Goal: Task Accomplishment & Management: Manage account settings

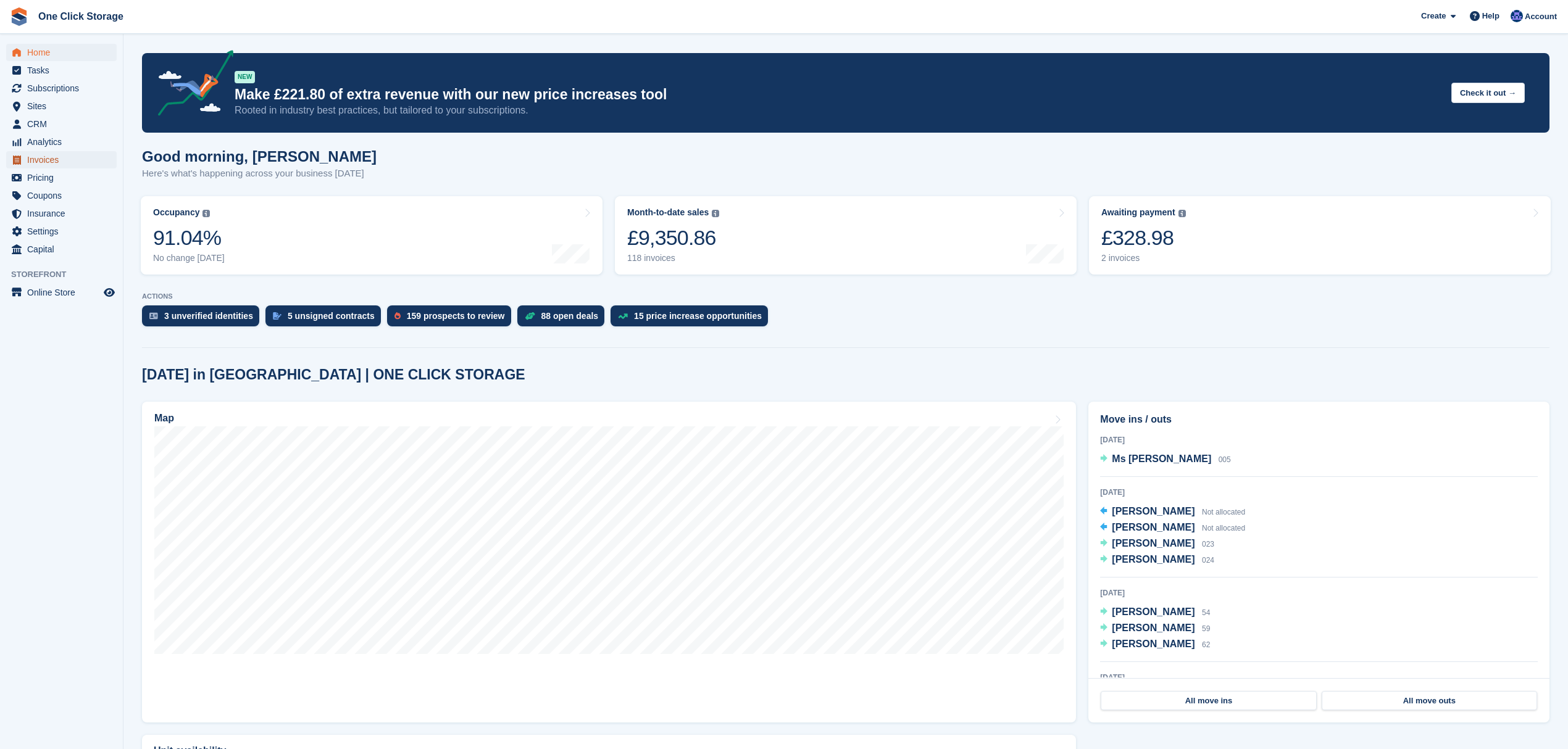
click at [55, 159] on span "Invoices" at bounding box center [64, 160] width 74 height 18
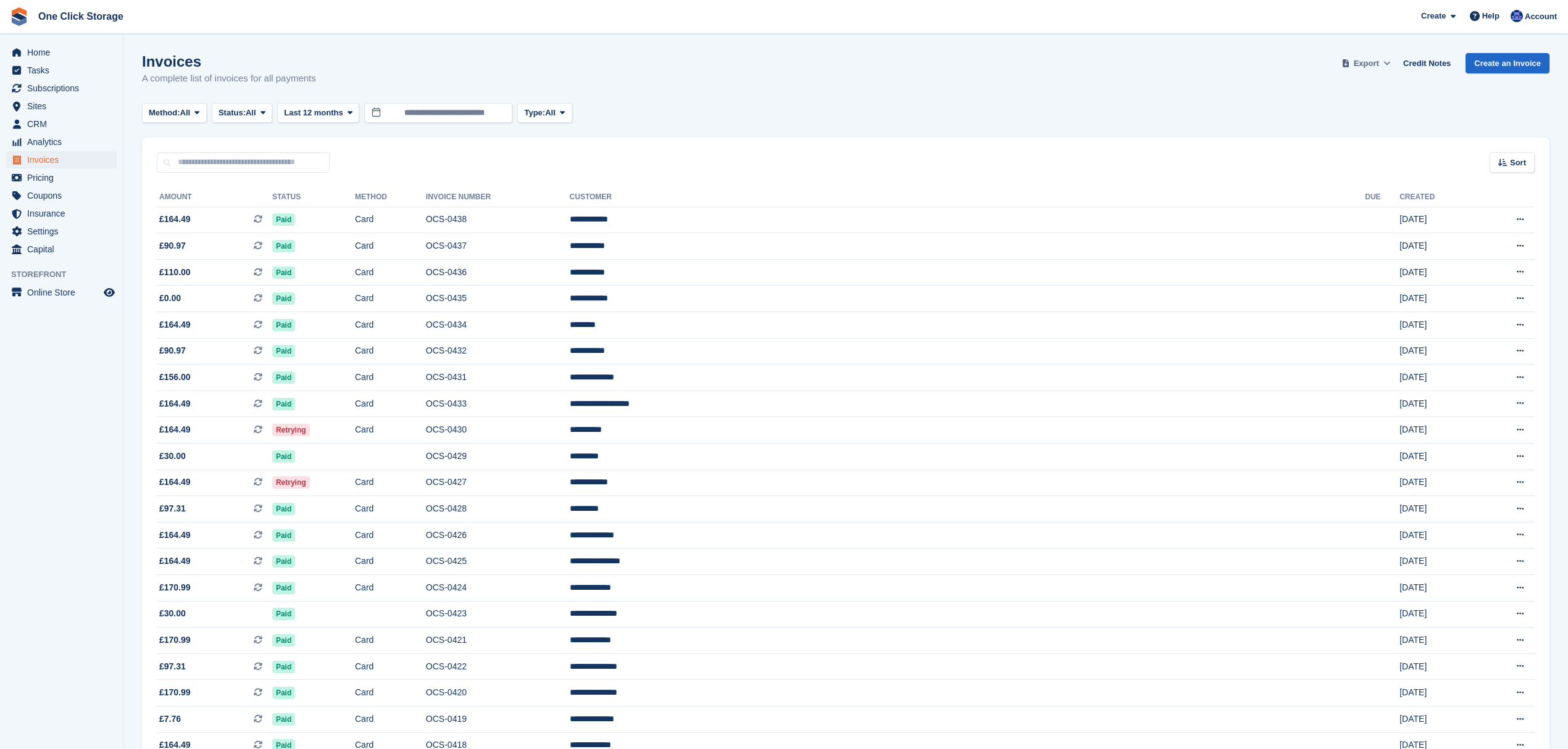
click at [1379, 62] on span "Export" at bounding box center [1366, 63] width 25 height 13
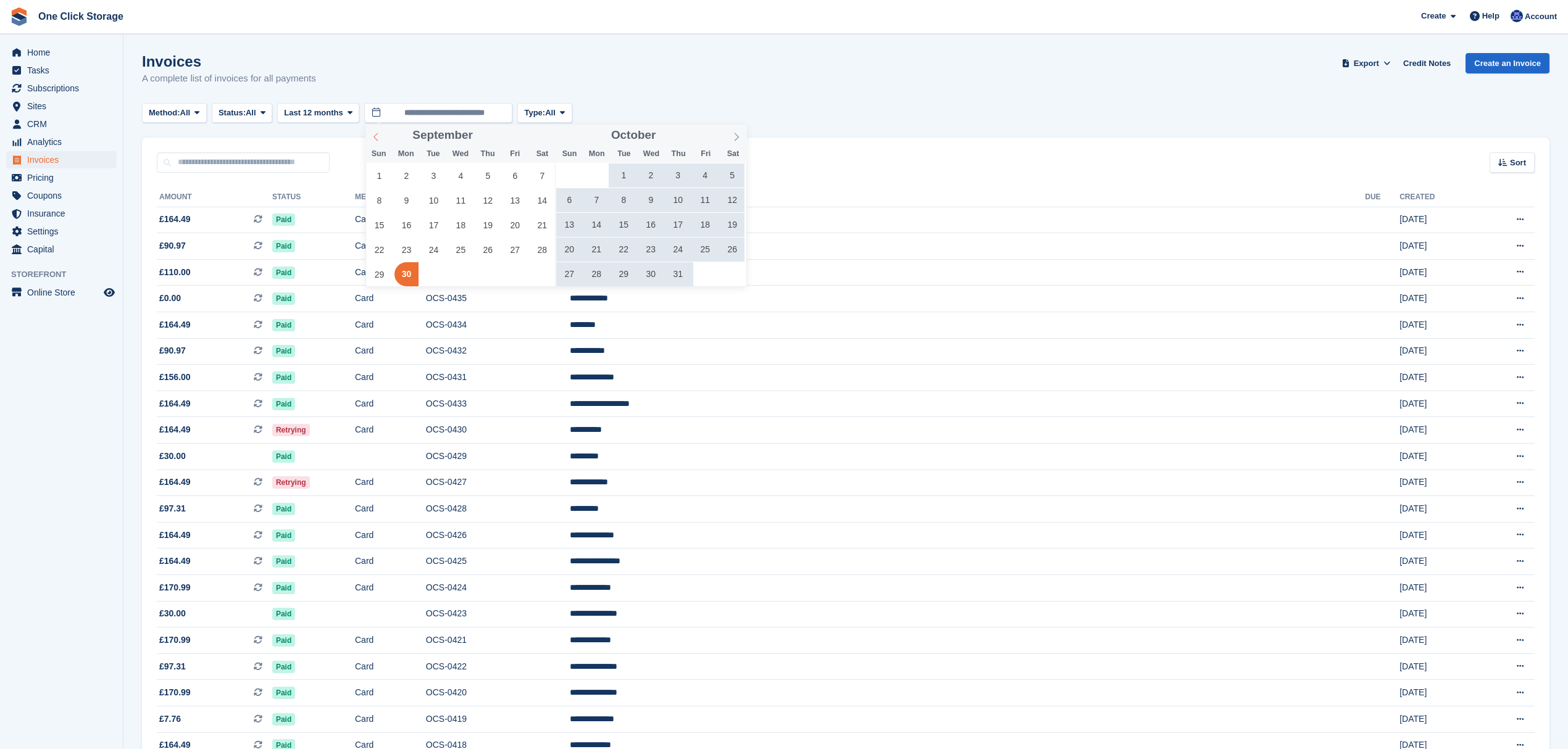
click at [382, 136] on span at bounding box center [376, 135] width 21 height 21
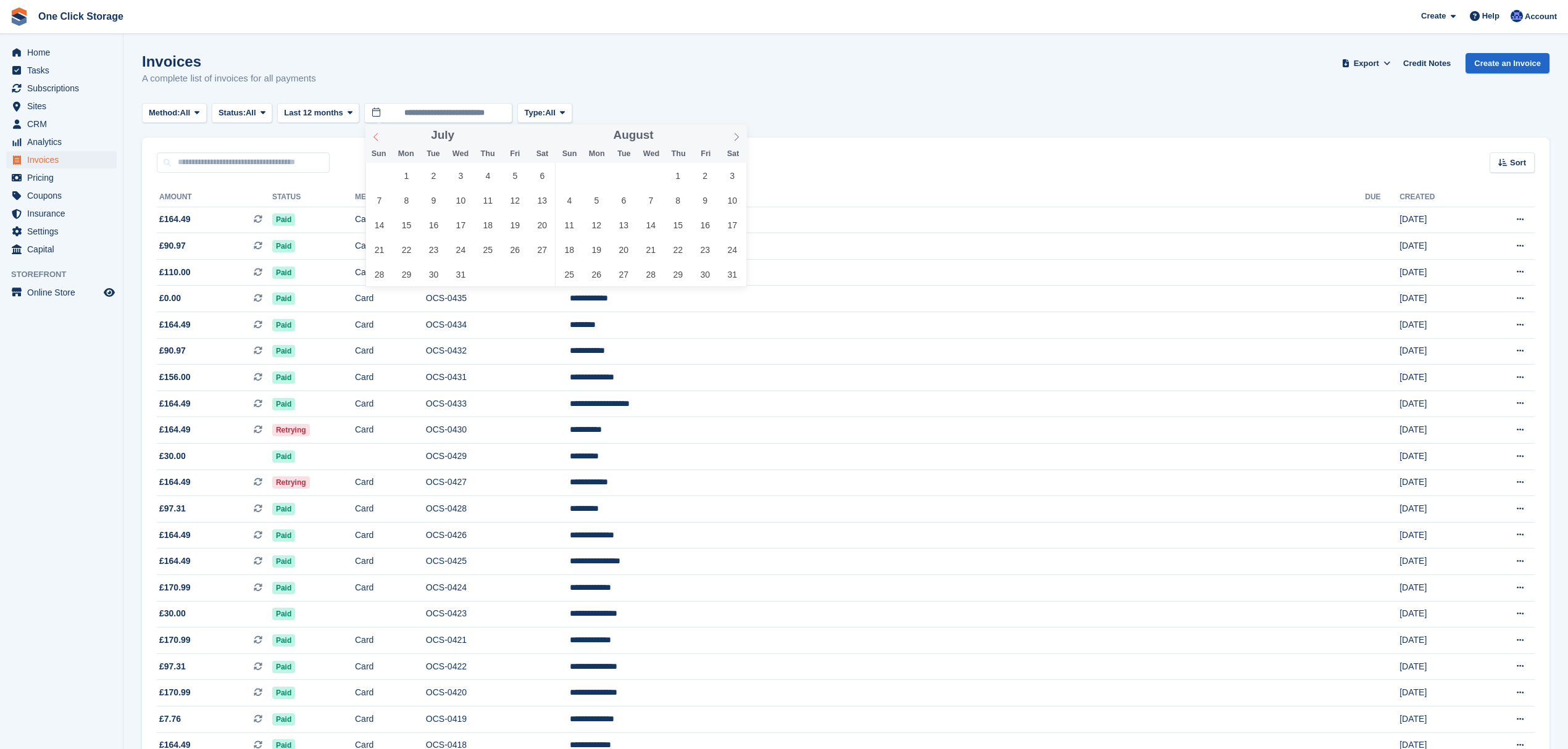
click at [382, 136] on span at bounding box center [376, 135] width 21 height 21
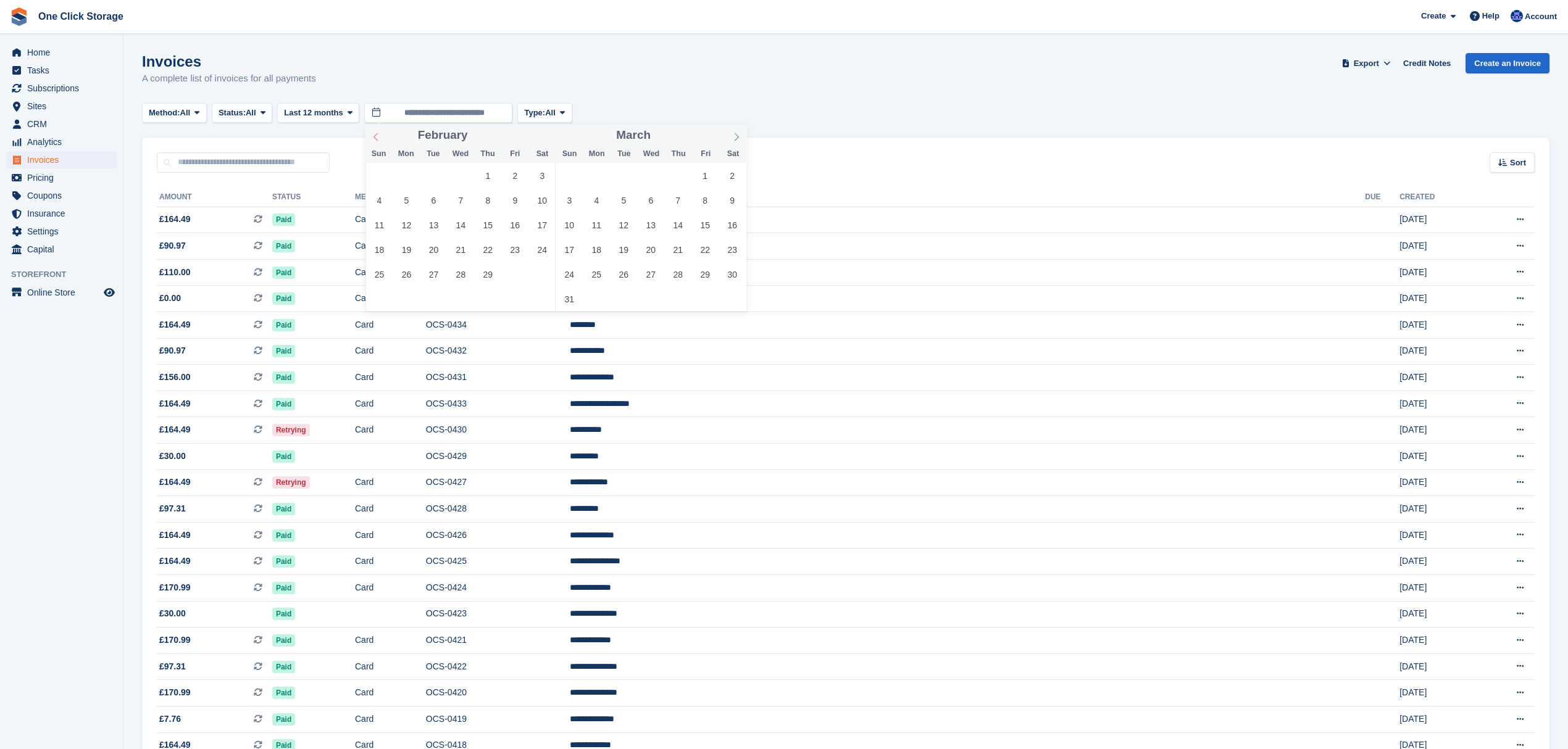
click at [381, 138] on span at bounding box center [376, 135] width 21 height 21
click at [410, 174] on span "1" at bounding box center [406, 176] width 24 height 24
type input "**********"
click at [737, 140] on icon at bounding box center [736, 137] width 8 height 8
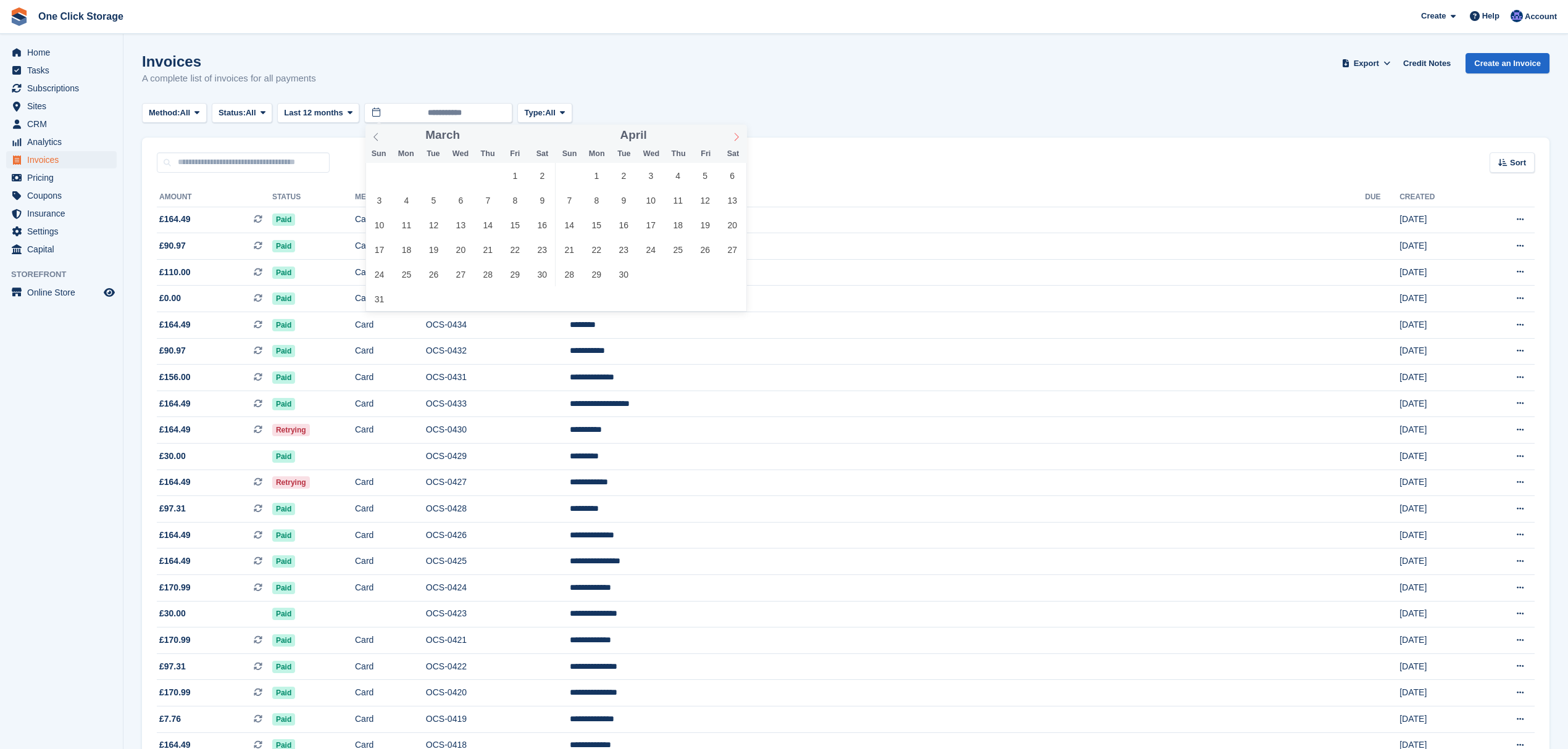
click at [737, 140] on icon at bounding box center [736, 137] width 8 height 8
click at [375, 134] on icon at bounding box center [376, 137] width 8 height 8
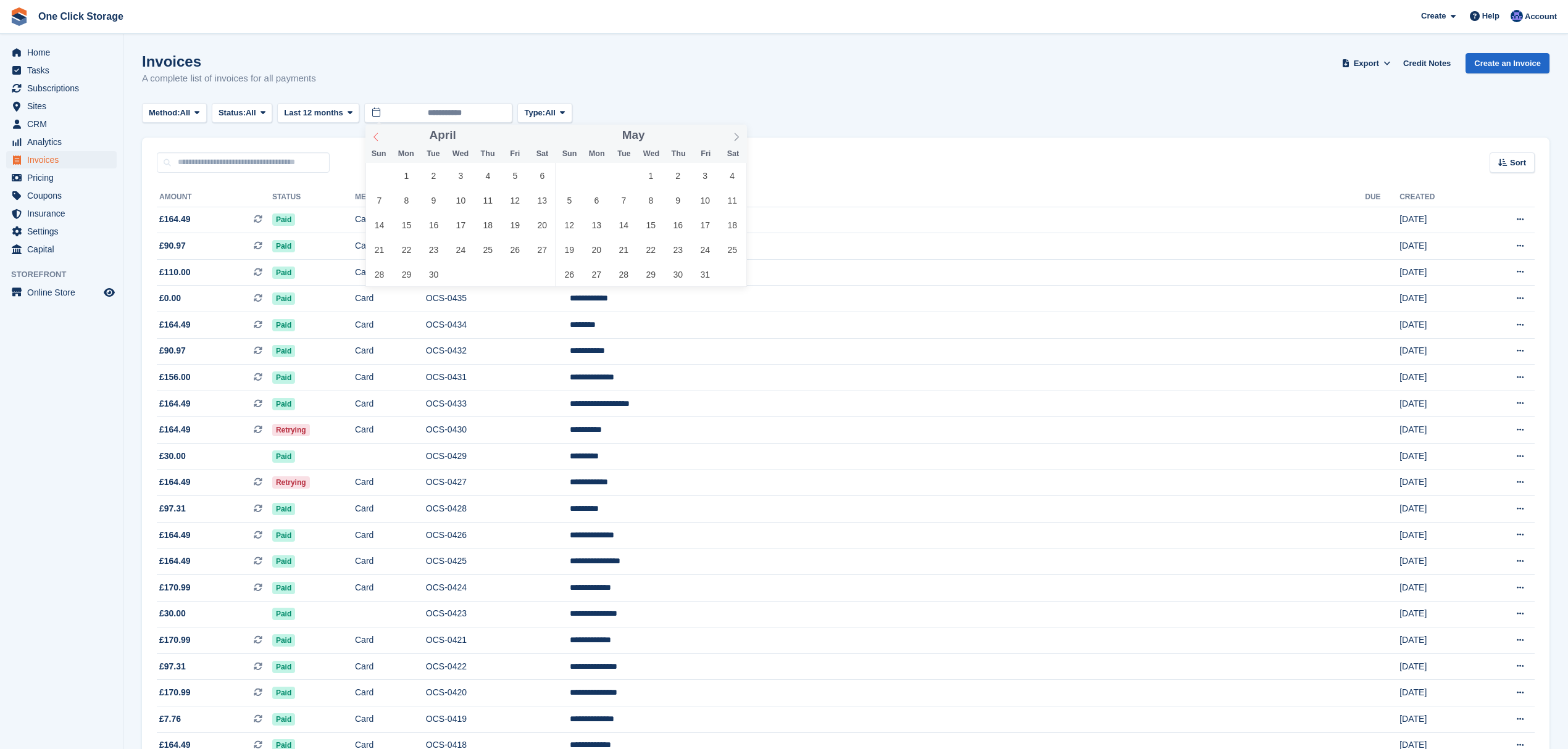
click at [375, 134] on icon at bounding box center [376, 137] width 8 height 8
type input "****"
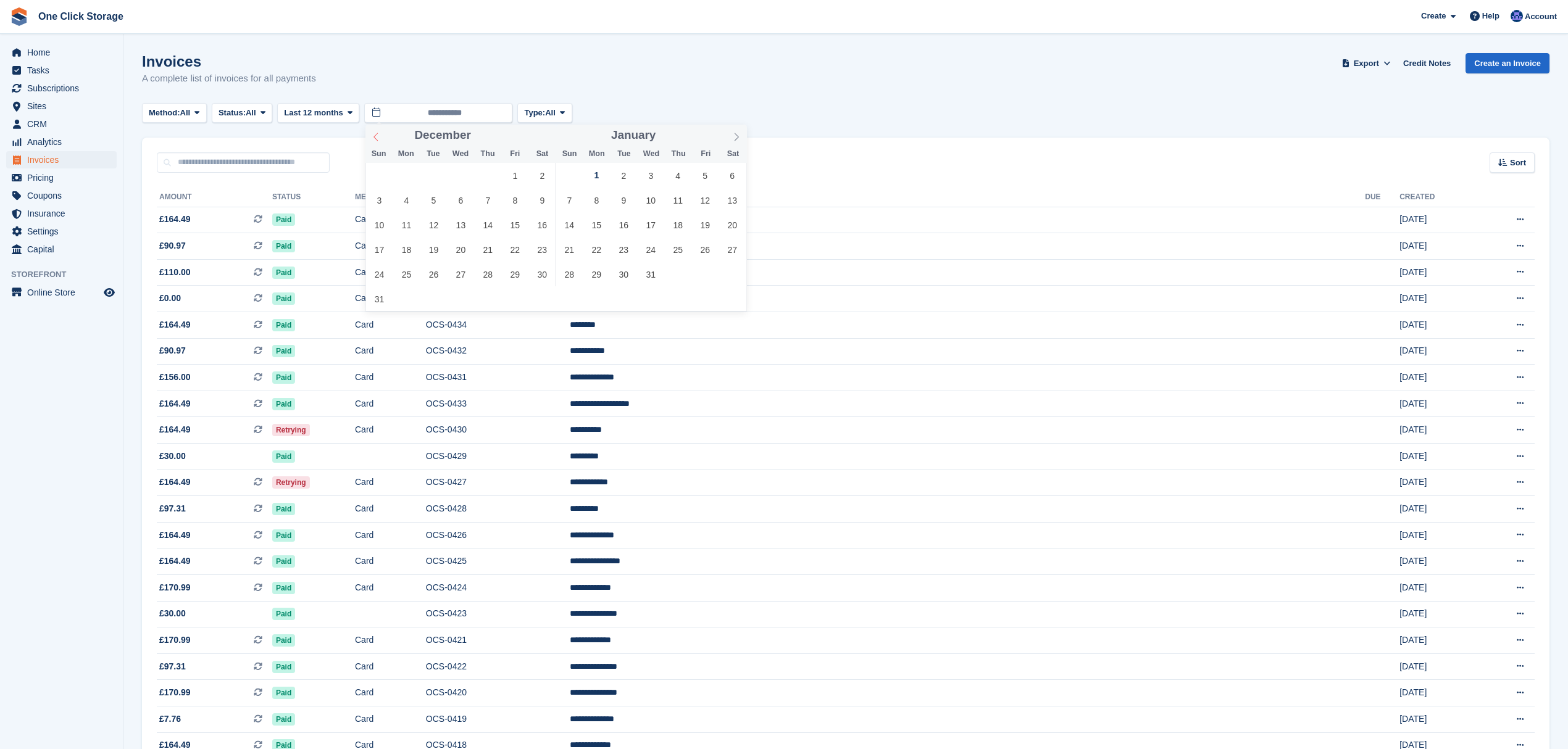
click at [375, 134] on icon at bounding box center [376, 137] width 8 height 8
type input "****"
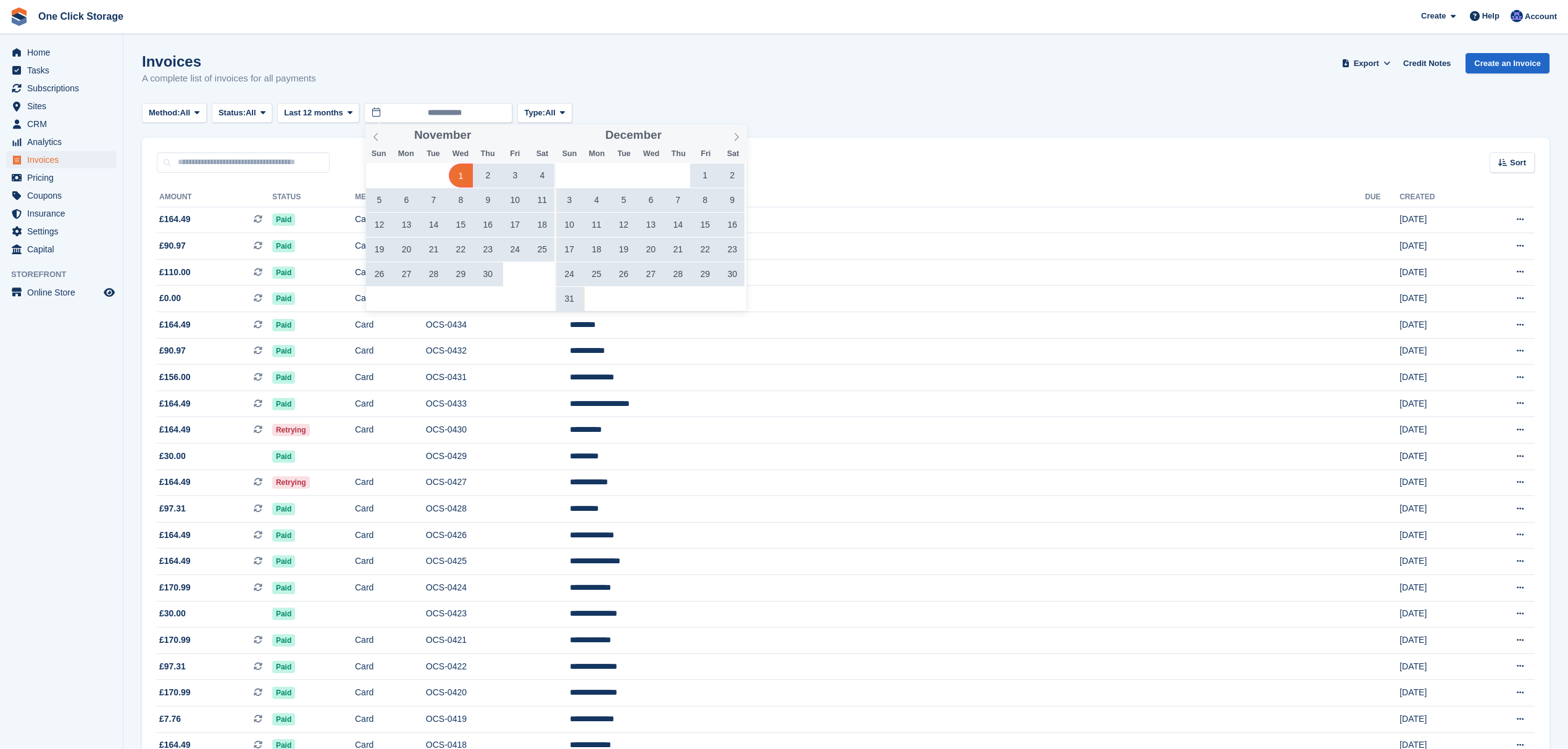
click at [466, 168] on span "1" at bounding box center [461, 176] width 24 height 24
type input "**********"
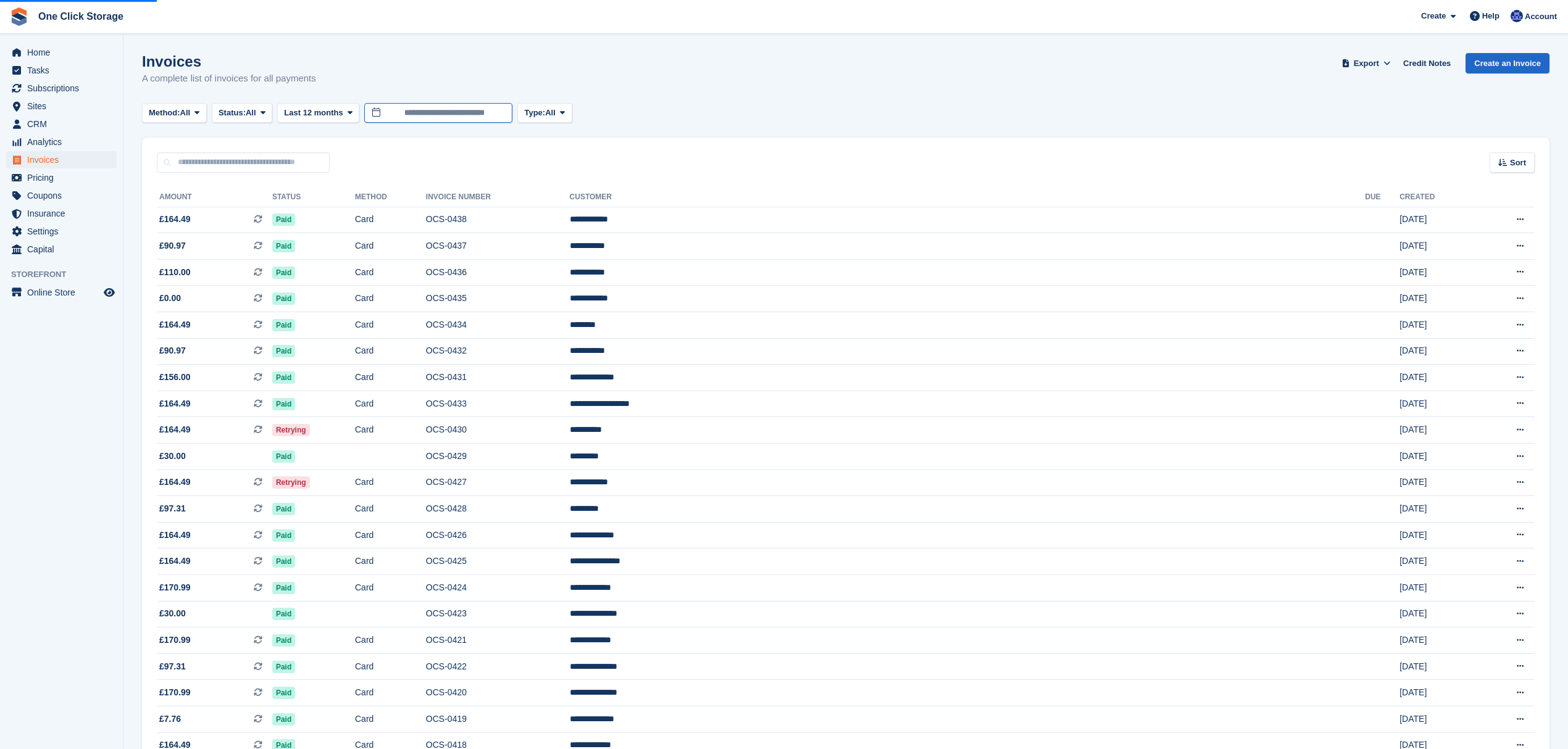
click at [479, 110] on input "**********" at bounding box center [438, 113] width 148 height 20
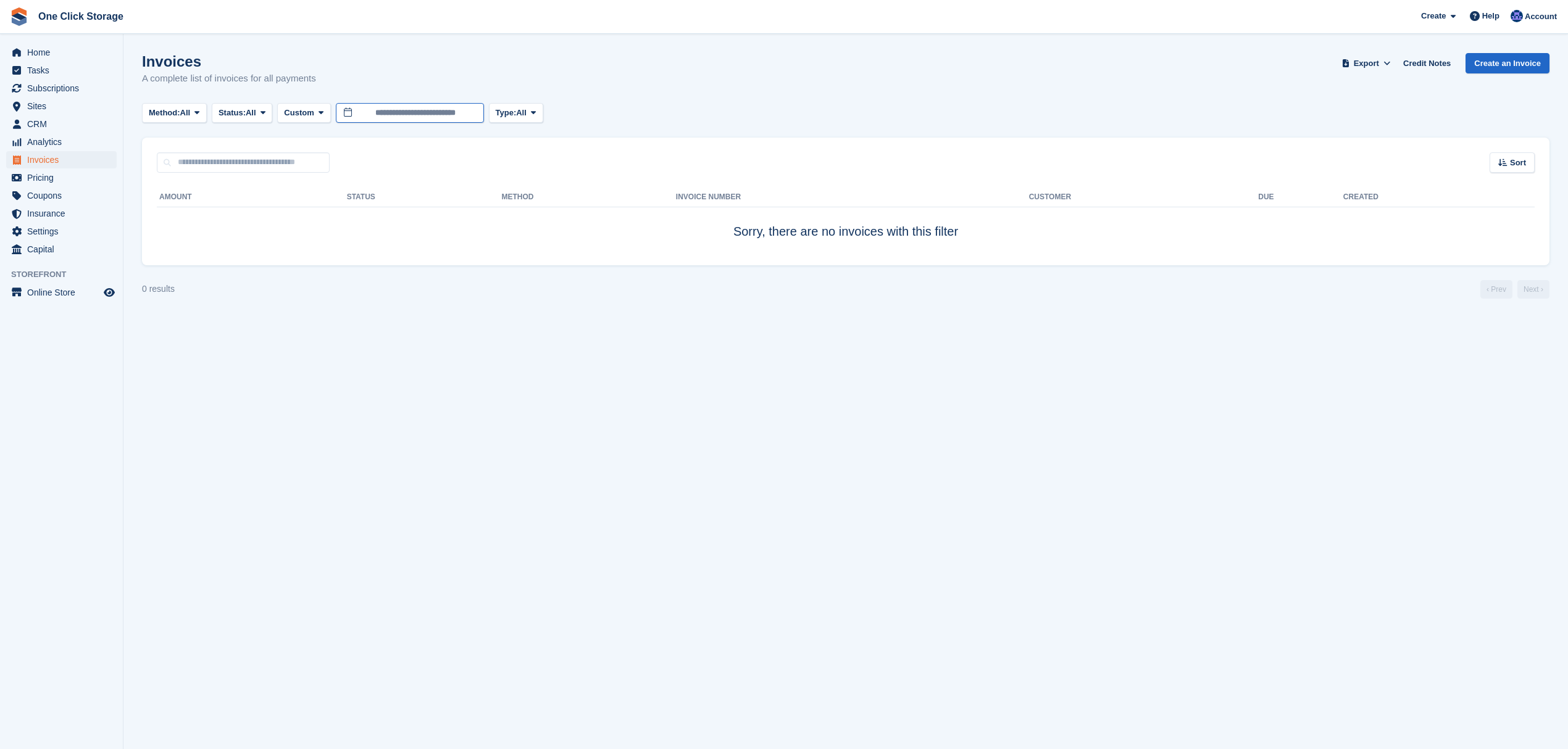
click at [390, 113] on input "**********" at bounding box center [409, 113] width 148 height 20
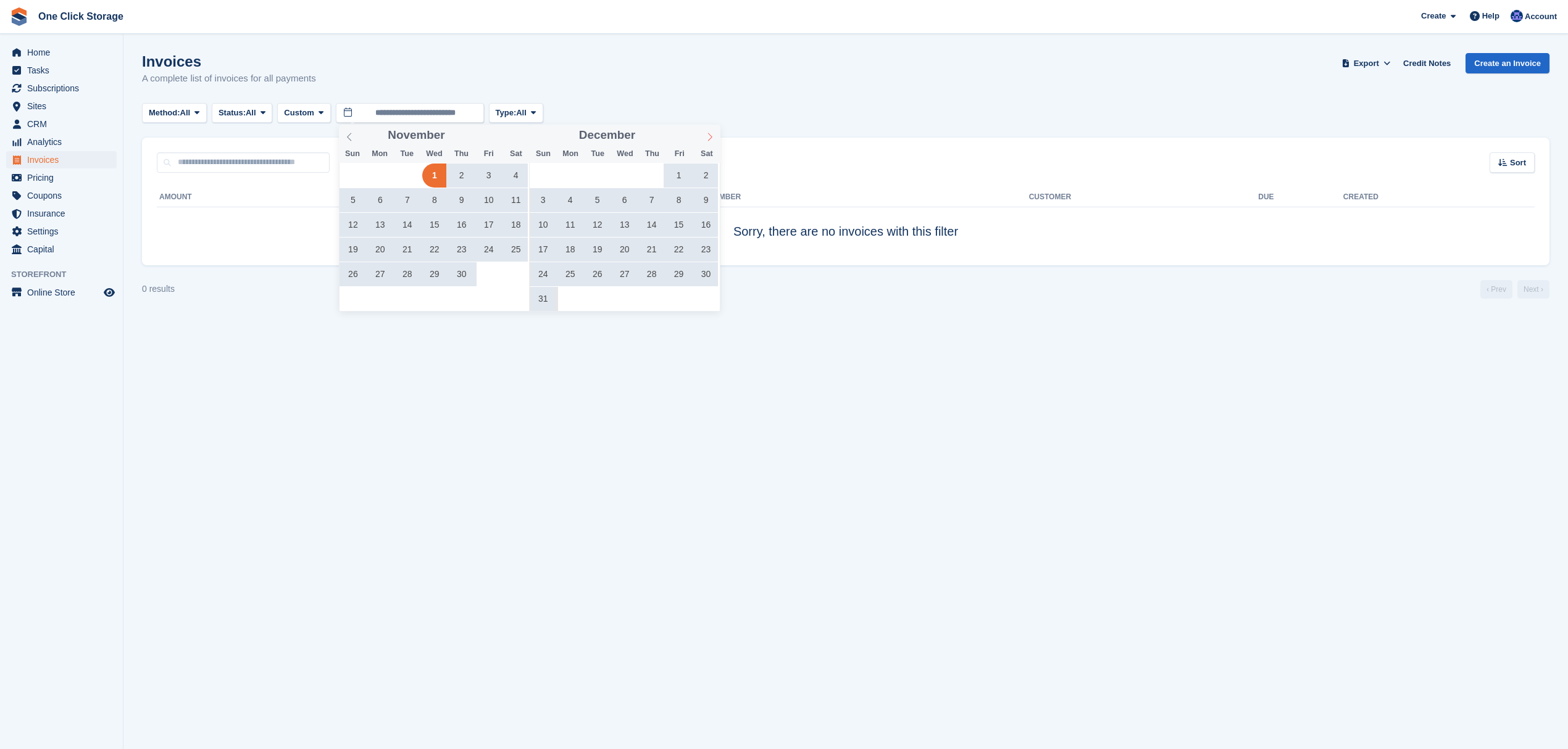
click at [716, 138] on span at bounding box center [710, 135] width 21 height 21
type input "****"
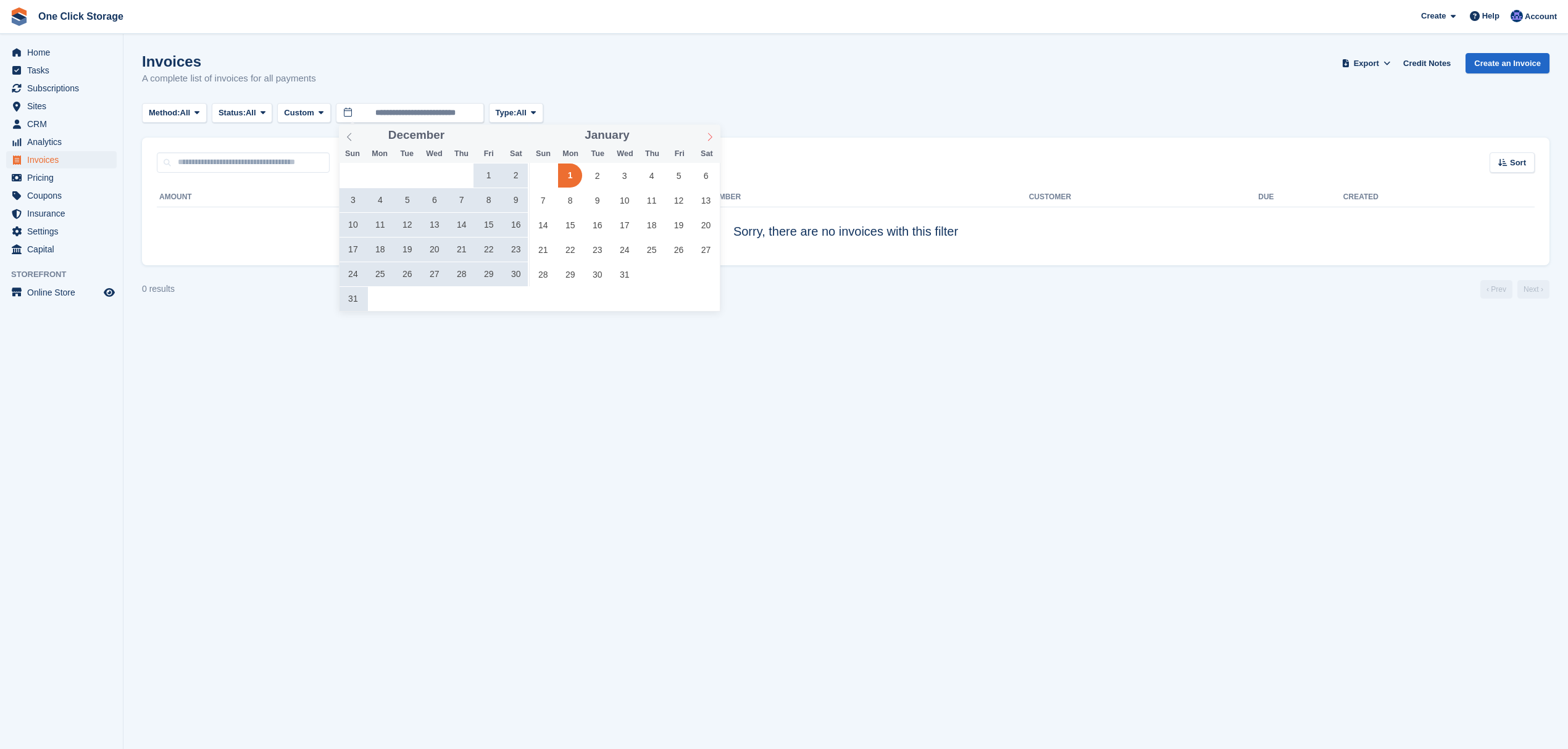
click at [716, 137] on span at bounding box center [710, 135] width 21 height 21
type input "****"
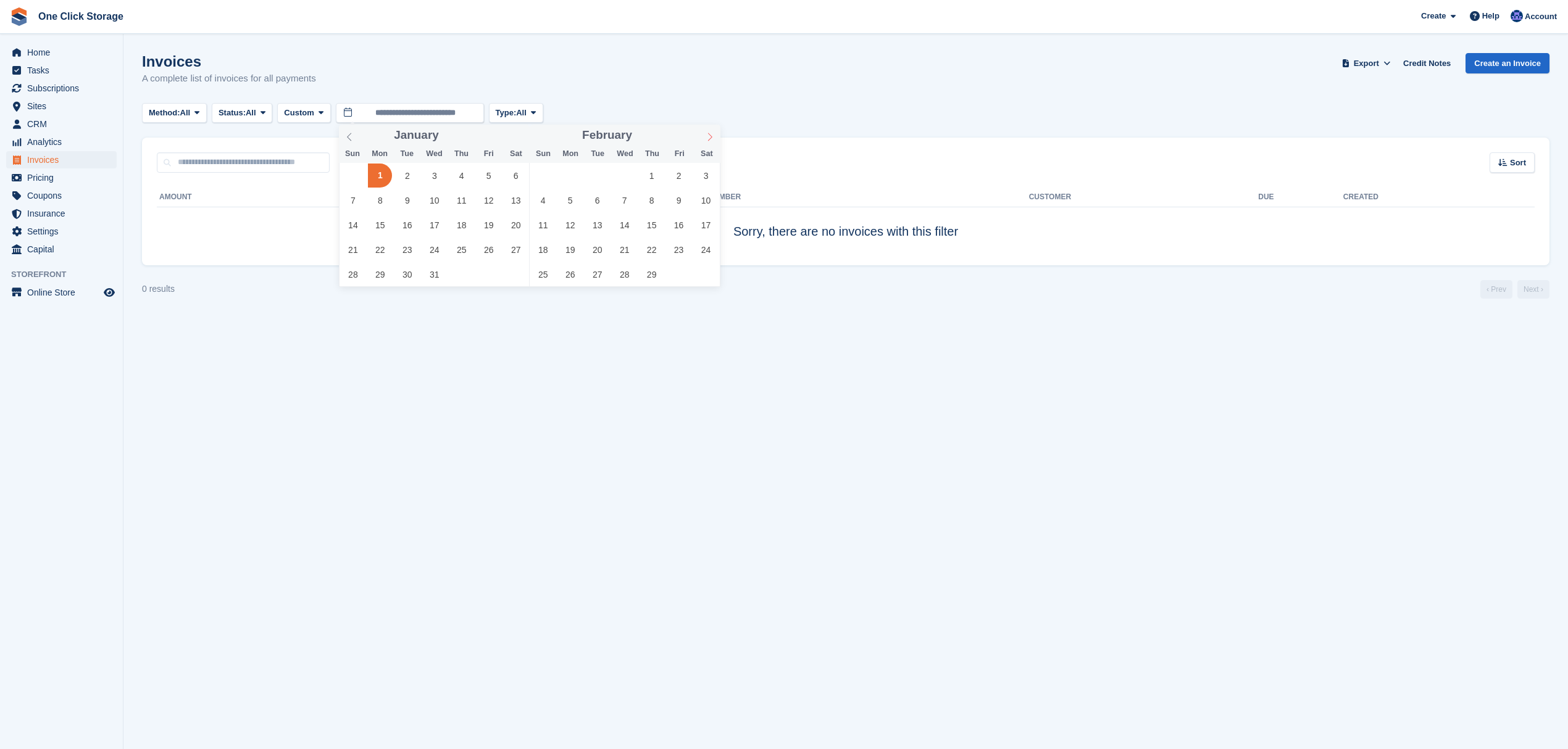
click at [716, 137] on span at bounding box center [710, 135] width 21 height 21
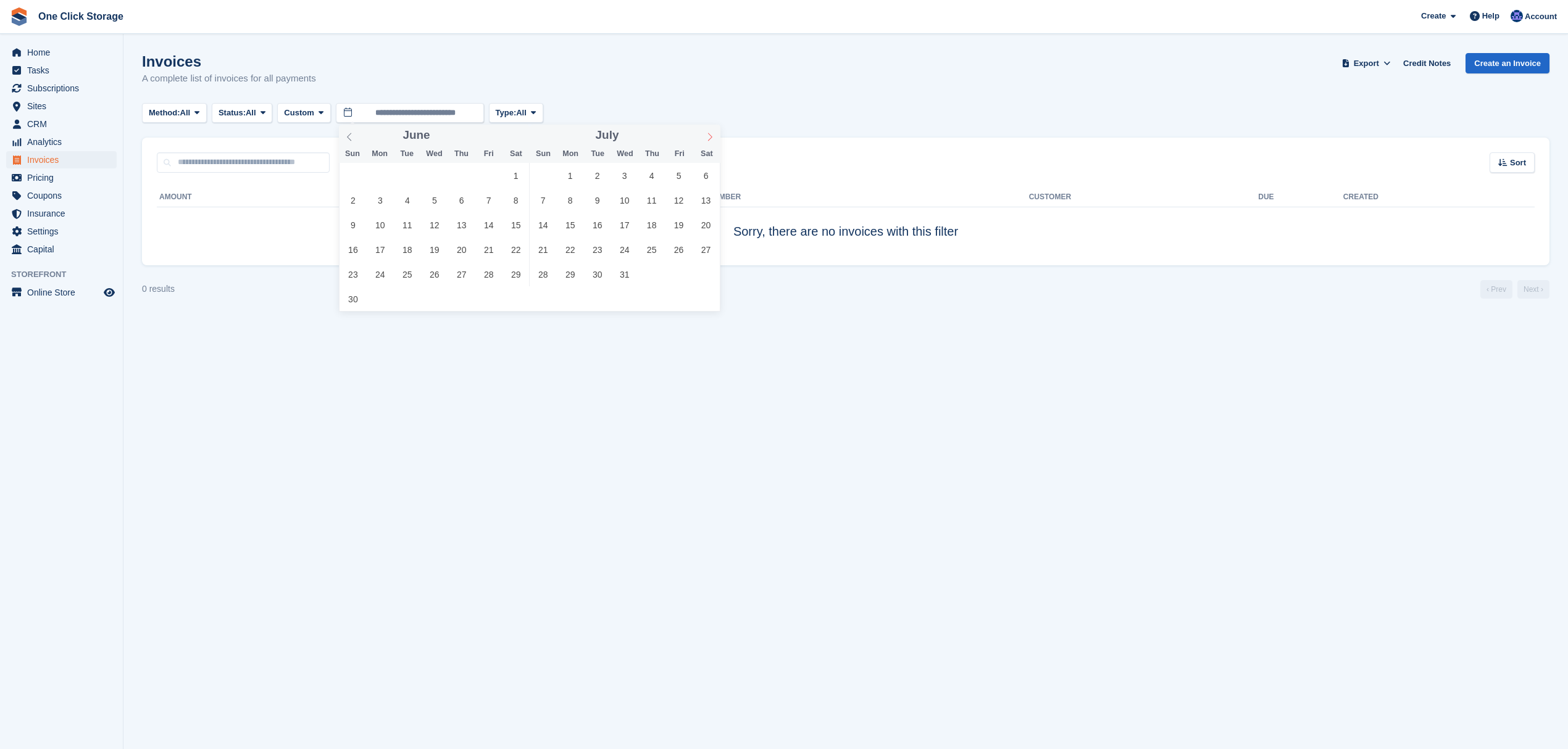
click at [716, 137] on span at bounding box center [710, 135] width 21 height 21
click at [670, 166] on span "1" at bounding box center [678, 176] width 24 height 24
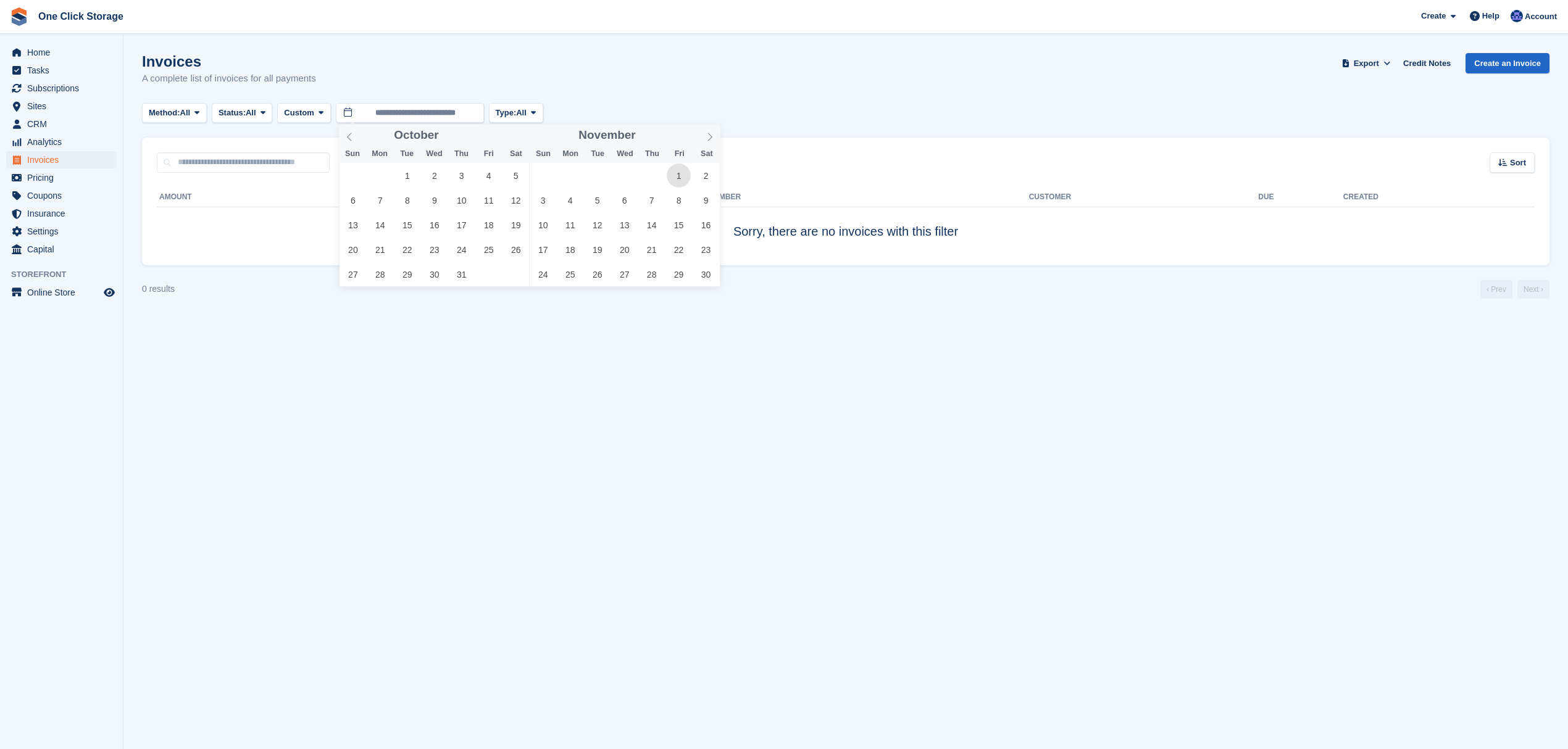
type input "**********"
click at [710, 137] on icon at bounding box center [710, 137] width 8 height 8
type input "****"
click at [710, 137] on icon at bounding box center [710, 137] width 8 height 8
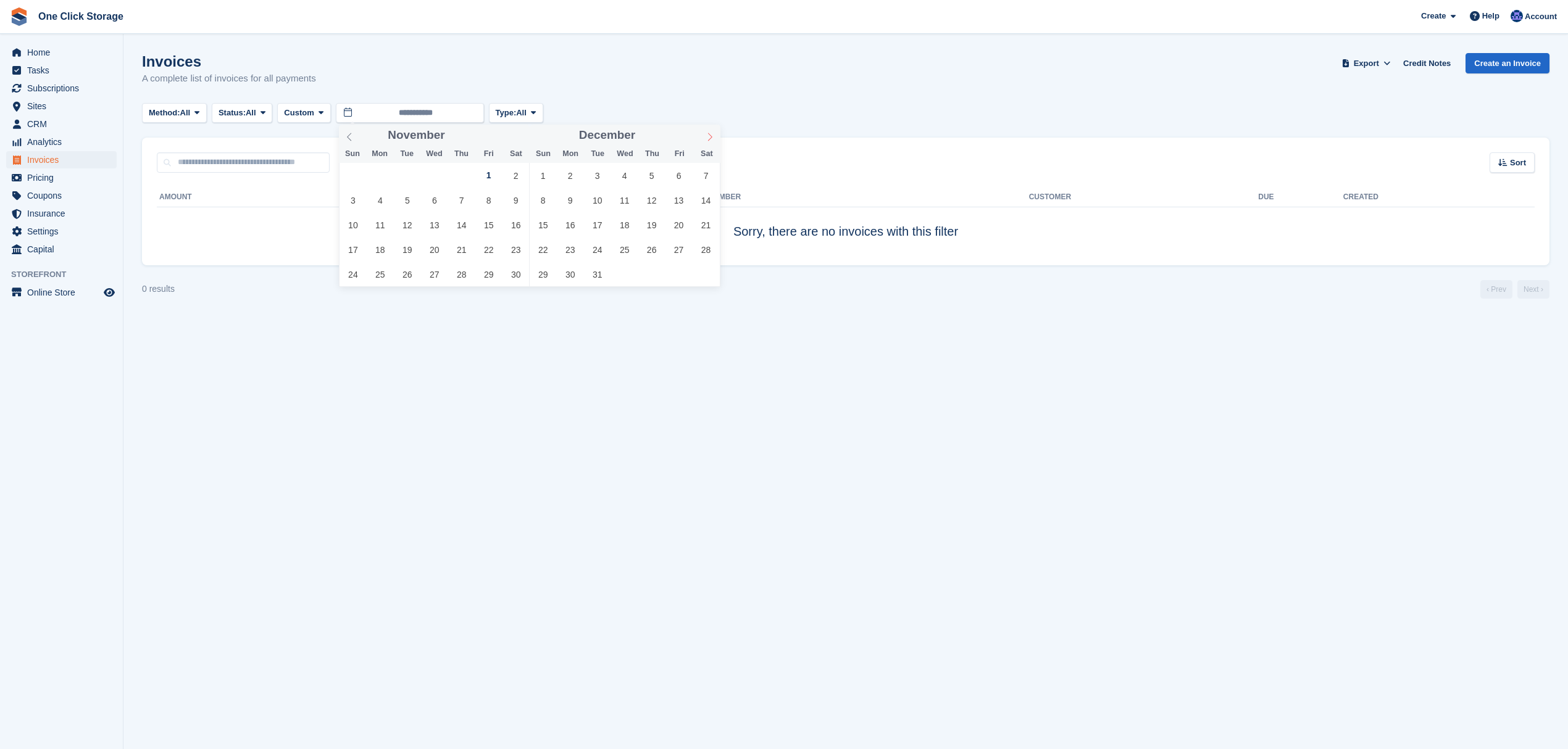
type input "****"
click at [710, 137] on icon at bounding box center [710, 137] width 8 height 8
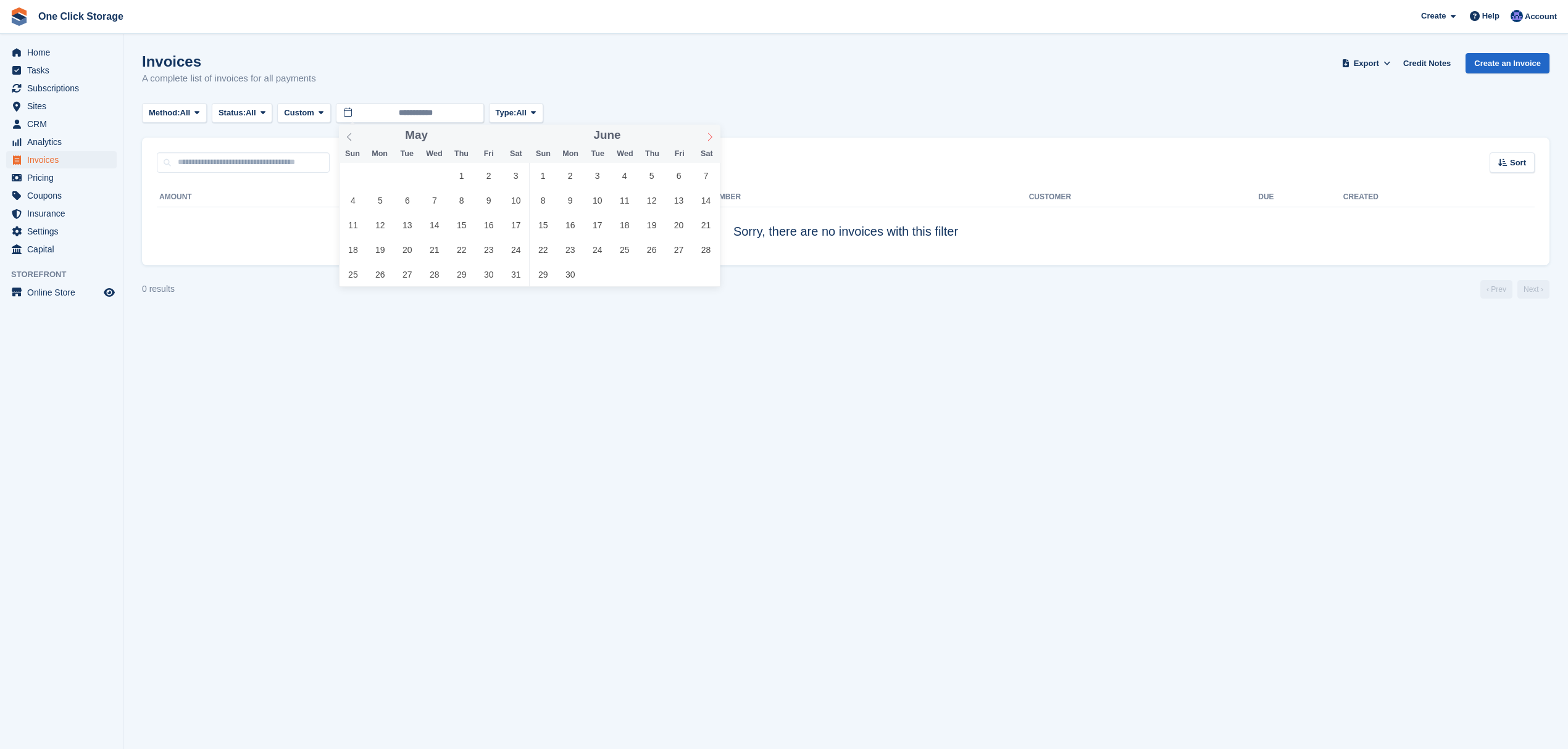
click at [710, 137] on icon at bounding box center [710, 137] width 8 height 8
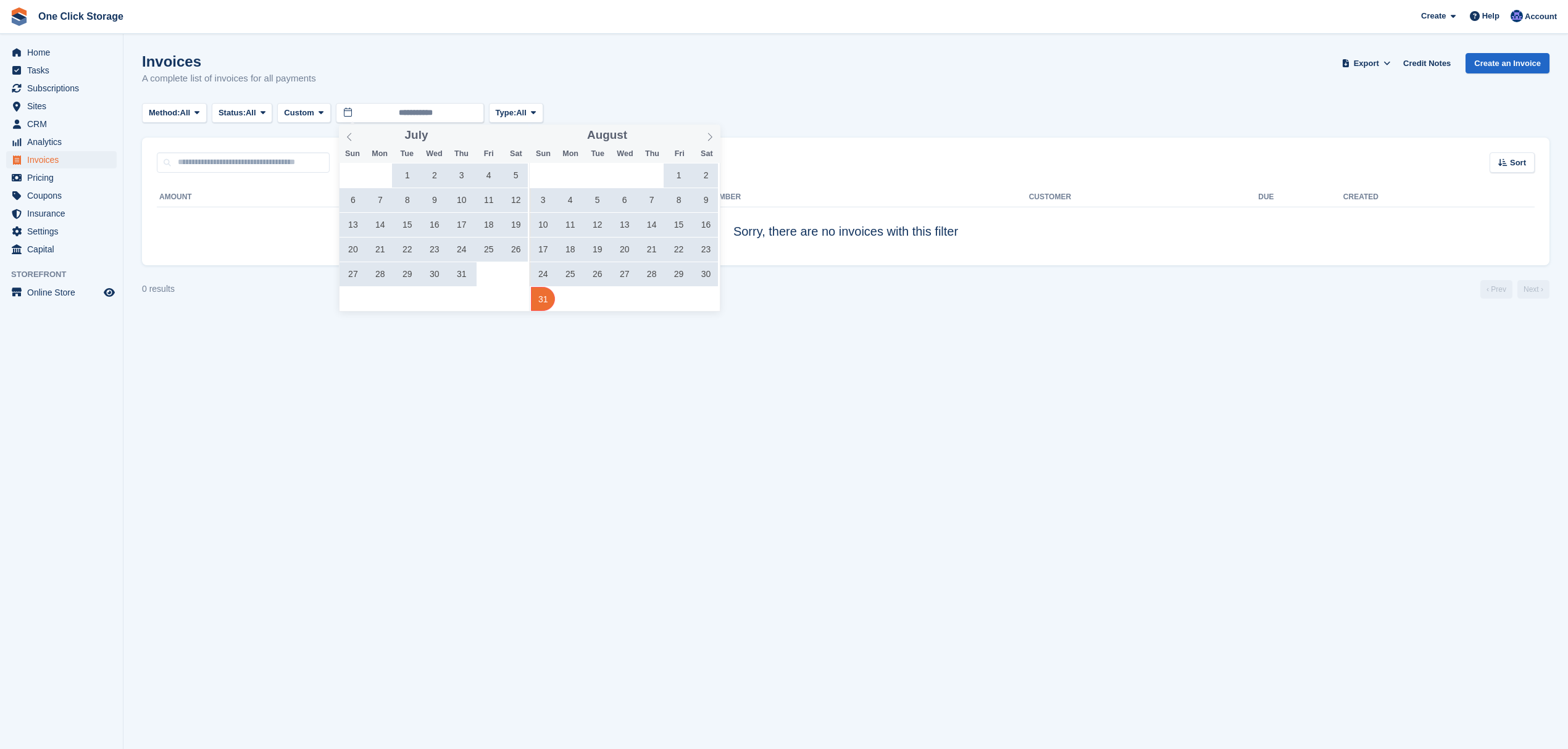
click at [542, 297] on span "31" at bounding box center [542, 298] width 24 height 24
type input "**********"
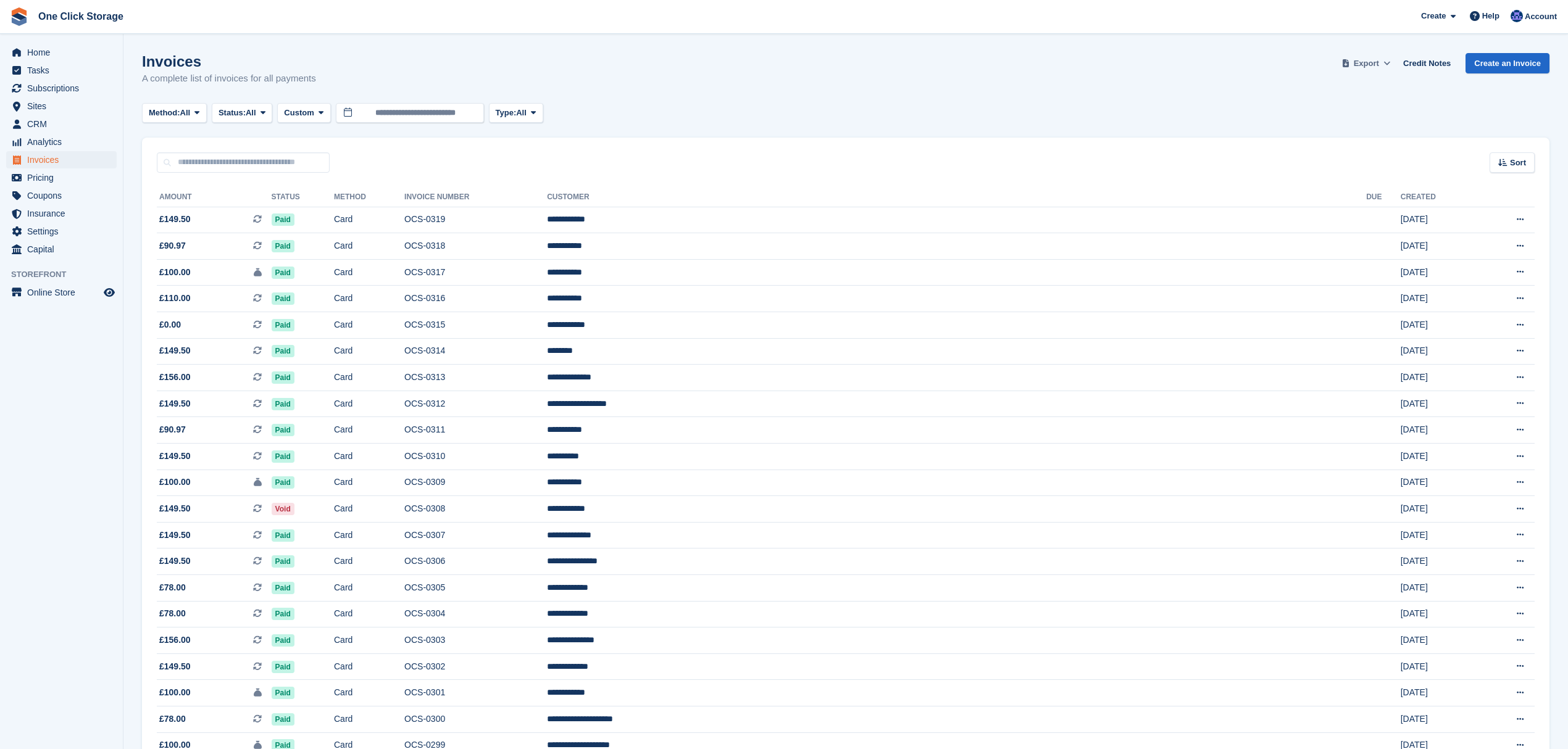
click at [1388, 60] on icon at bounding box center [1386, 63] width 7 height 8
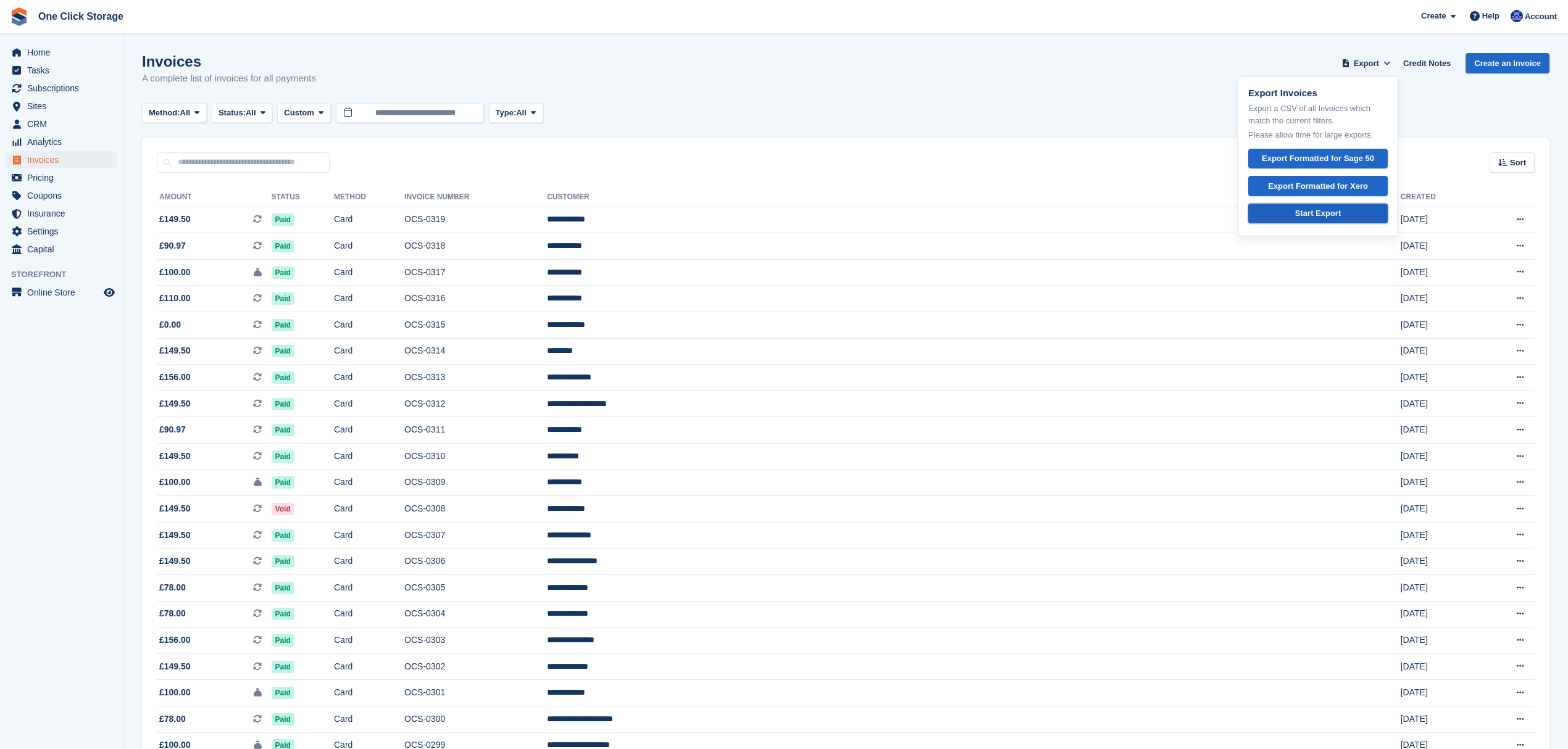
click at [1352, 214] on link "Start Export" at bounding box center [1317, 214] width 140 height 20
click at [1316, 214] on div "Start Export" at bounding box center [1317, 214] width 45 height 13
click at [43, 53] on span "Home" at bounding box center [64, 52] width 74 height 18
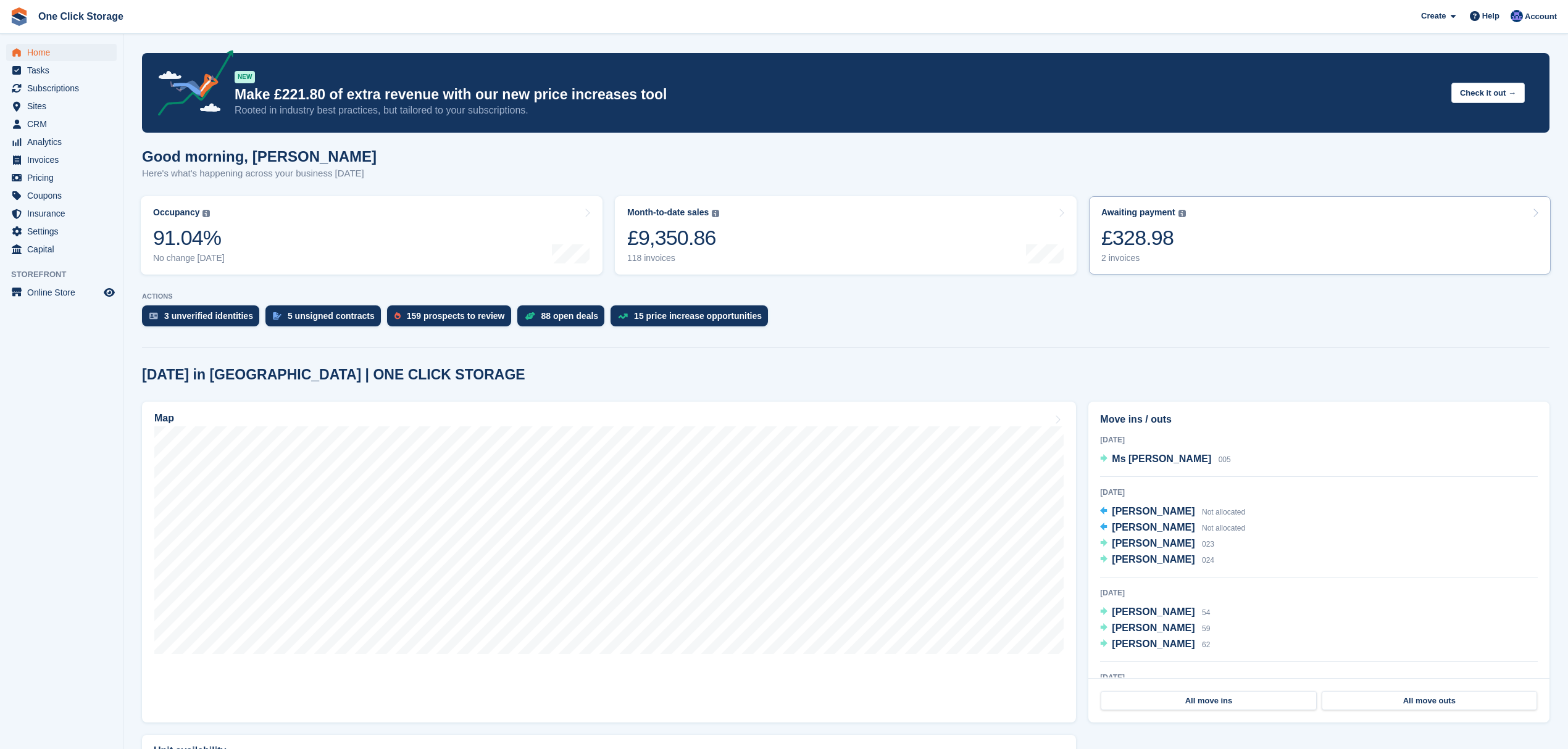
click at [1186, 252] on link "Awaiting payment The total outstanding balance on all open invoices. £328.98 2 …" at bounding box center [1319, 235] width 462 height 78
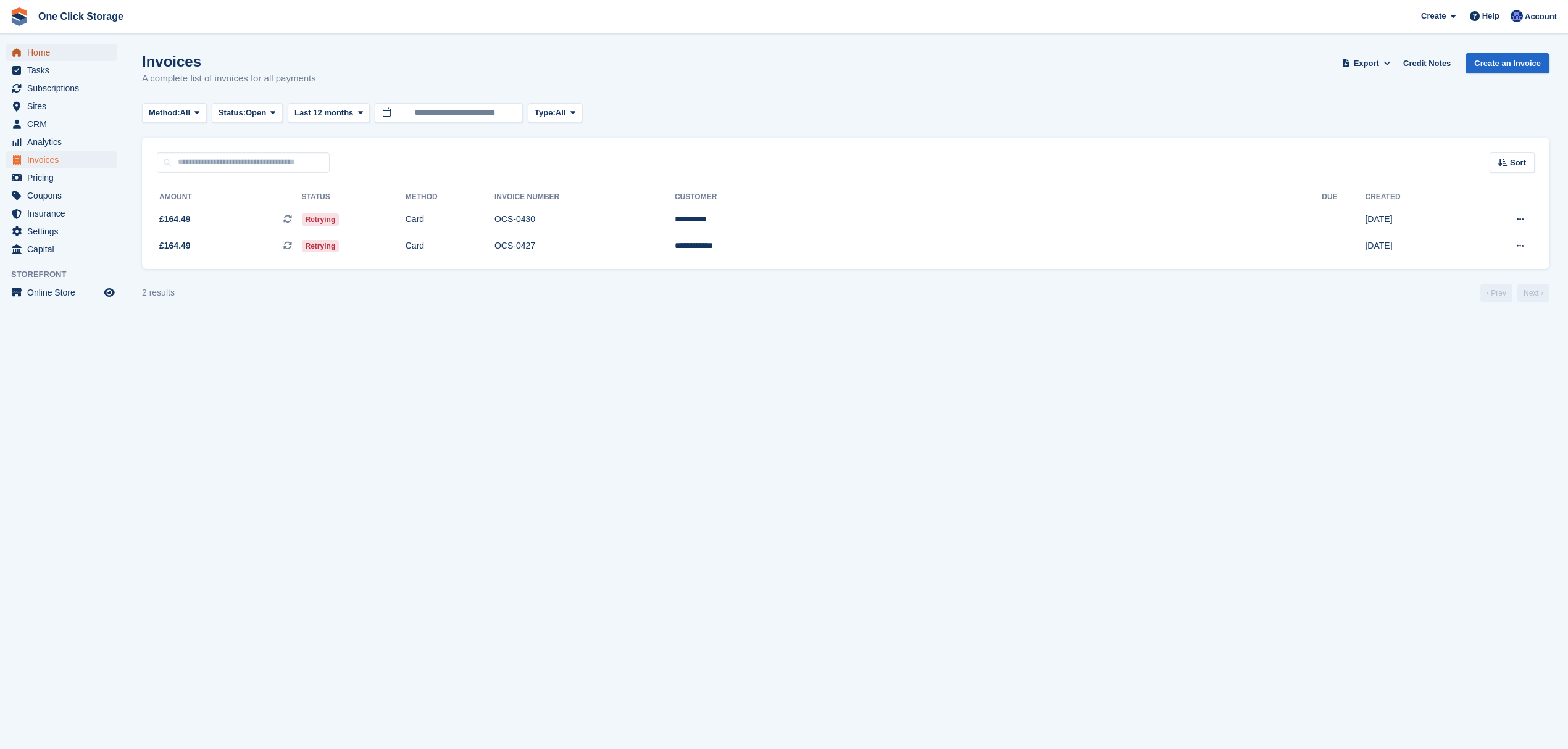
click at [48, 48] on span "Home" at bounding box center [64, 52] width 74 height 18
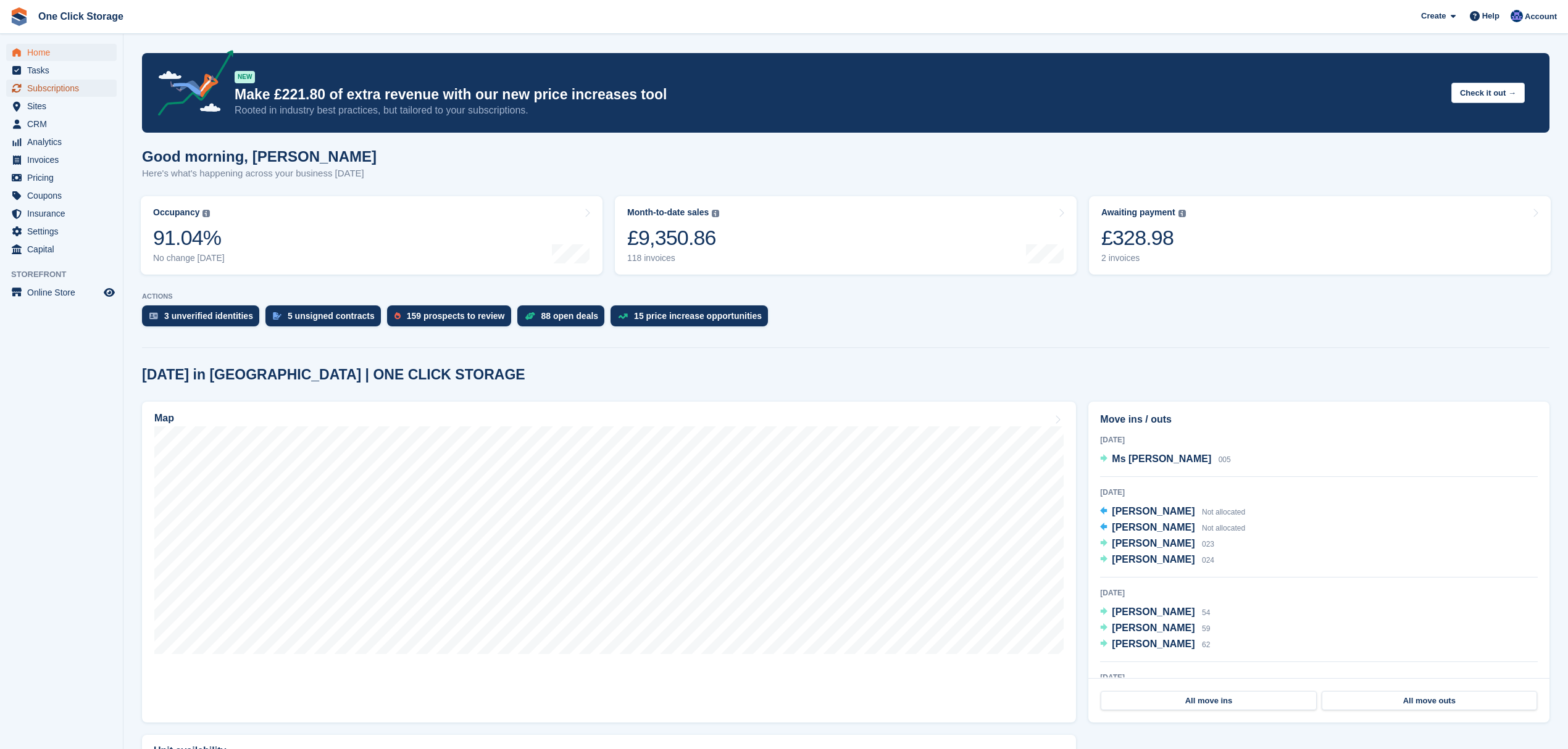
click at [60, 85] on span "Subscriptions" at bounding box center [64, 88] width 74 height 18
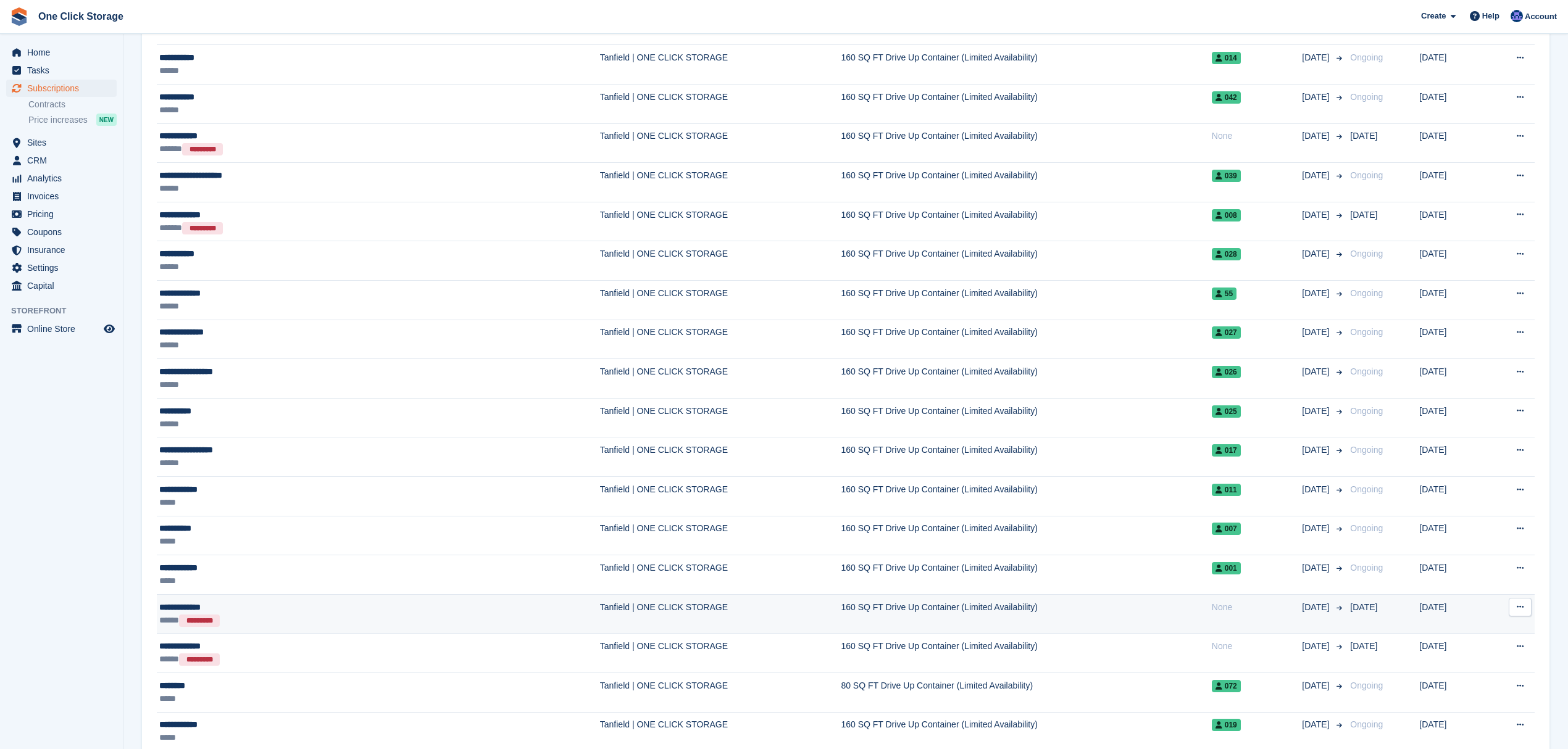
scroll to position [1069, 0]
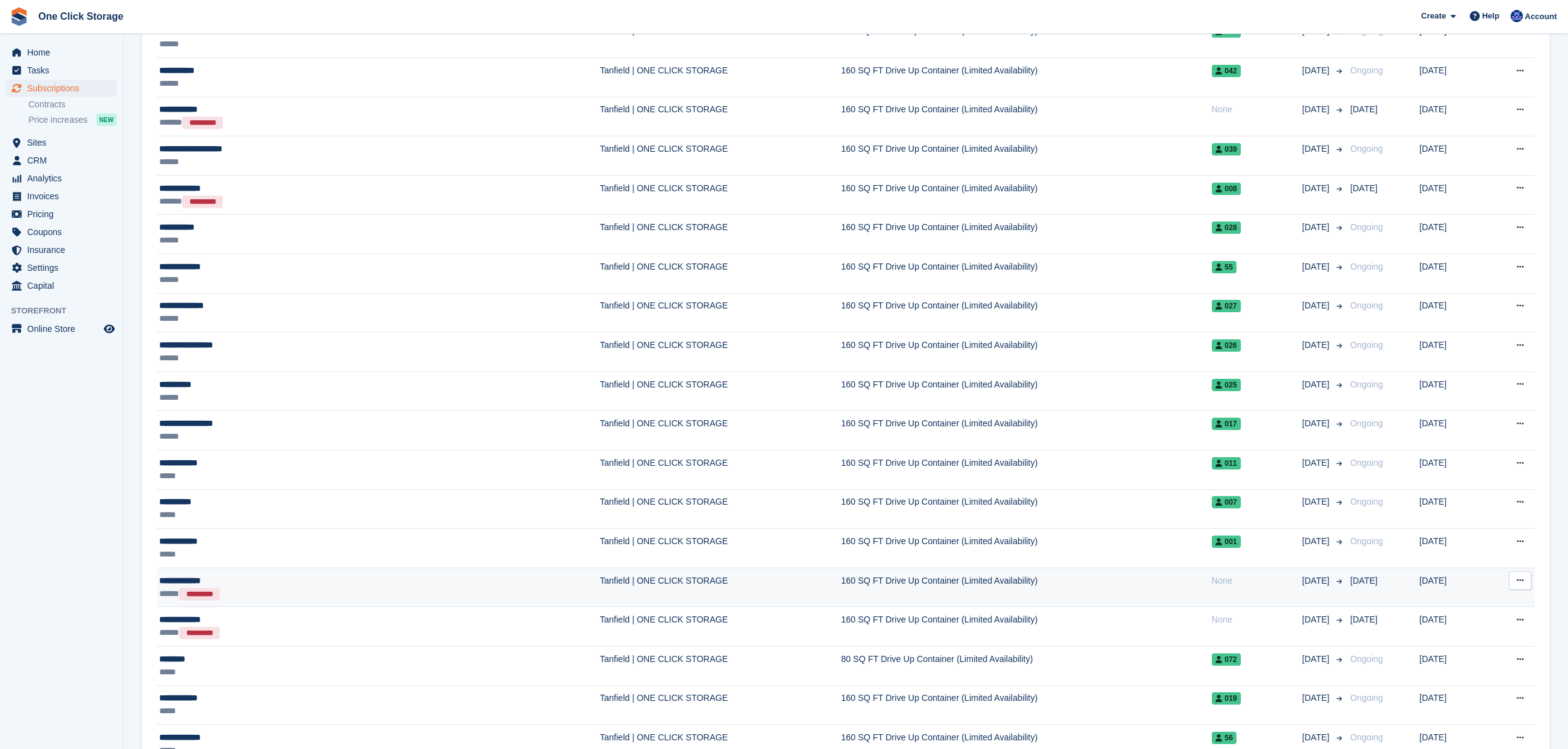
click at [253, 591] on div "***** *********" at bounding box center [275, 593] width 233 height 13
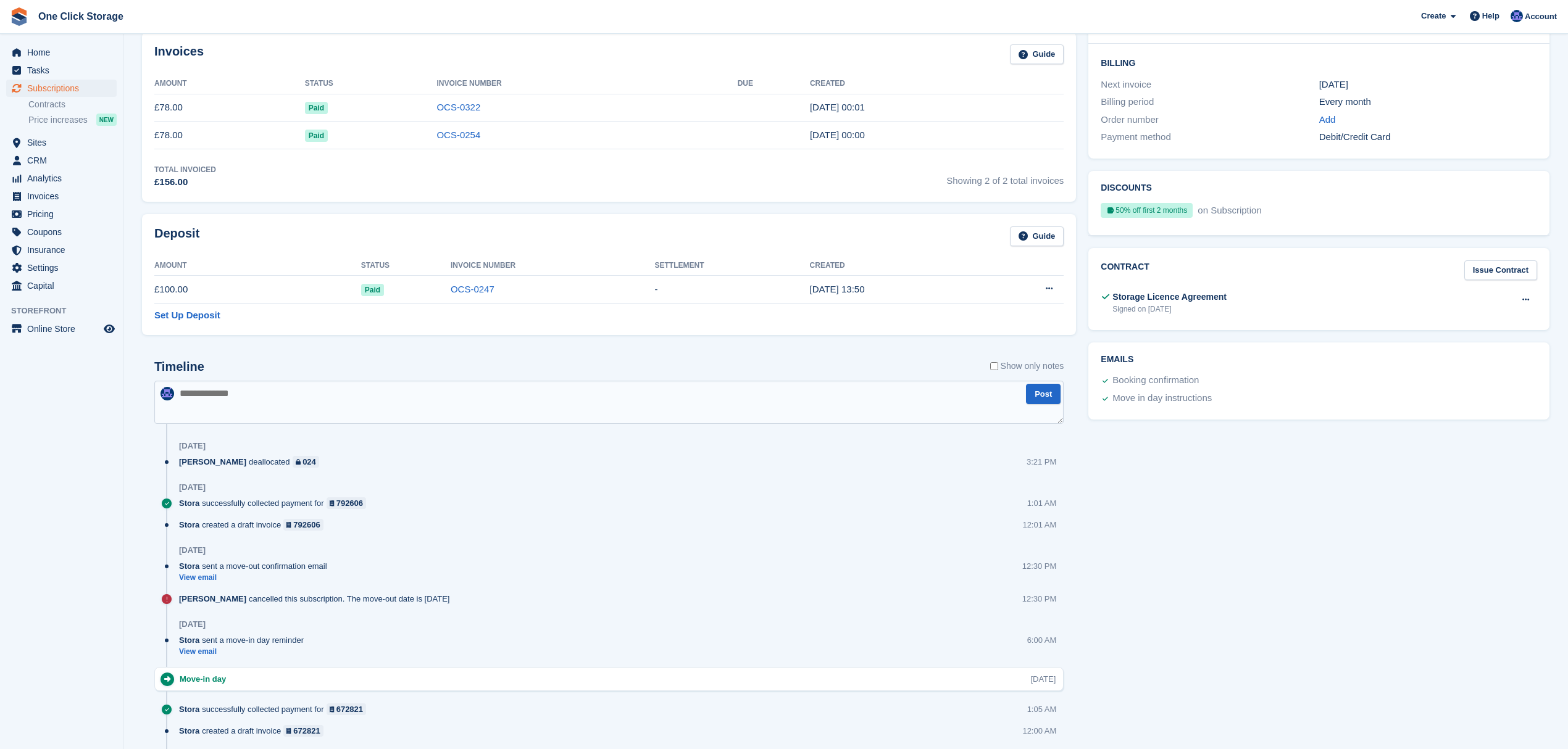
scroll to position [329, 0]
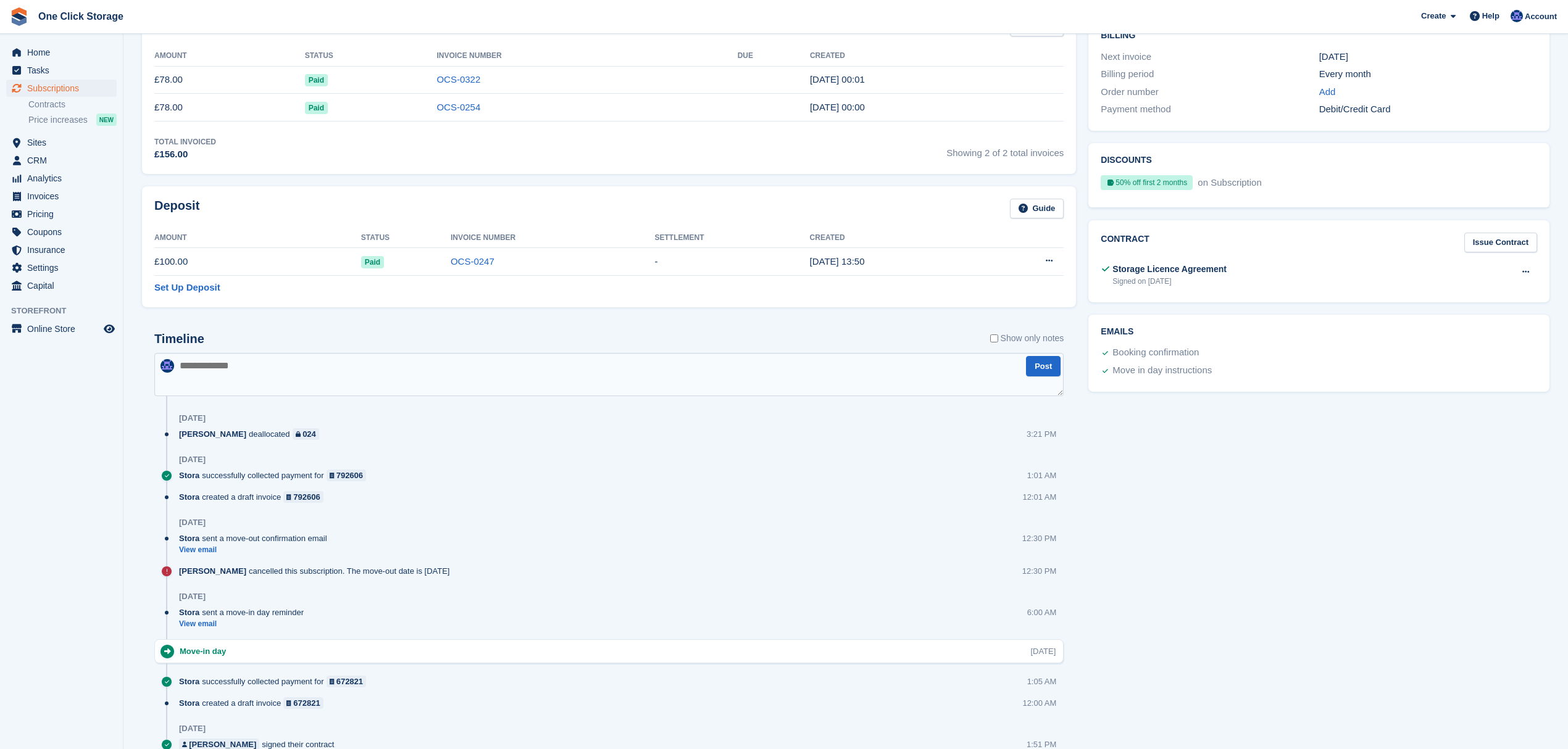
click at [224, 437] on div "Thomas deallocated 024" at bounding box center [252, 434] width 146 height 12
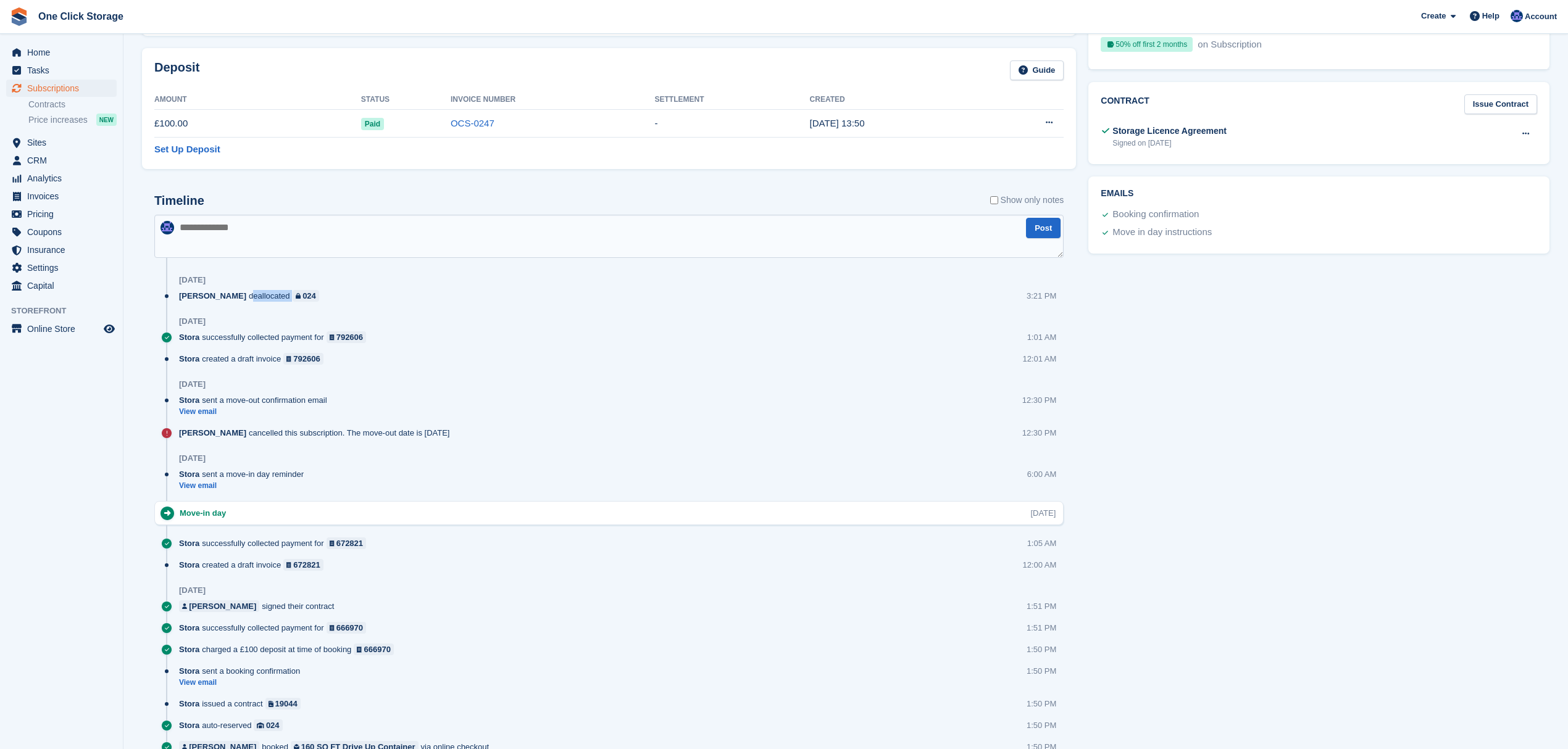
scroll to position [493, 0]
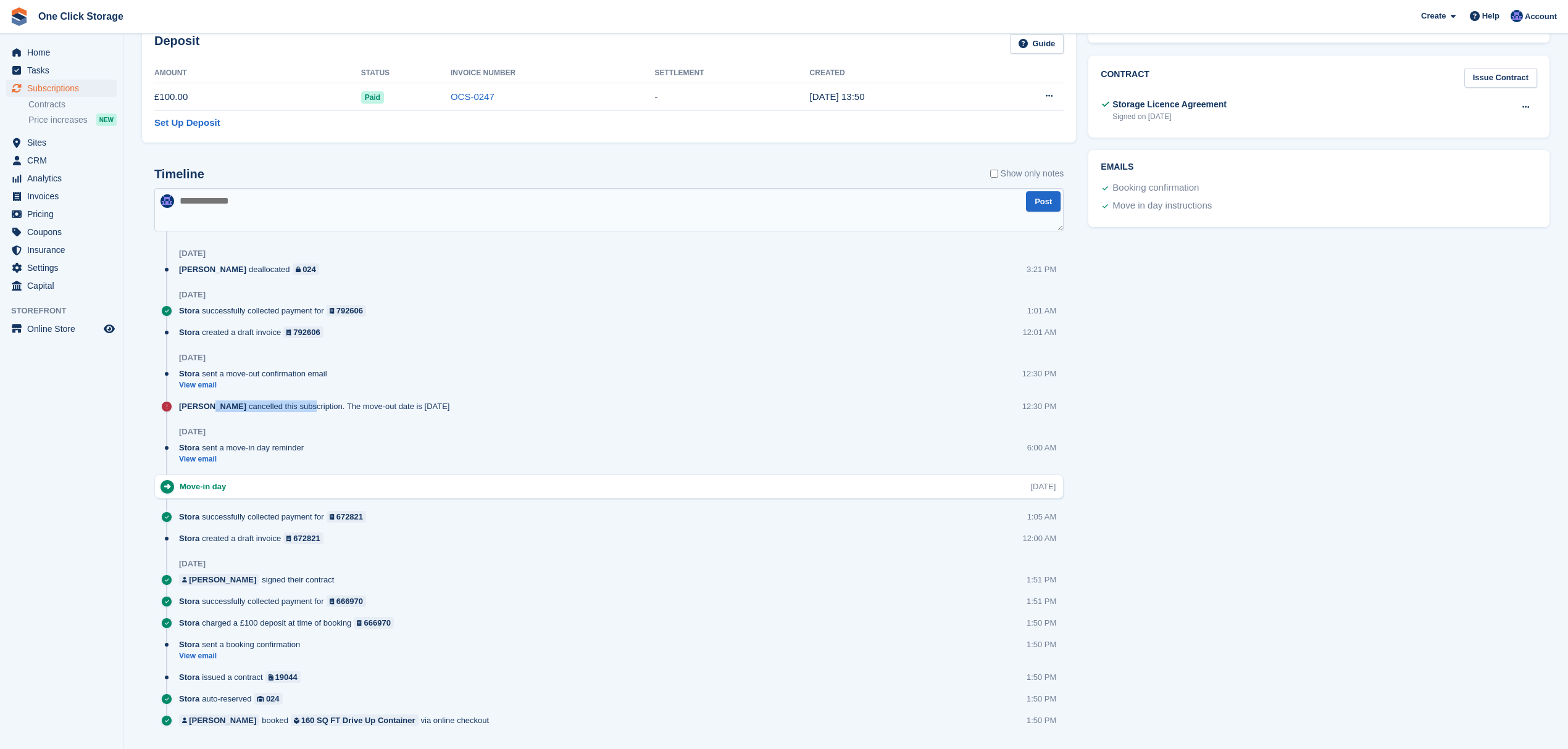
drag, startPoint x: 261, startPoint y: 414, endPoint x: 272, endPoint y: 415, distance: 11.0
click at [272, 415] on div "Thomas cancelled this subscription. The move-out date is 2 Oct 12:30 PM" at bounding box center [621, 411] width 884 height 22
click at [334, 409] on div "Thomas cancelled this subscription. The move-out date is 2 Oct" at bounding box center [317, 406] width 277 height 12
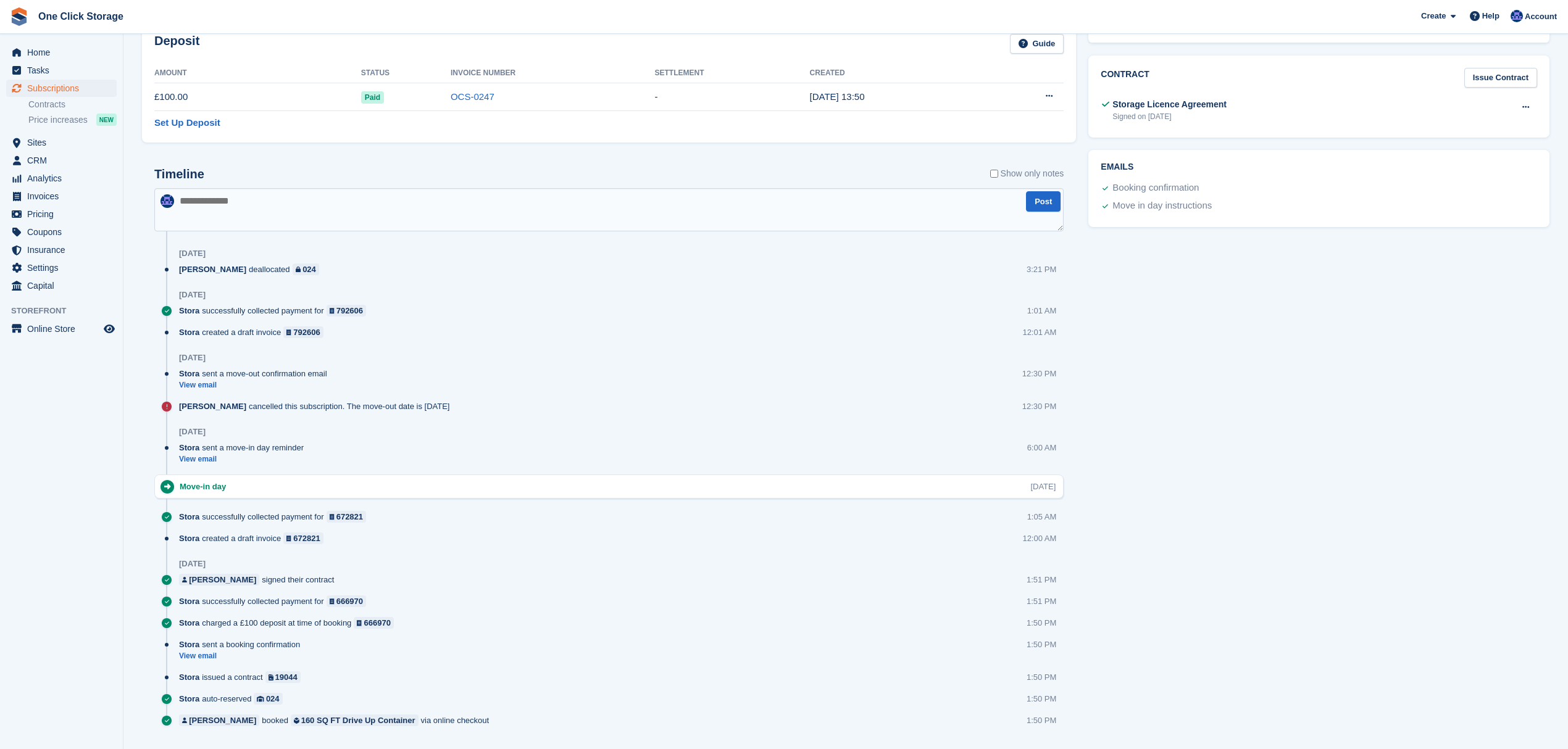
click at [235, 452] on div "Stora sent a move-in day reminder" at bounding box center [245, 448] width 131 height 12
click at [346, 450] on div "Stora sent a move-in day reminder View email 6:00 AM" at bounding box center [621, 458] width 884 height 33
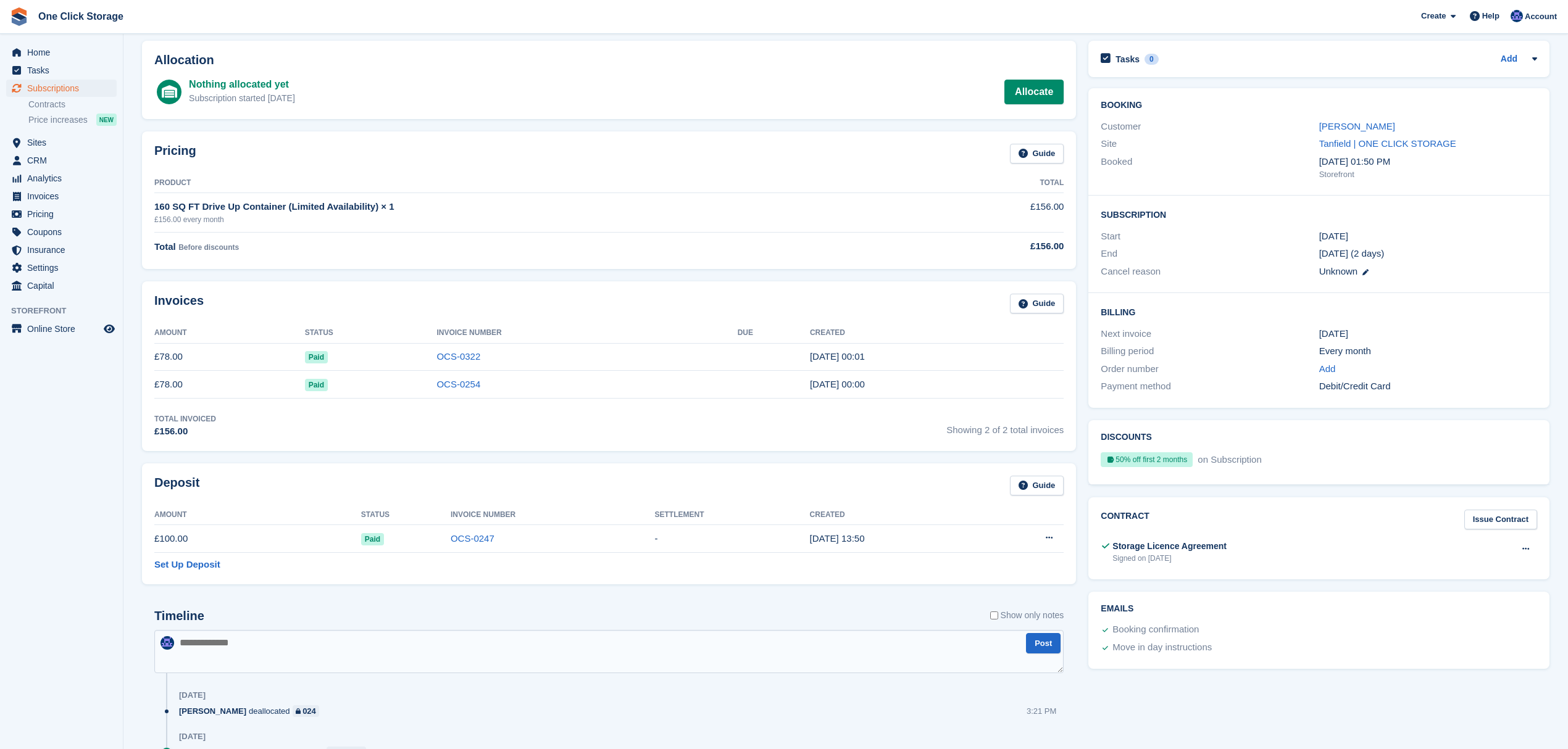
scroll to position [0, 0]
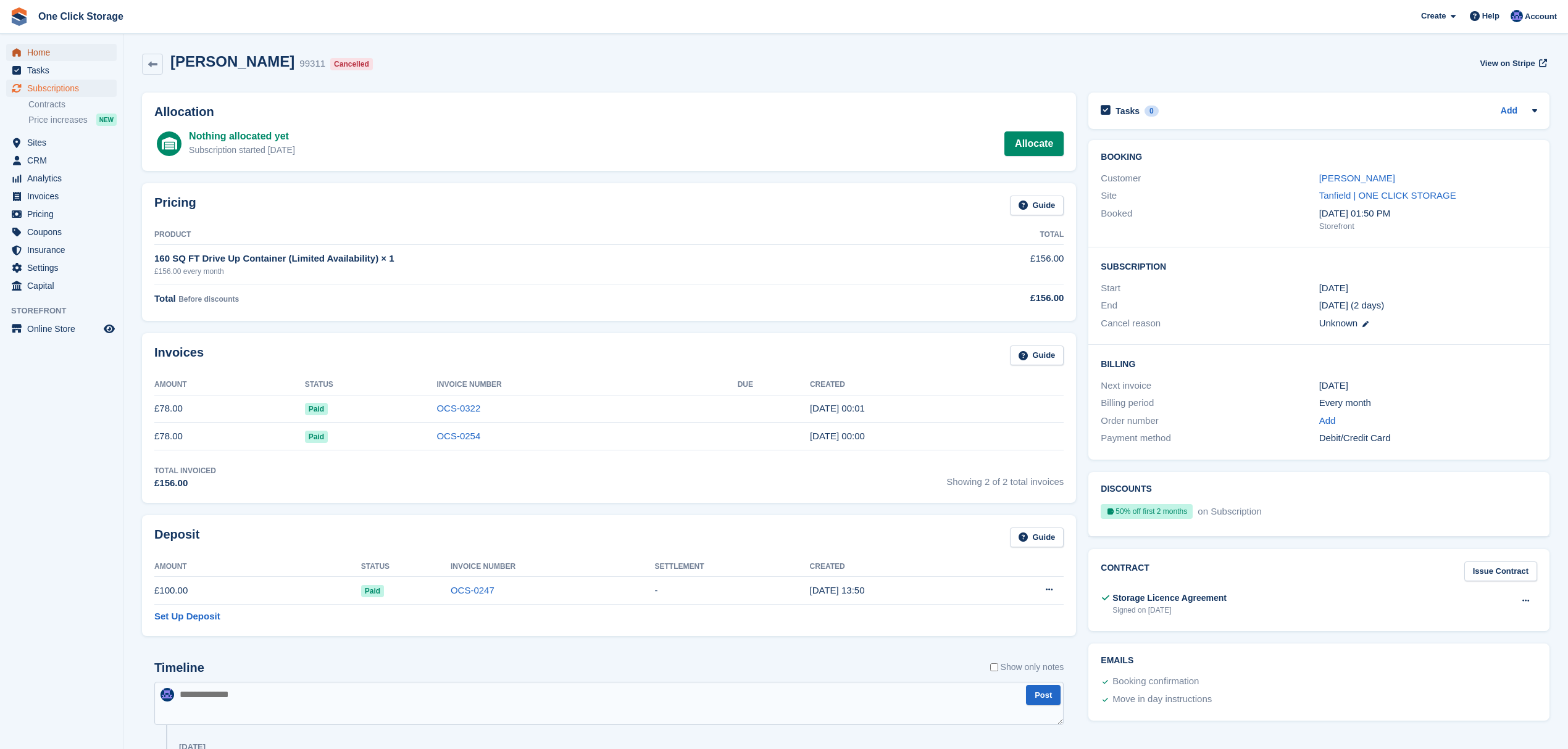
click at [65, 50] on span "Home" at bounding box center [64, 52] width 74 height 18
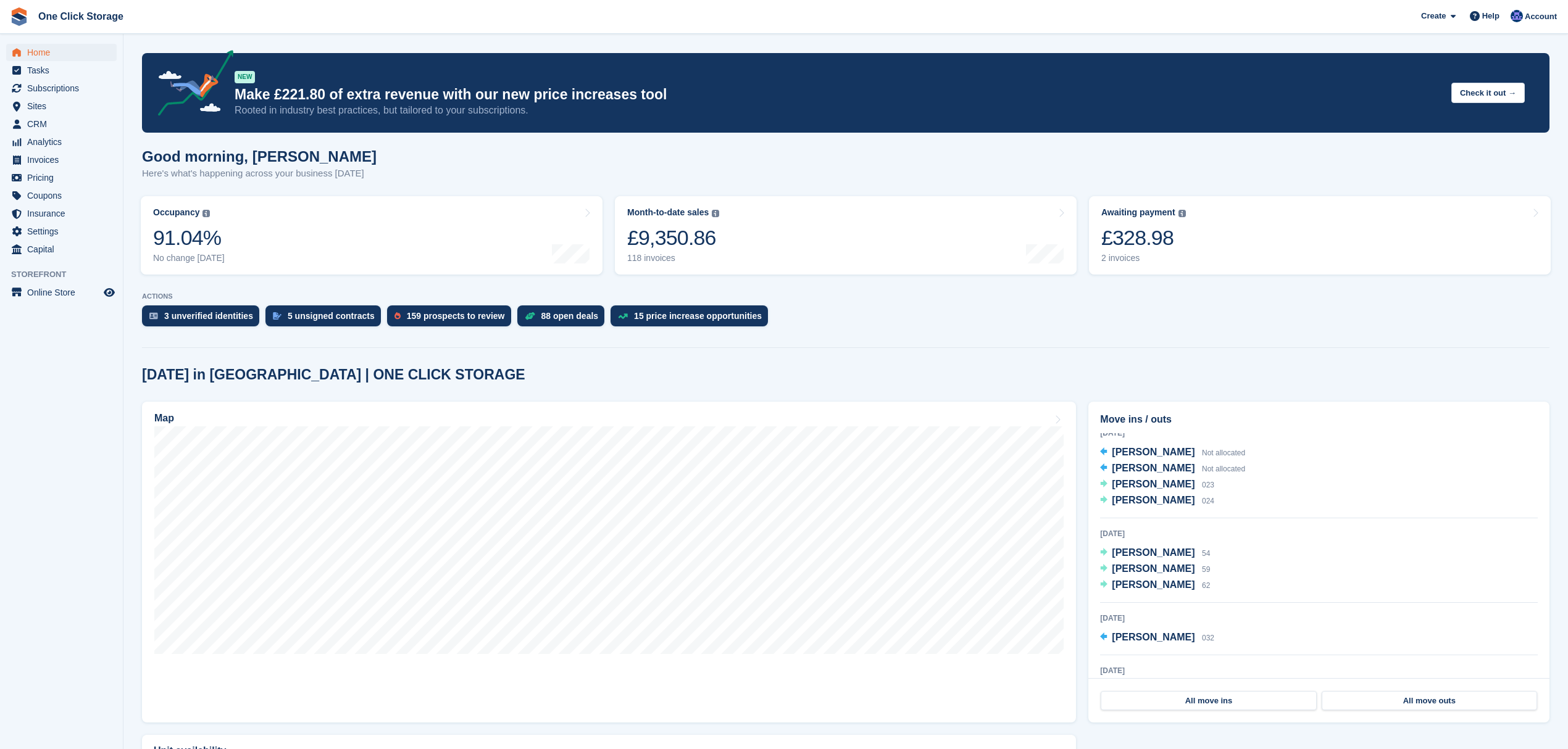
scroll to position [82, 0]
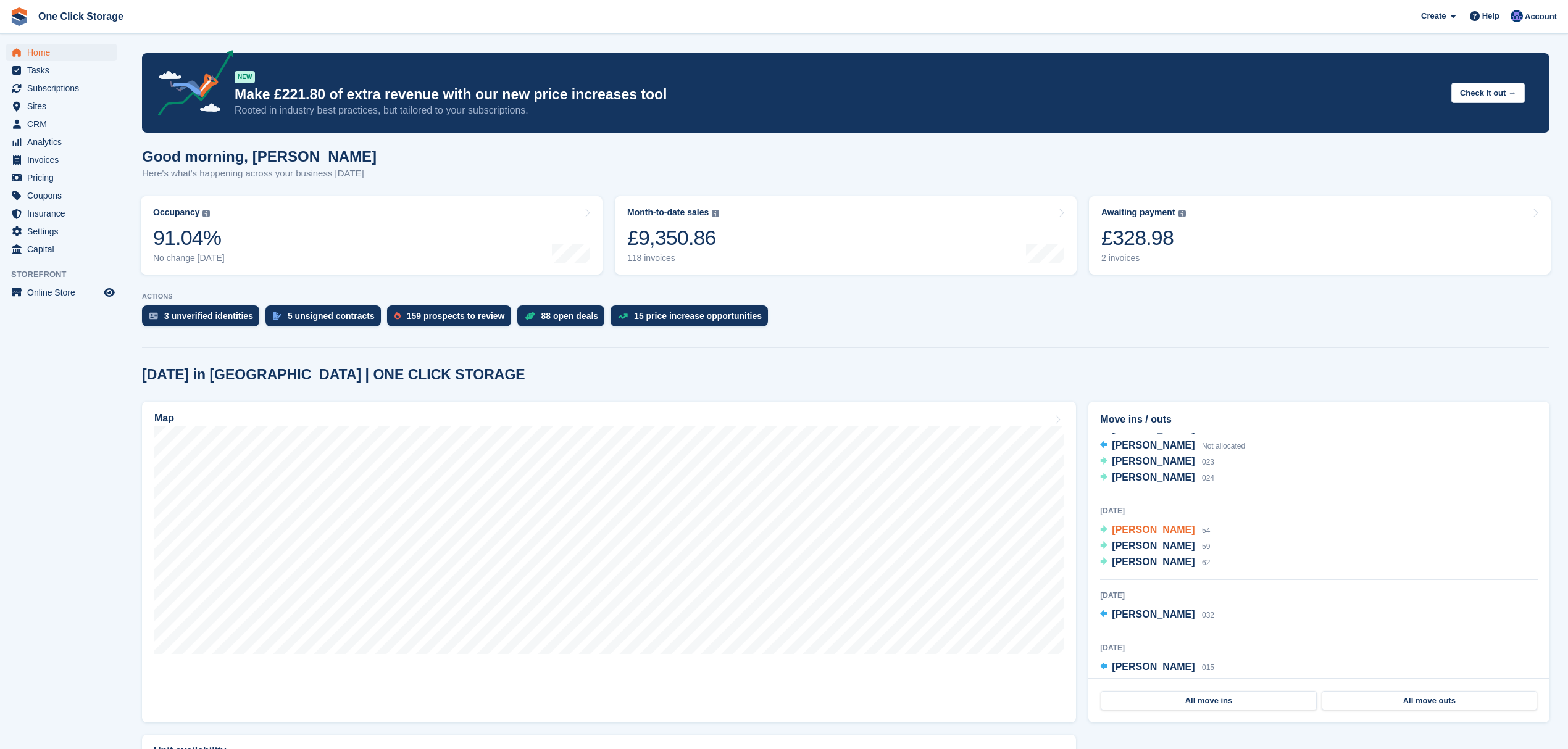
click at [1148, 528] on span "[PERSON_NAME]" at bounding box center [1153, 530] width 82 height 10
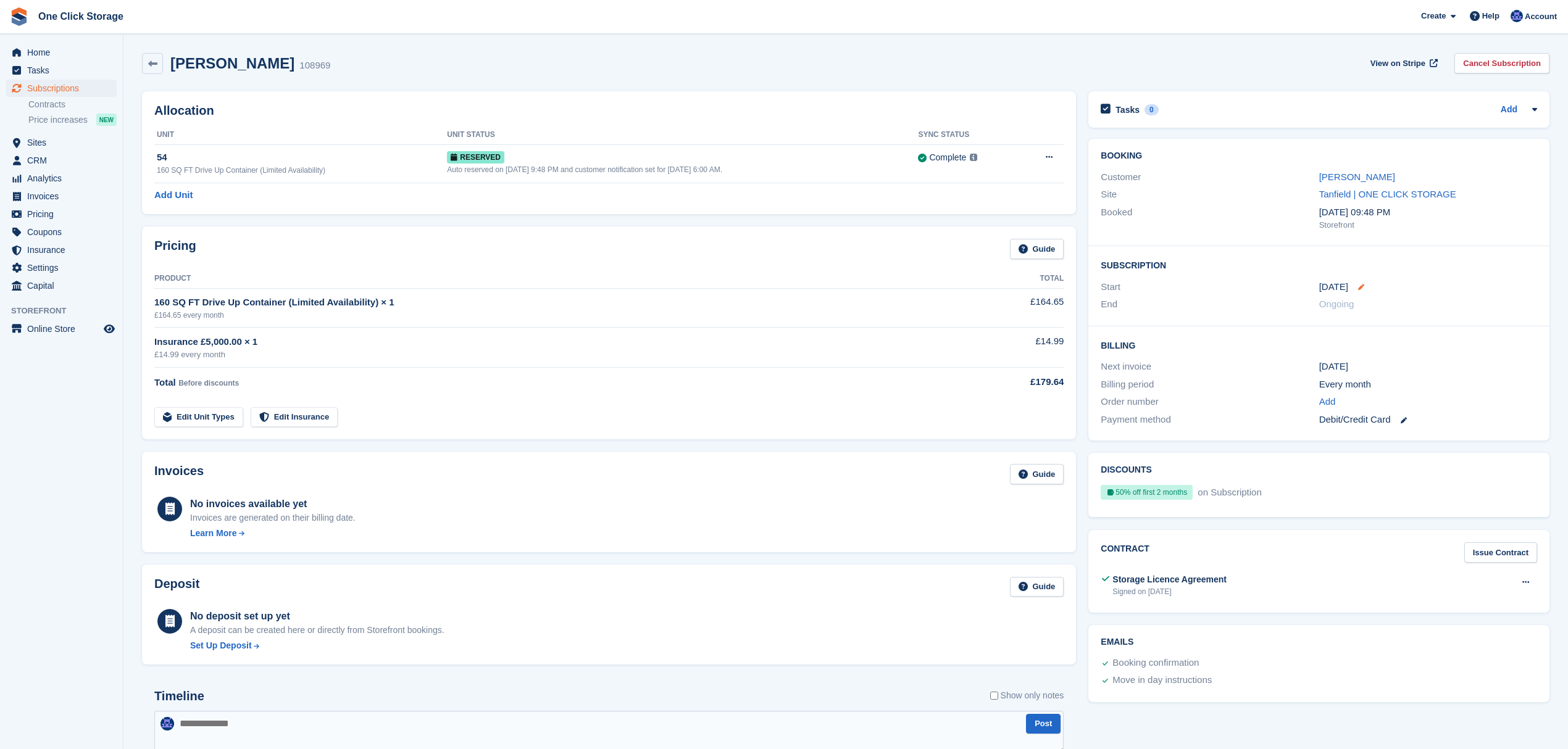
click at [1358, 284] on icon at bounding box center [1360, 287] width 6 height 6
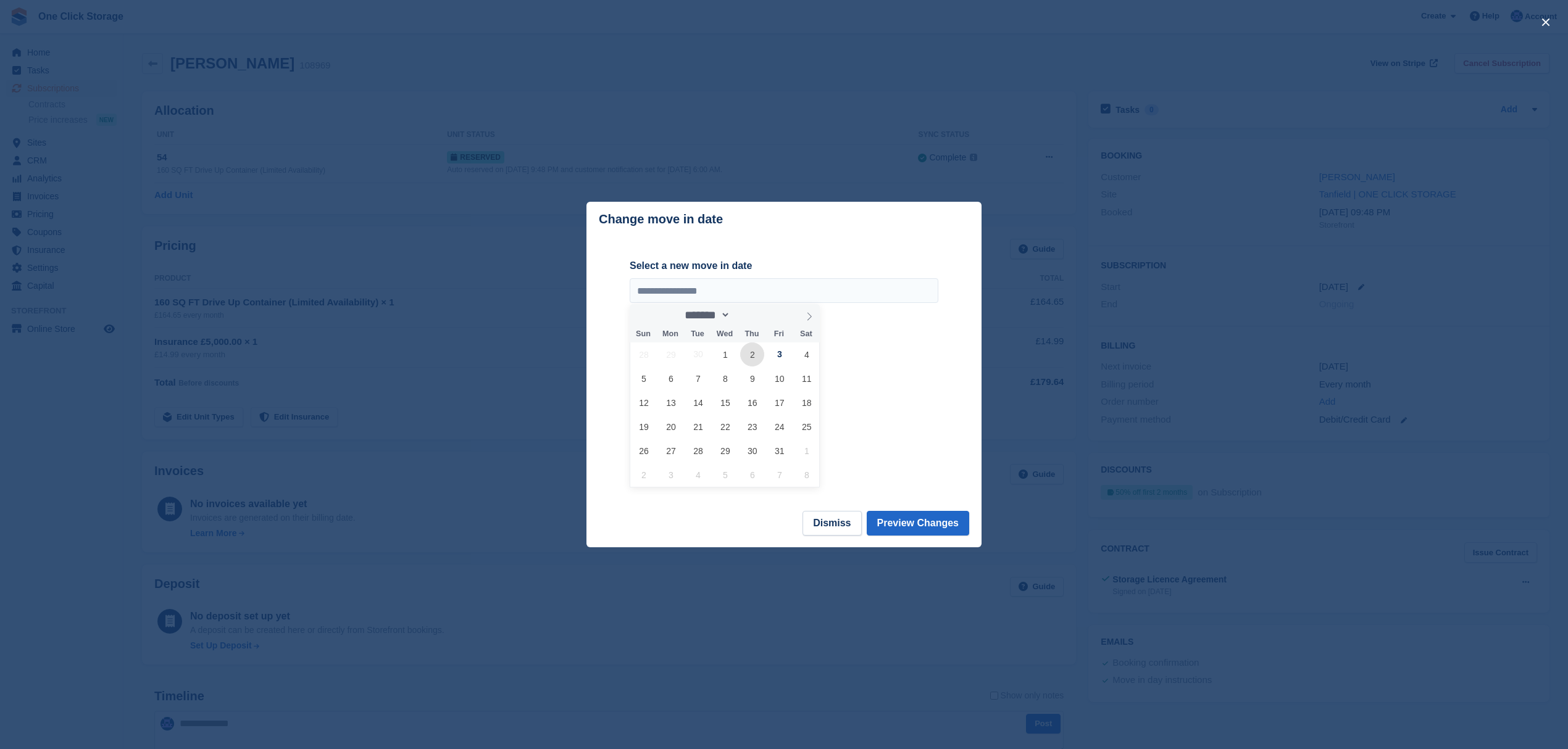
click at [749, 354] on span "2" at bounding box center [752, 354] width 24 height 24
type input "**********"
click at [905, 522] on button "Preview Changes" at bounding box center [918, 523] width 103 height 24
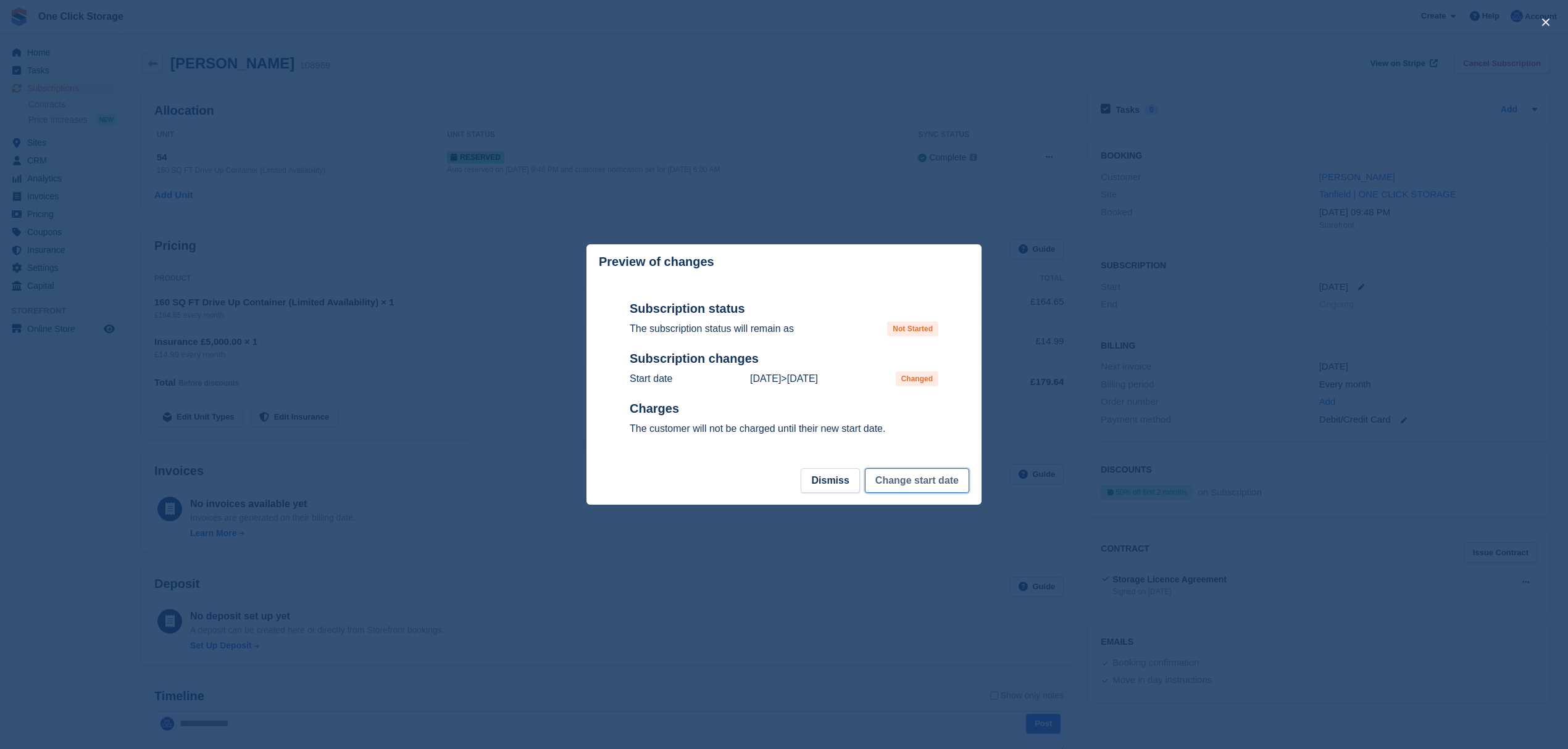
click at [912, 479] on button "Change start date" at bounding box center [917, 480] width 104 height 24
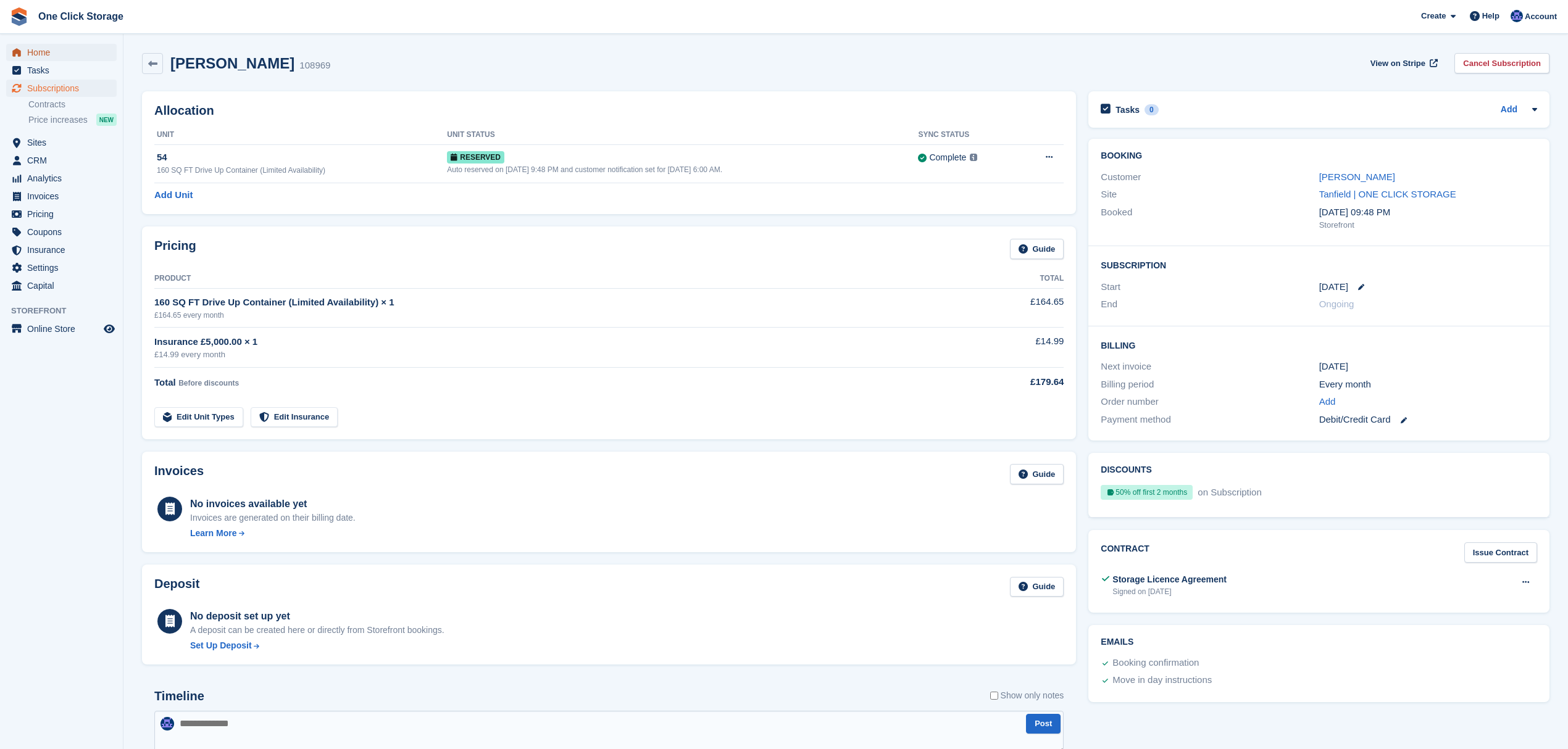
click at [45, 48] on span "Home" at bounding box center [64, 52] width 74 height 18
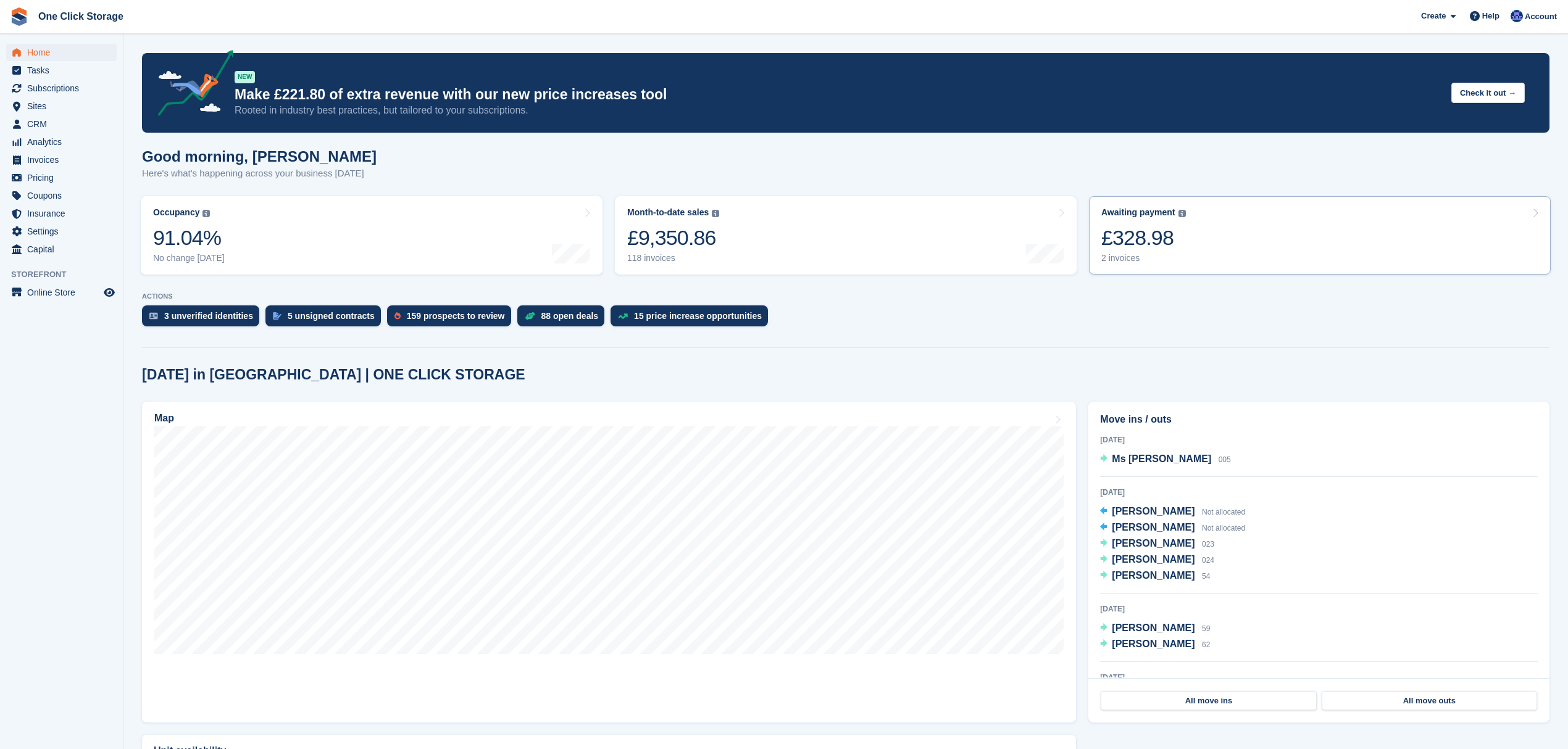
click at [1236, 256] on link "Awaiting payment The total outstanding balance on all open invoices. £328.98 2 …" at bounding box center [1319, 235] width 462 height 78
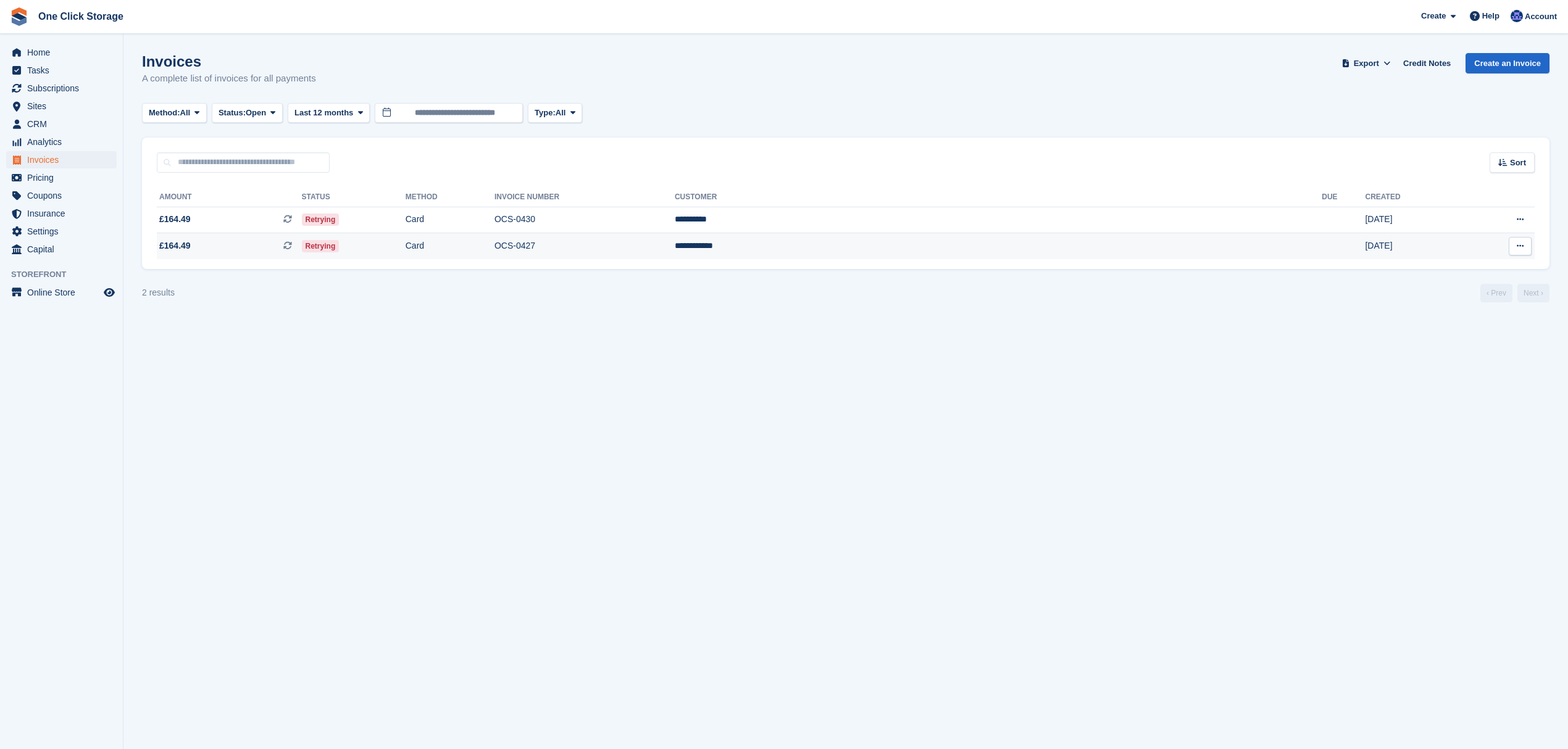
click at [272, 247] on span "£164.49 This is a recurring subscription invoice." at bounding box center [229, 245] width 145 height 13
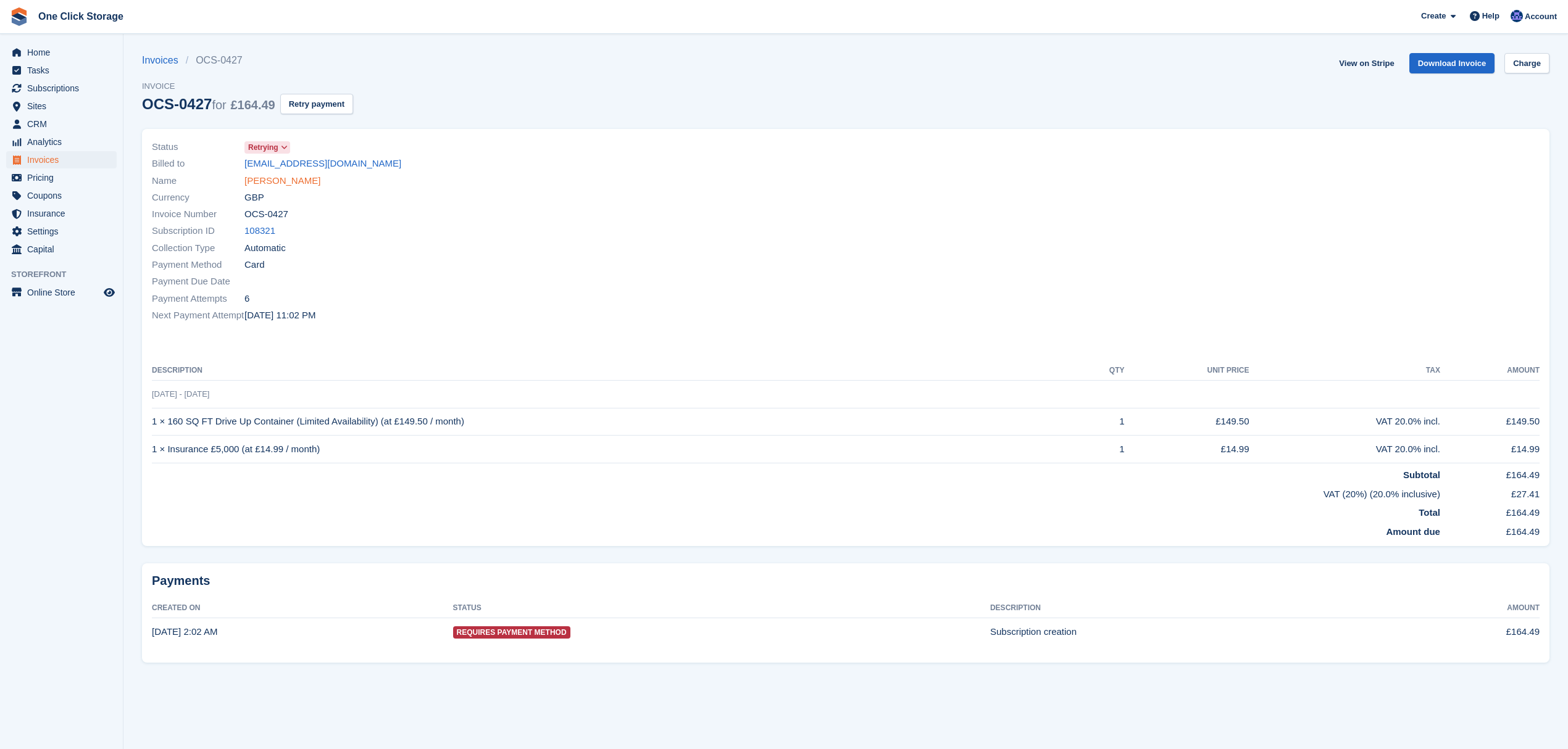
click at [289, 178] on link "Emma Linsley" at bounding box center [282, 181] width 76 height 14
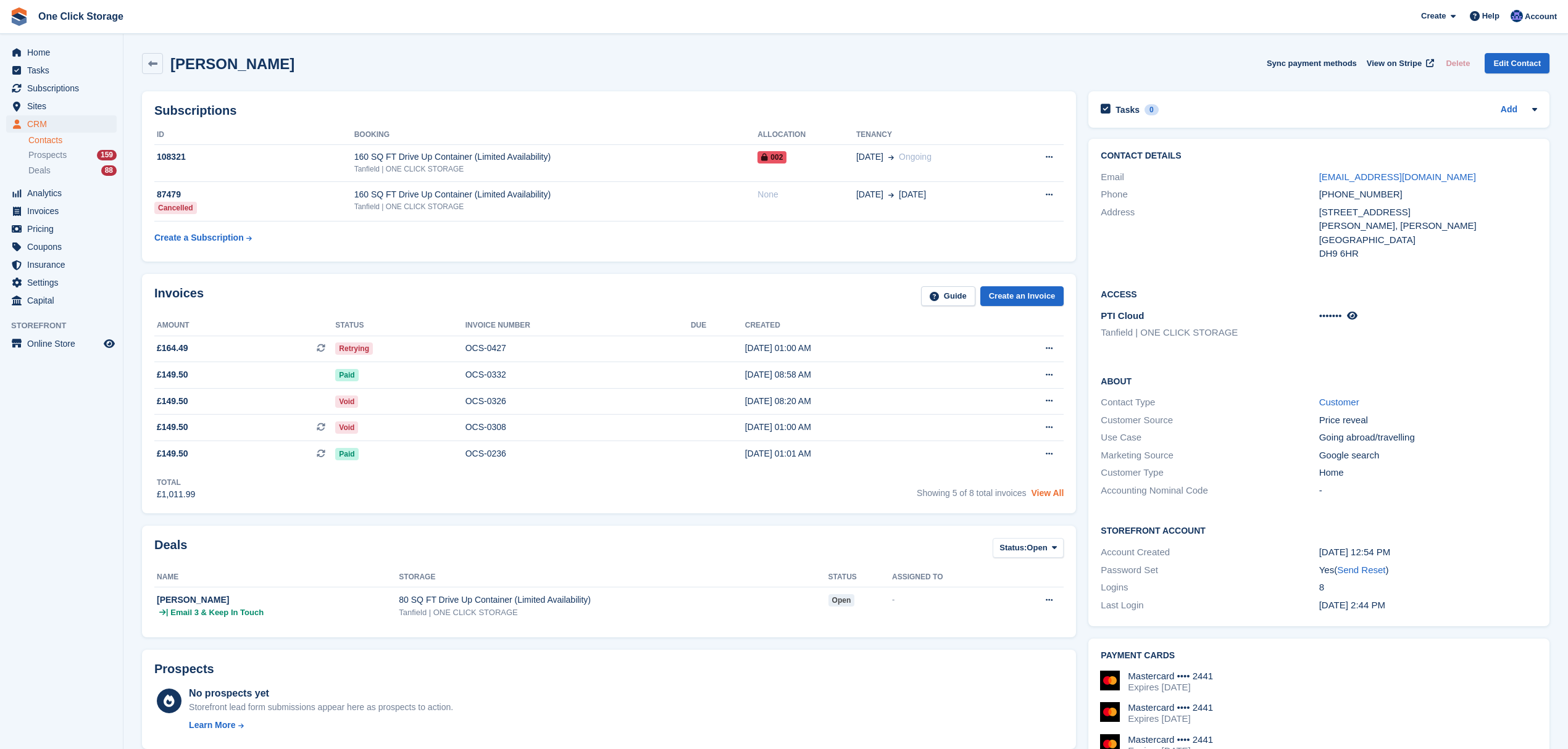
click at [1053, 493] on link "View All" at bounding box center [1047, 493] width 33 height 10
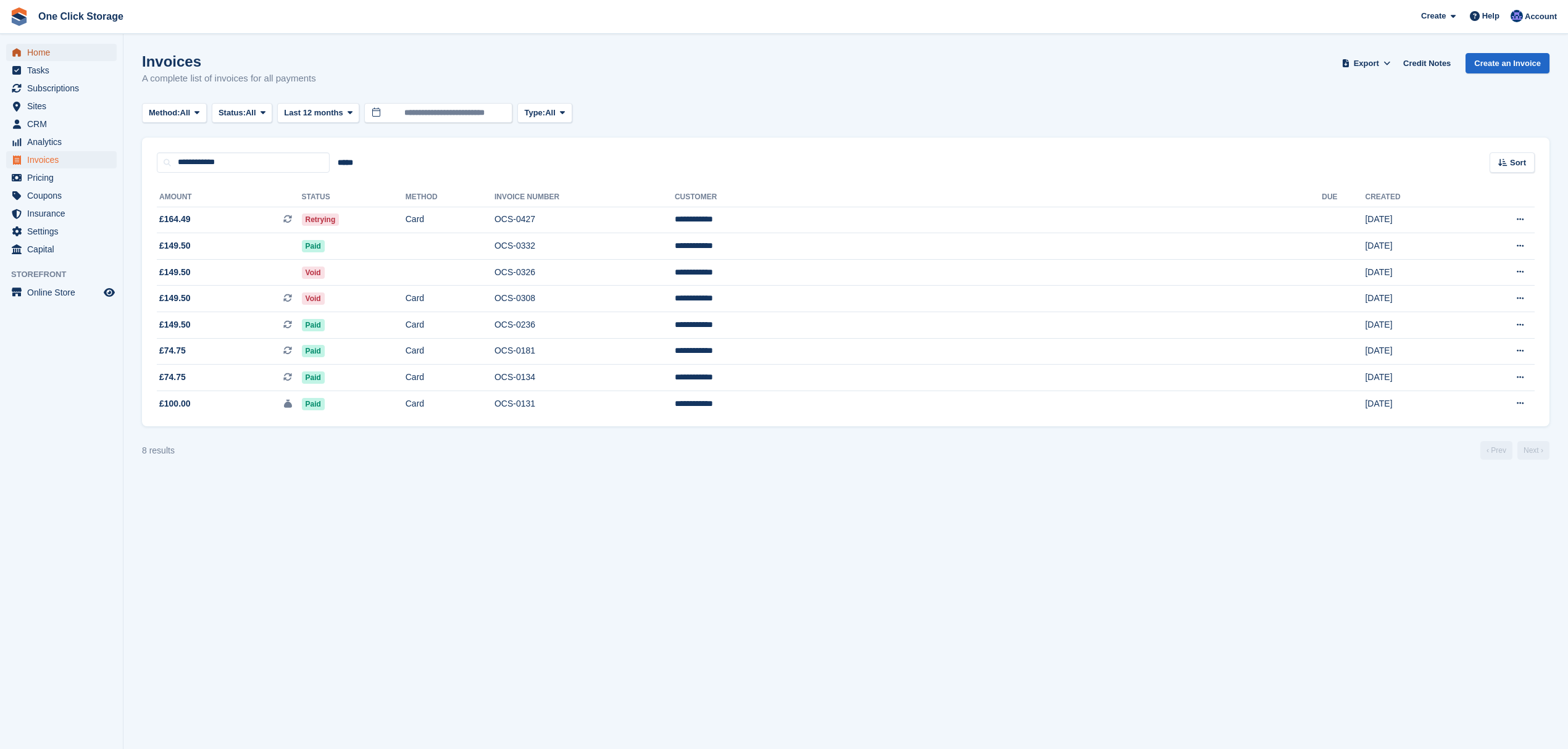
click at [75, 55] on span "Home" at bounding box center [64, 52] width 74 height 18
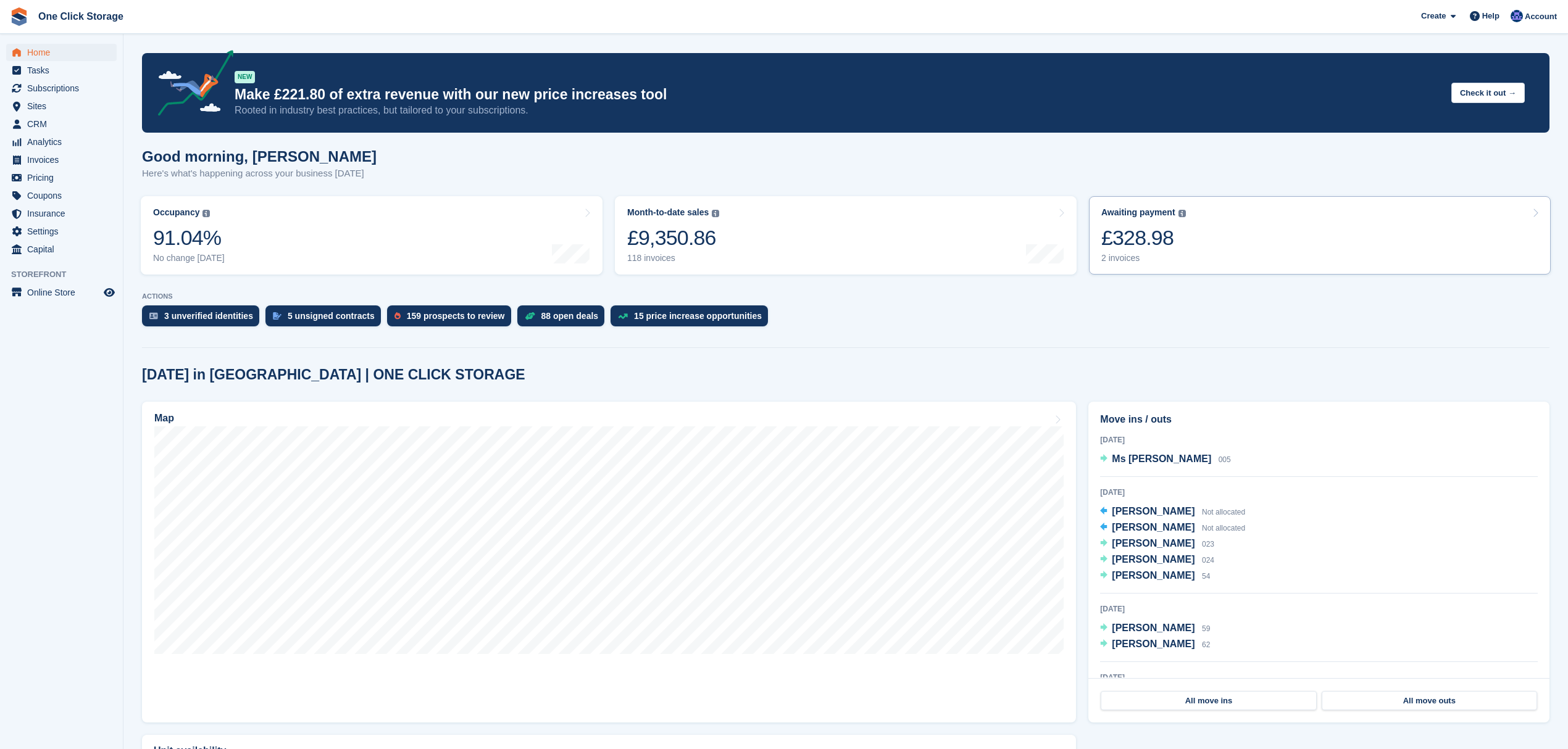
click at [1192, 253] on link "Awaiting payment The total outstanding balance on all open invoices. £328.98 2 …" at bounding box center [1319, 235] width 462 height 78
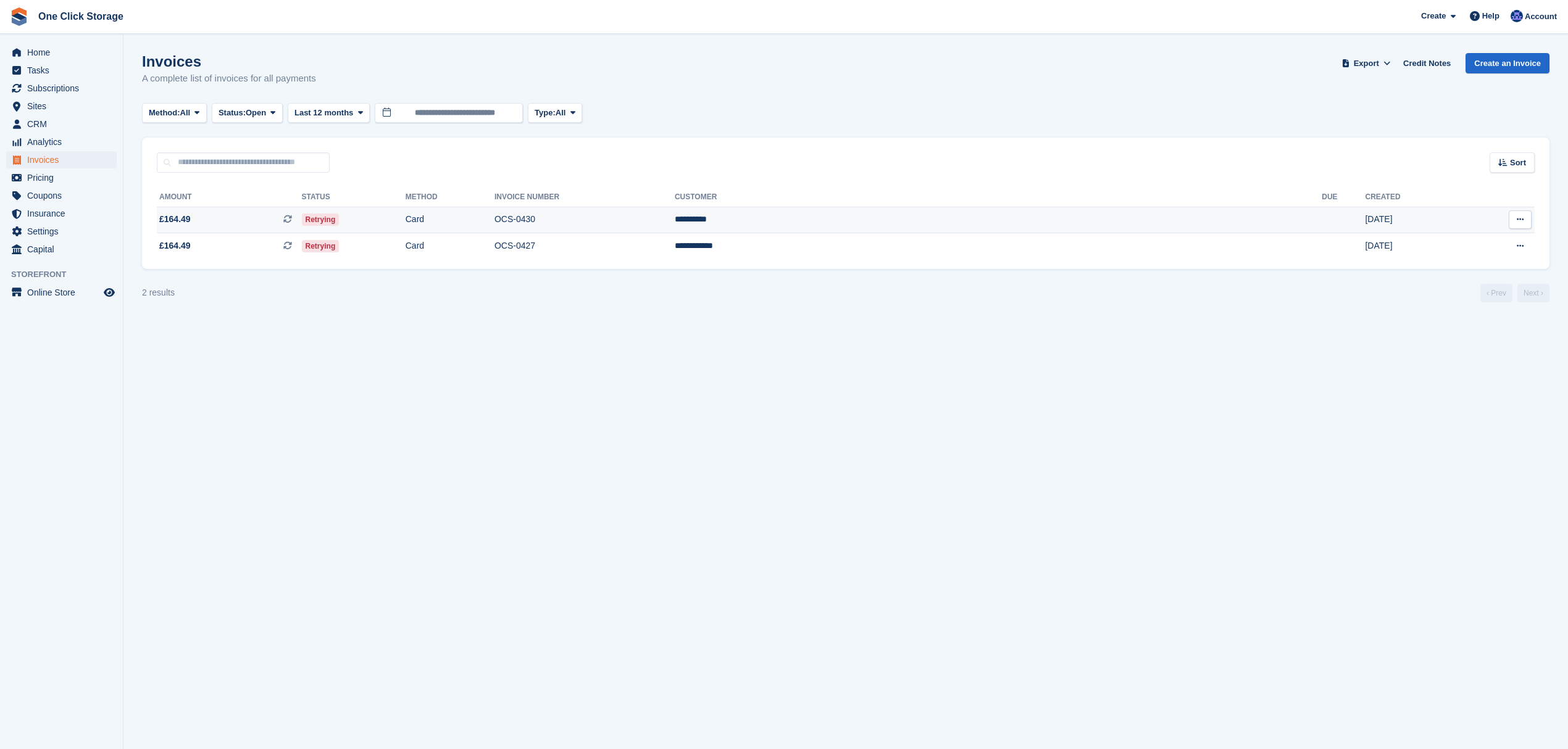
click at [254, 225] on span "£164.49 This is a recurring subscription invoice." at bounding box center [229, 219] width 145 height 13
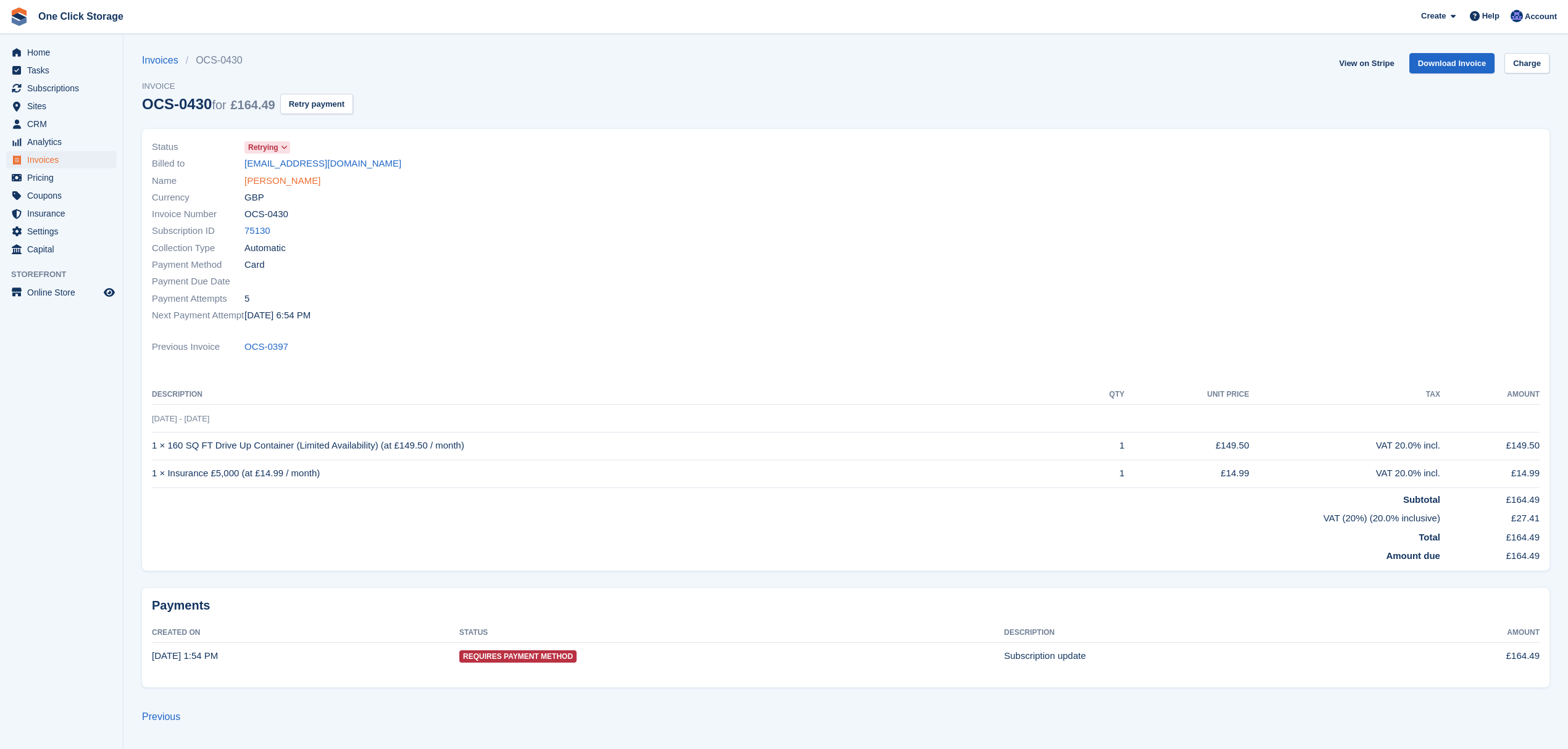
click at [287, 180] on link "[PERSON_NAME]" at bounding box center [282, 181] width 76 height 14
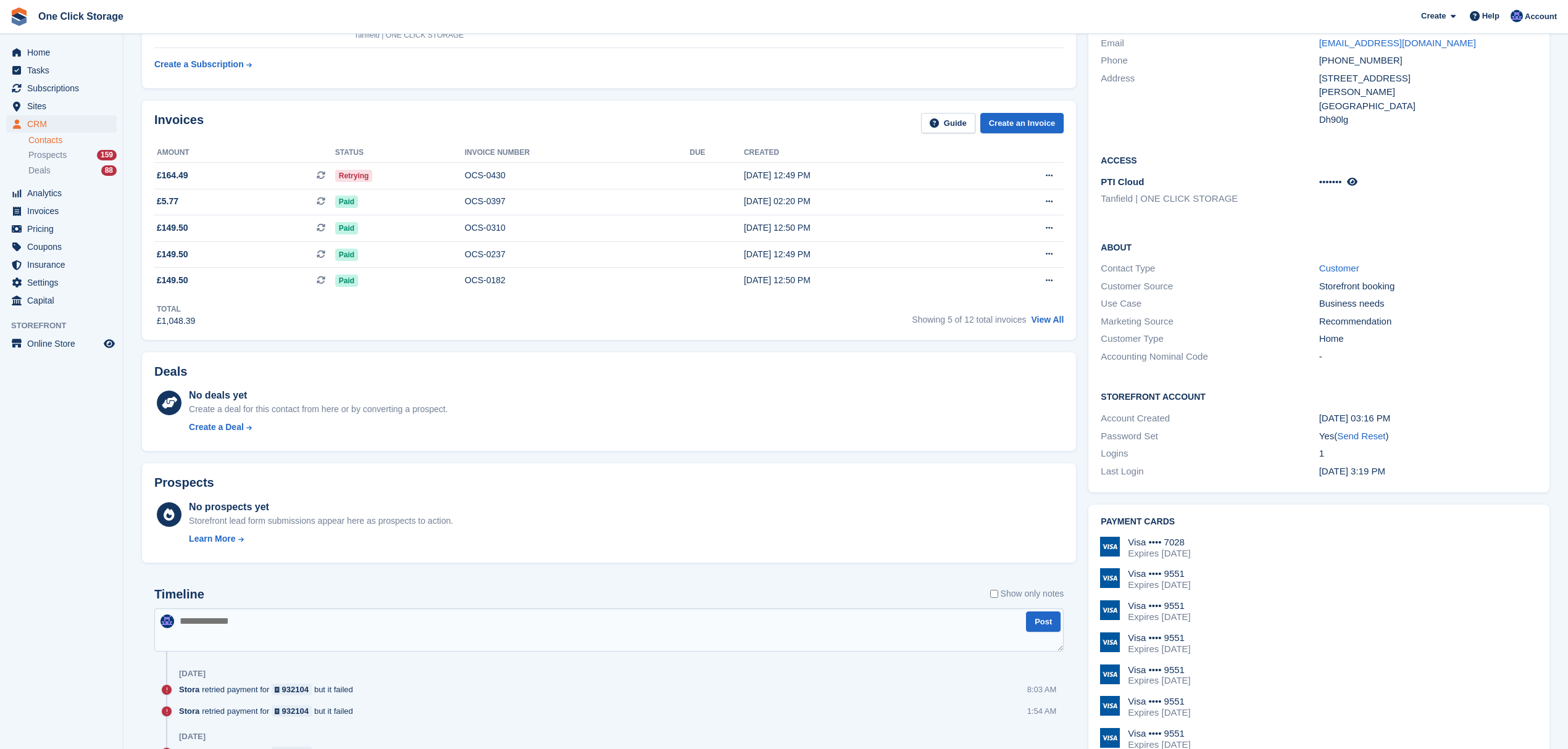
scroll to position [82, 0]
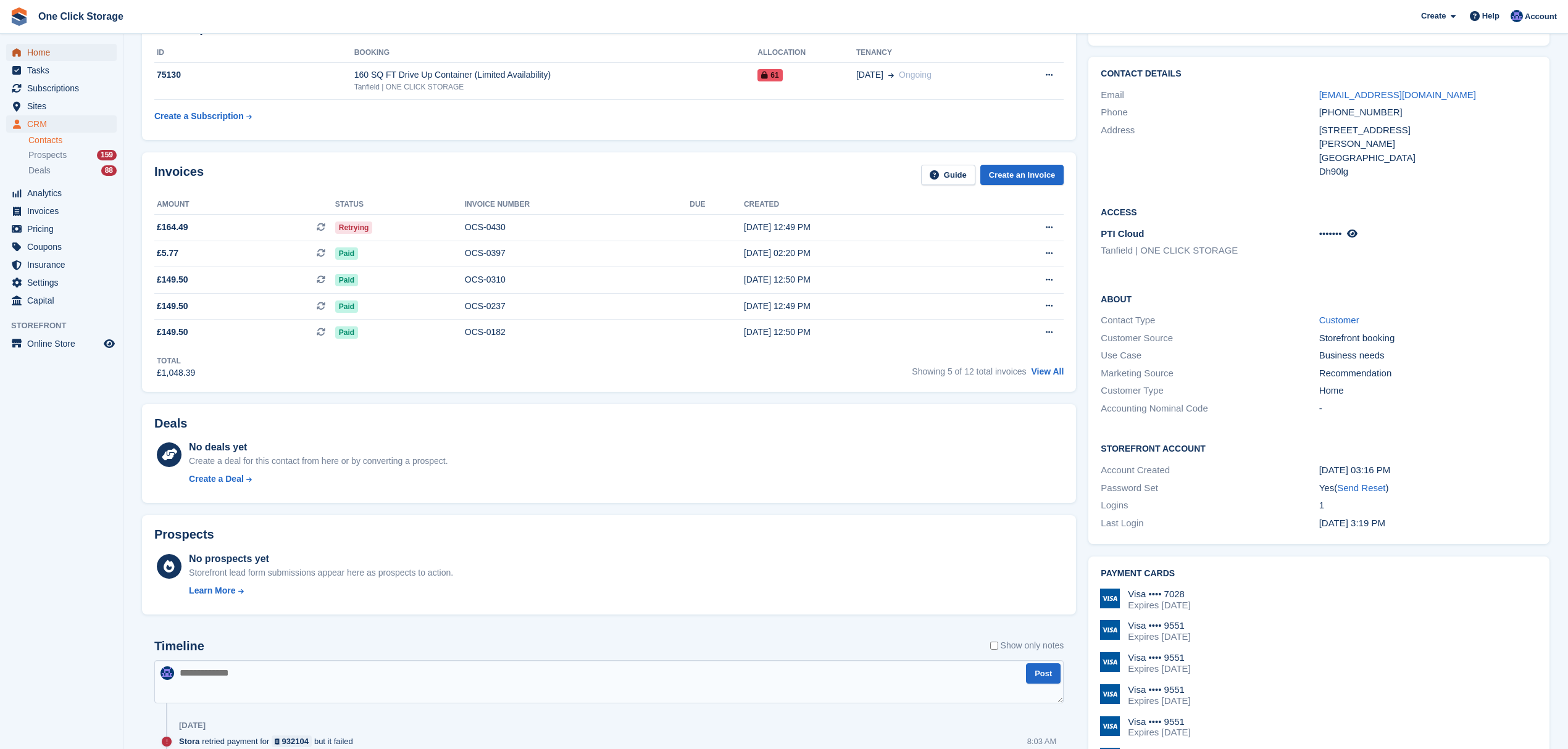
click at [50, 55] on span "Home" at bounding box center [64, 52] width 74 height 18
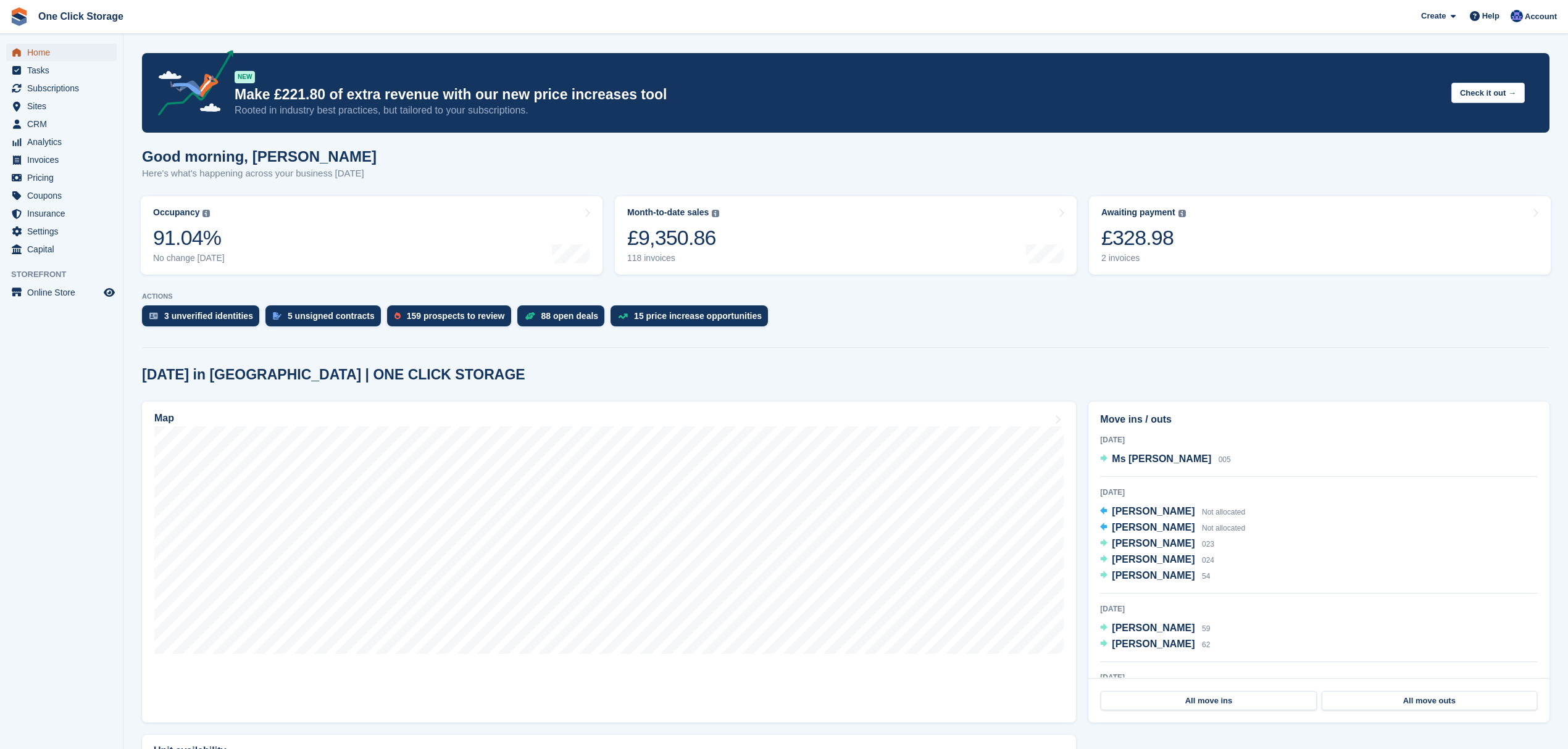
click at [37, 53] on span "Home" at bounding box center [64, 52] width 74 height 18
click at [76, 45] on span "Home" at bounding box center [64, 52] width 74 height 18
click at [73, 87] on span "Subscriptions" at bounding box center [64, 88] width 74 height 18
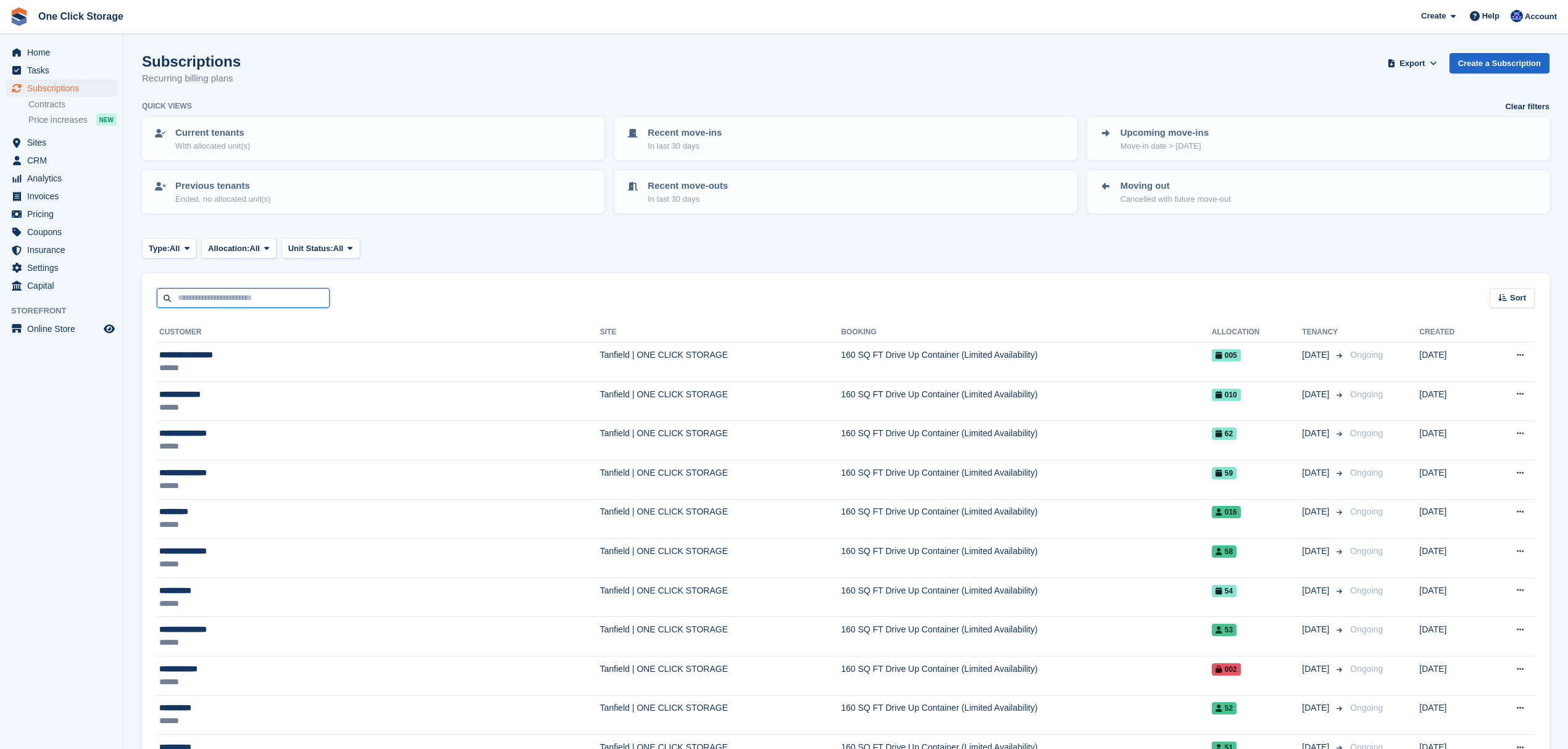
click at [238, 301] on input "text" at bounding box center [243, 298] width 173 height 20
type input "**********"
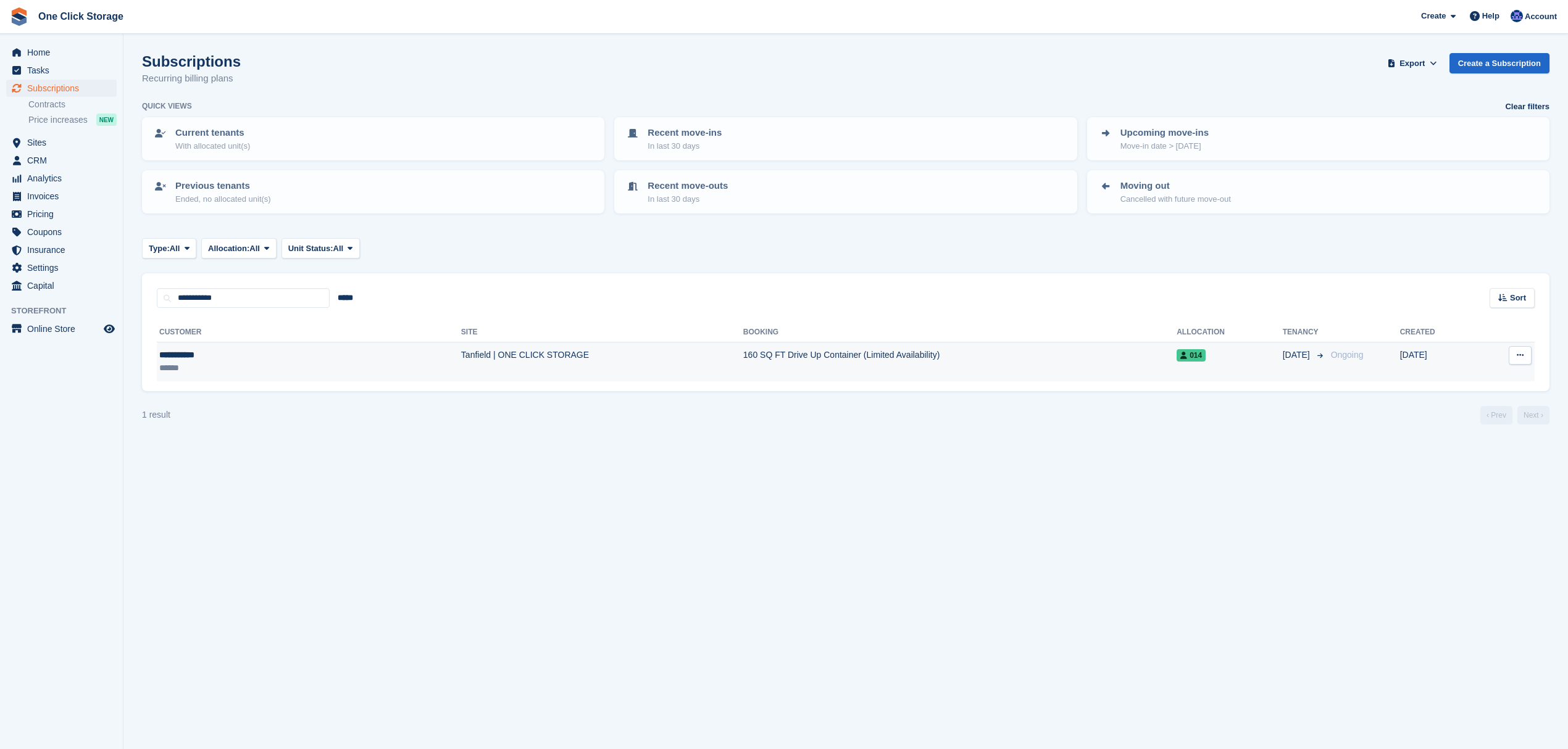
click at [282, 361] on div "******" at bounding box center [227, 367] width 136 height 13
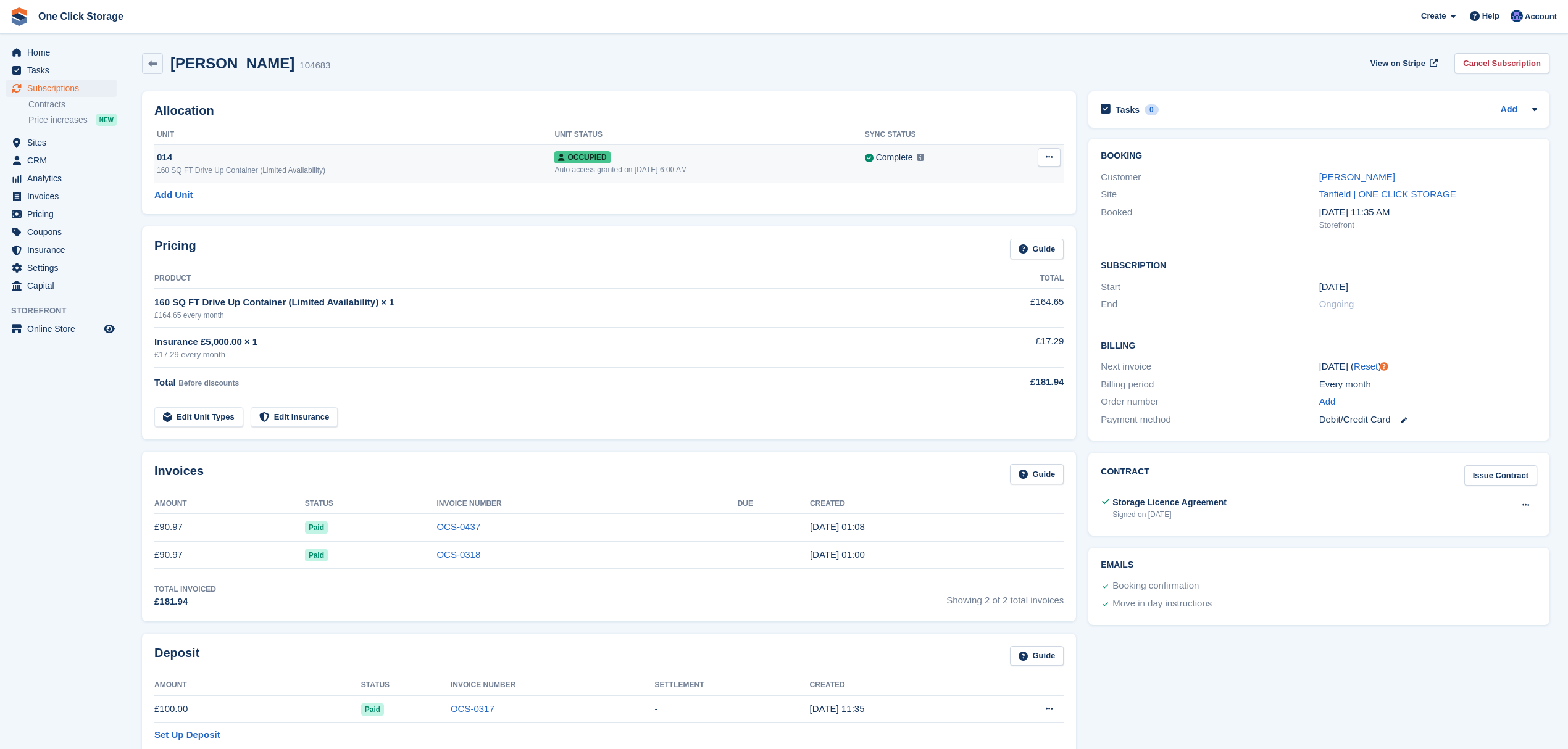
click at [1050, 161] on icon at bounding box center [1049, 157] width 7 height 8
click at [297, 166] on div "160 SQ FT Drive Up Container (Limited Availability)" at bounding box center [355, 170] width 398 height 11
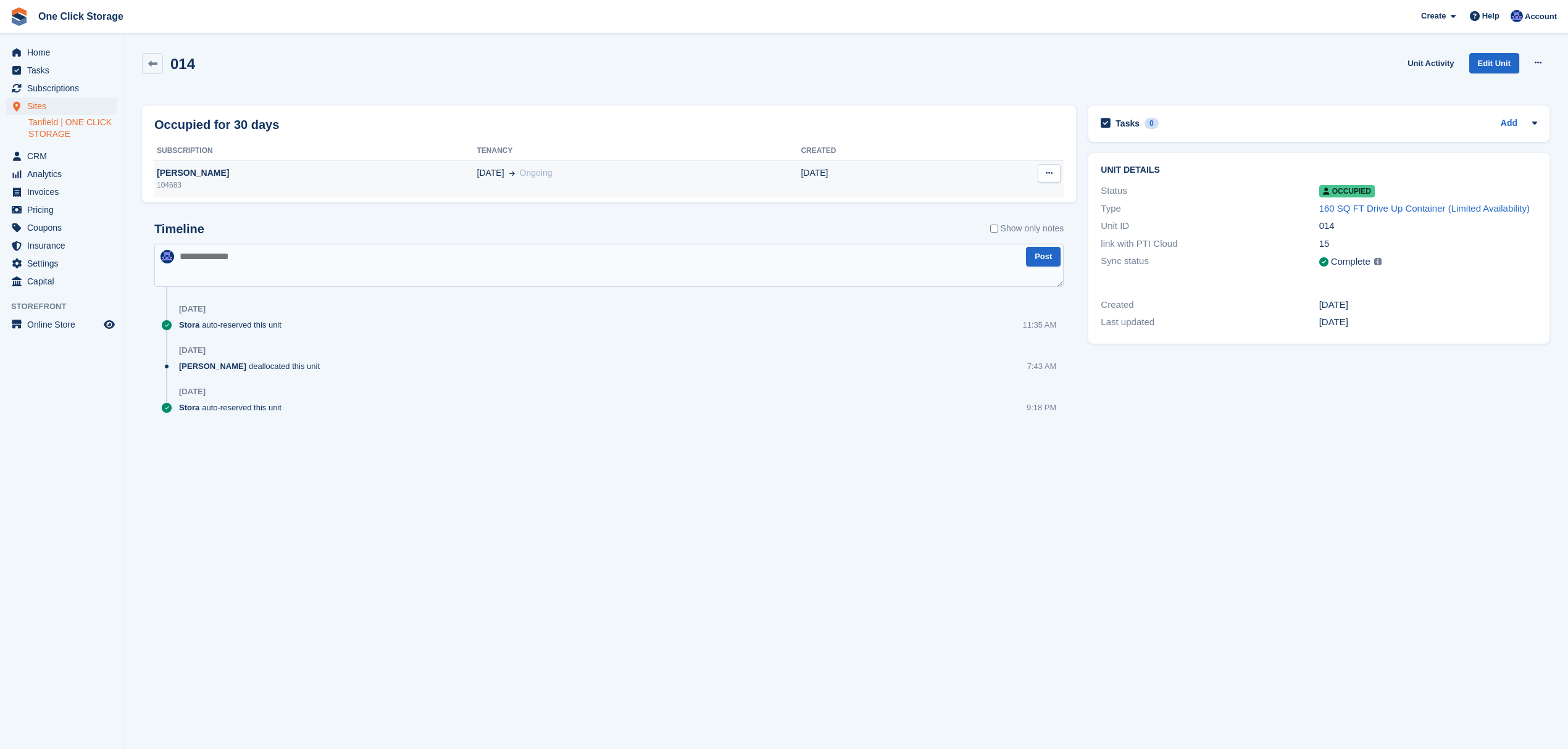
click at [1046, 175] on icon at bounding box center [1049, 173] width 7 height 8
click at [243, 173] on div "[PERSON_NAME]" at bounding box center [316, 172] width 323 height 13
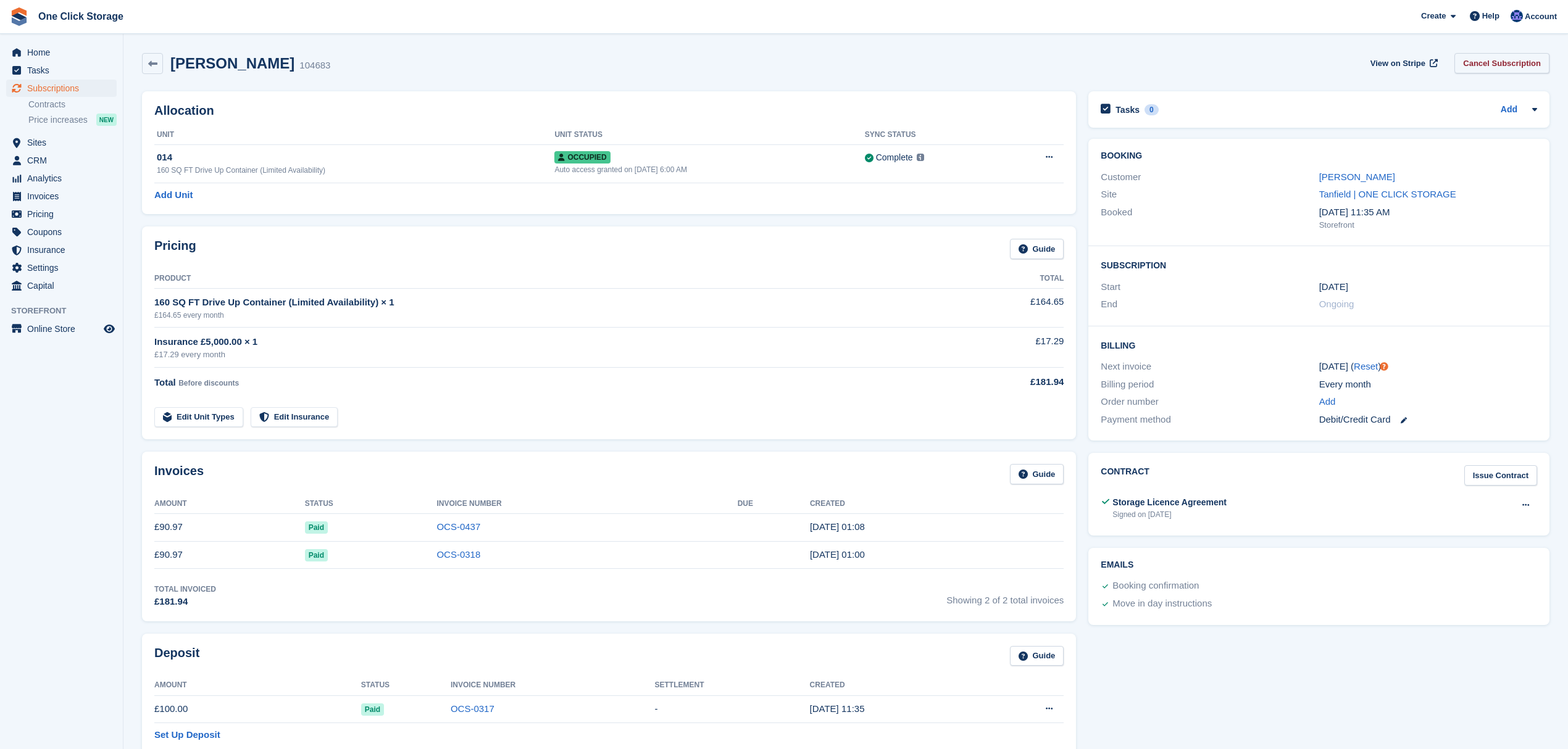
click at [1487, 63] on link "Cancel Subscription" at bounding box center [1502, 63] width 95 height 20
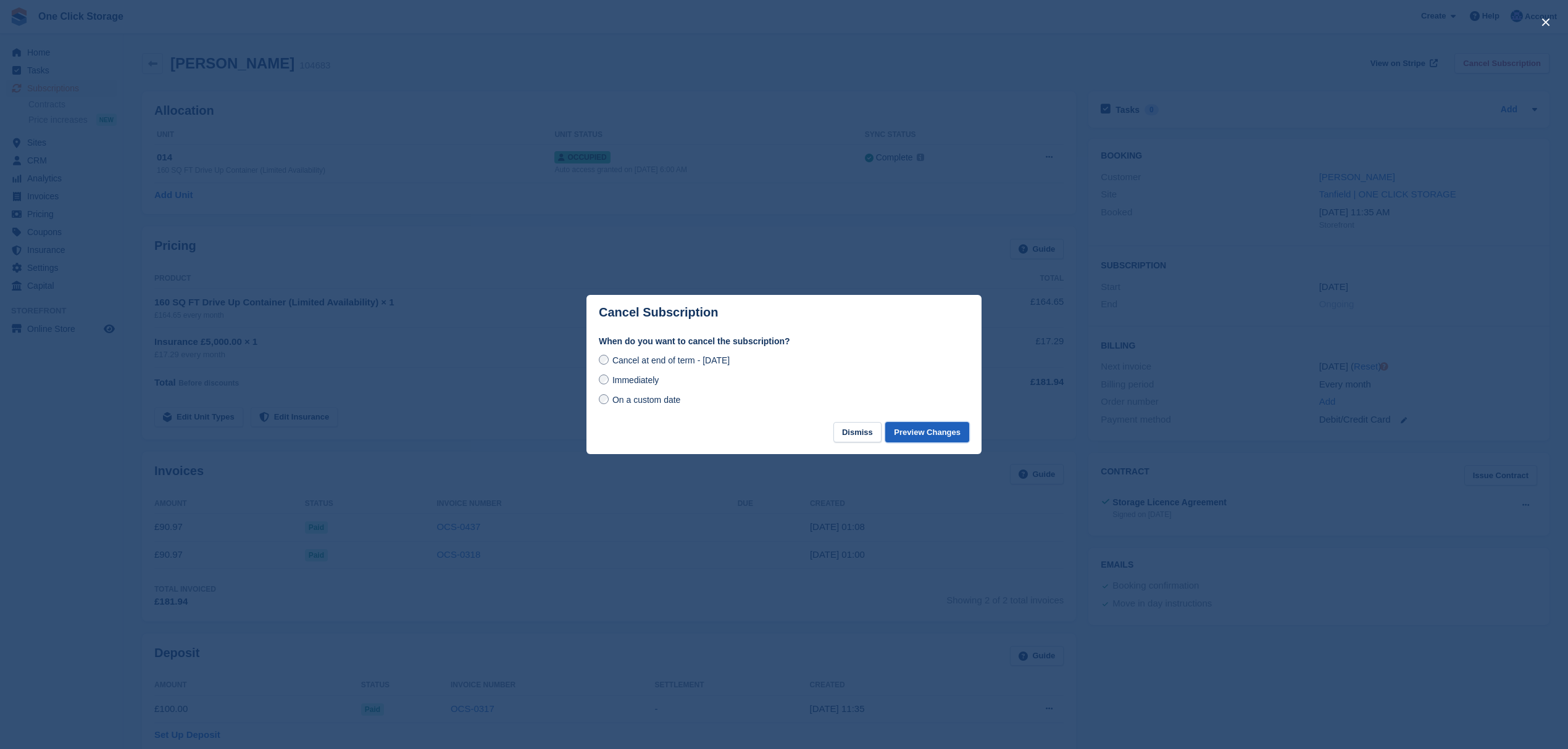
click at [932, 433] on button "Preview Changes" at bounding box center [927, 432] width 84 height 20
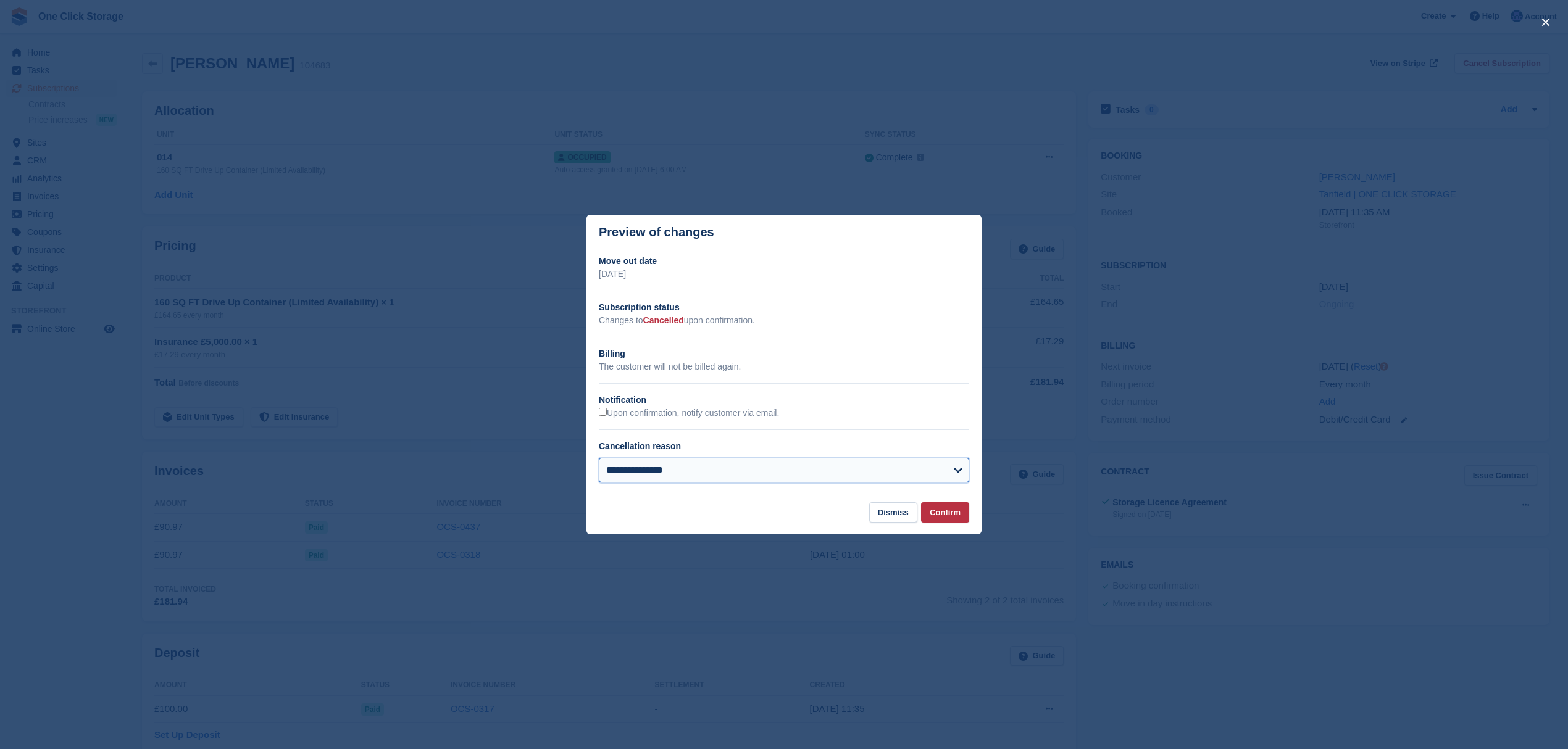
click at [688, 466] on select "**********" at bounding box center [784, 470] width 370 height 24
select select "**********"
click at [599, 460] on select "**********" at bounding box center [784, 470] width 370 height 24
click at [958, 516] on button "Confirm" at bounding box center [944, 513] width 48 height 20
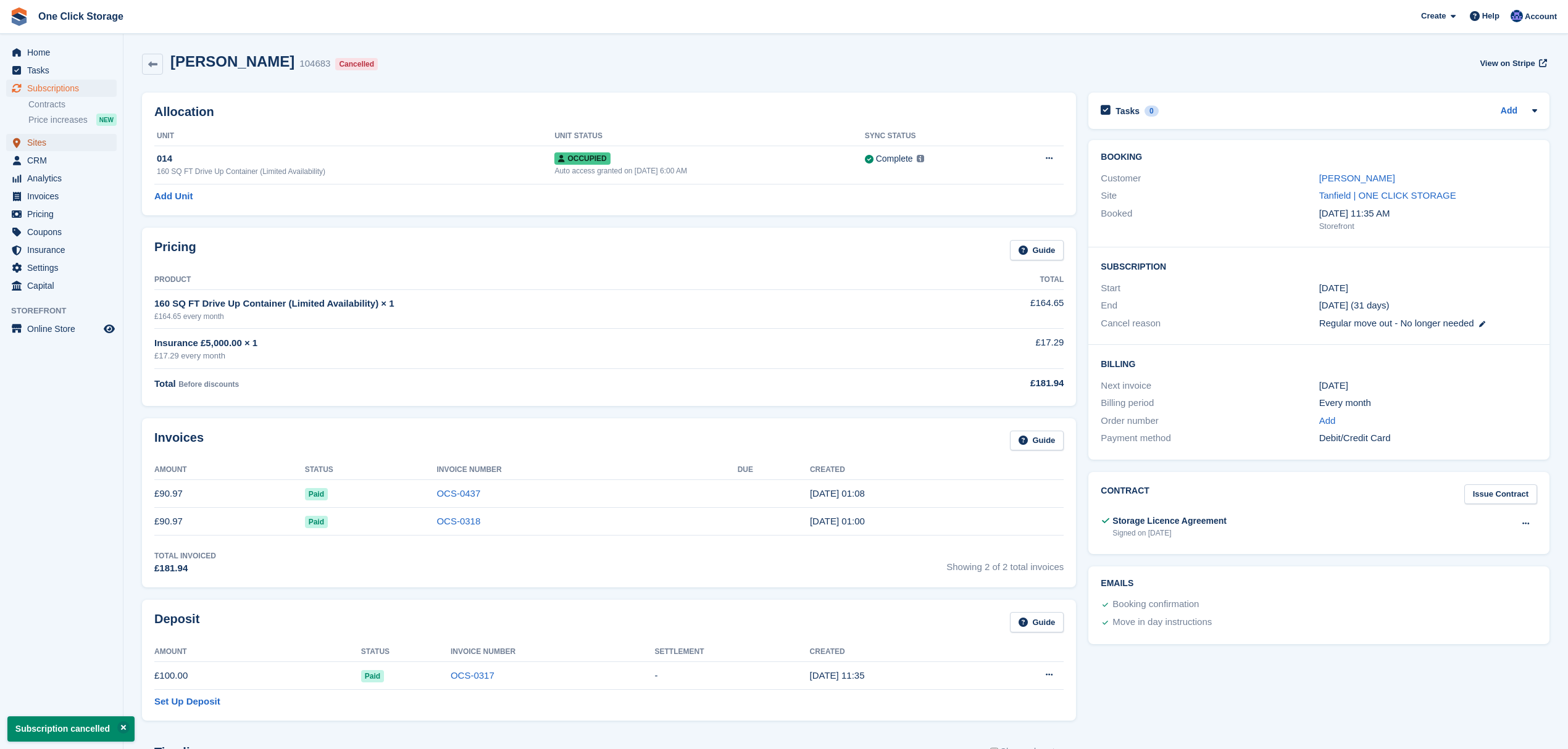
click at [63, 145] on span "Sites" at bounding box center [64, 142] width 74 height 18
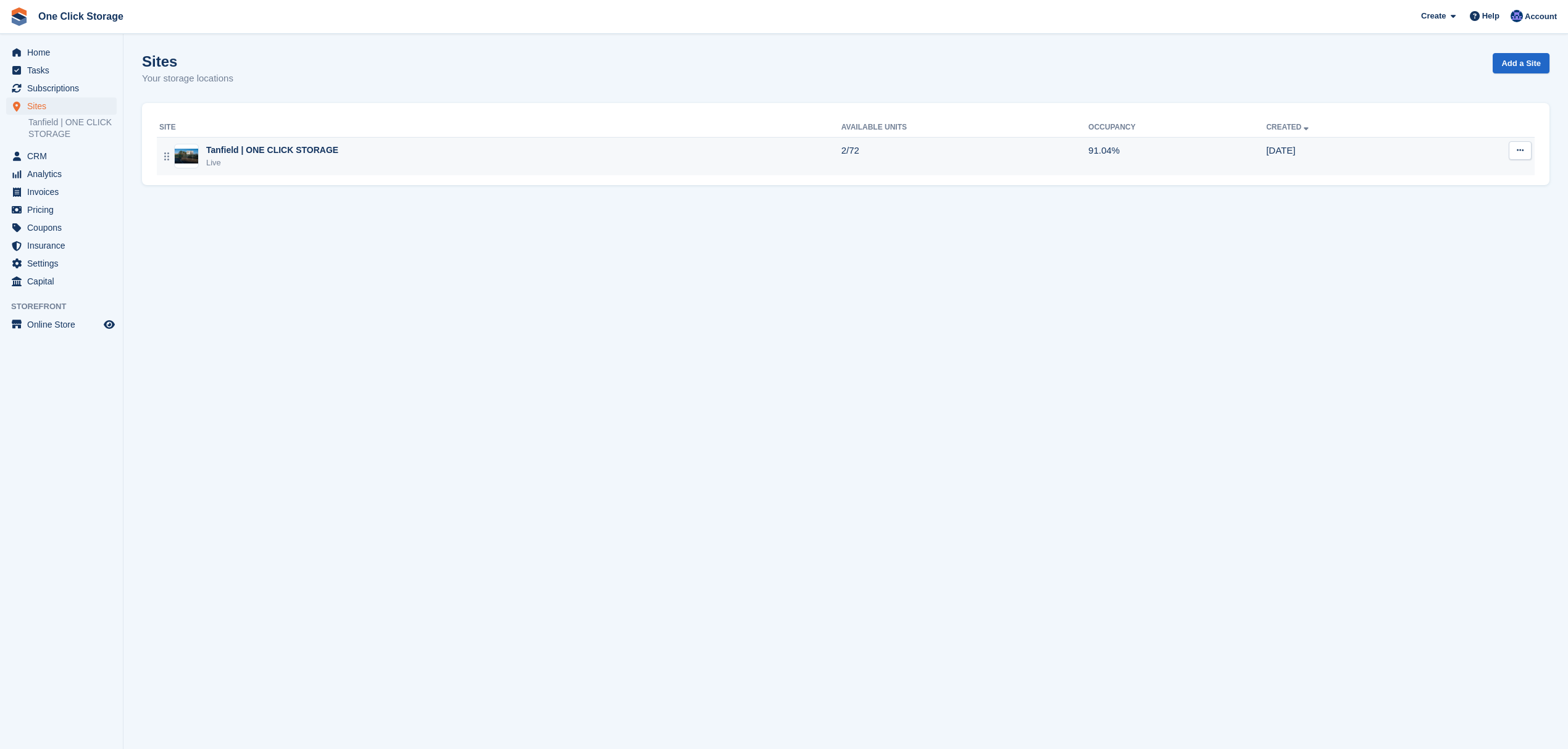
click at [399, 175] on td "Tanfield | ONE CLICK STORAGE Live" at bounding box center [499, 156] width 684 height 39
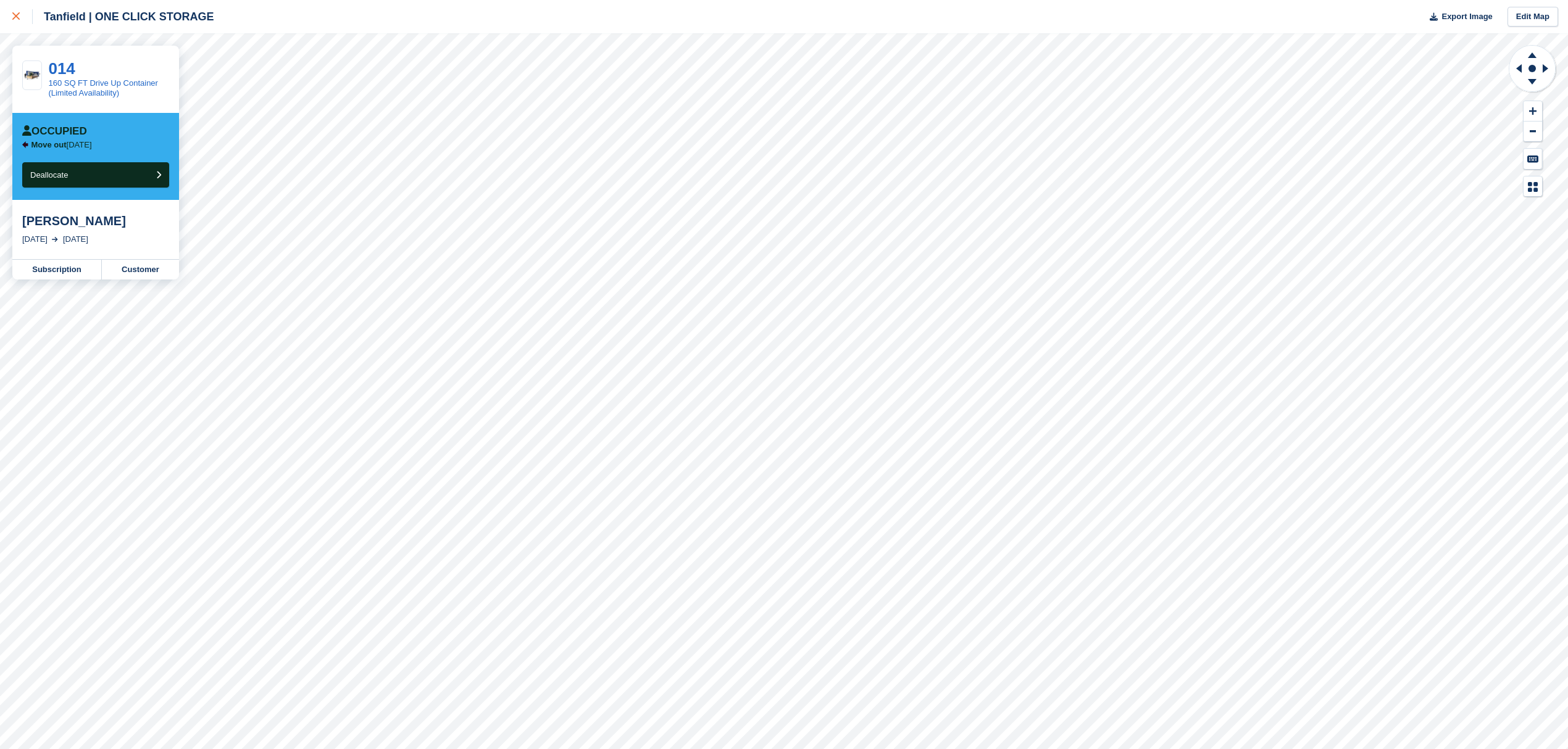
click at [15, 18] on icon at bounding box center [16, 16] width 8 height 8
click at [13, 13] on div at bounding box center [23, 17] width 20 height 15
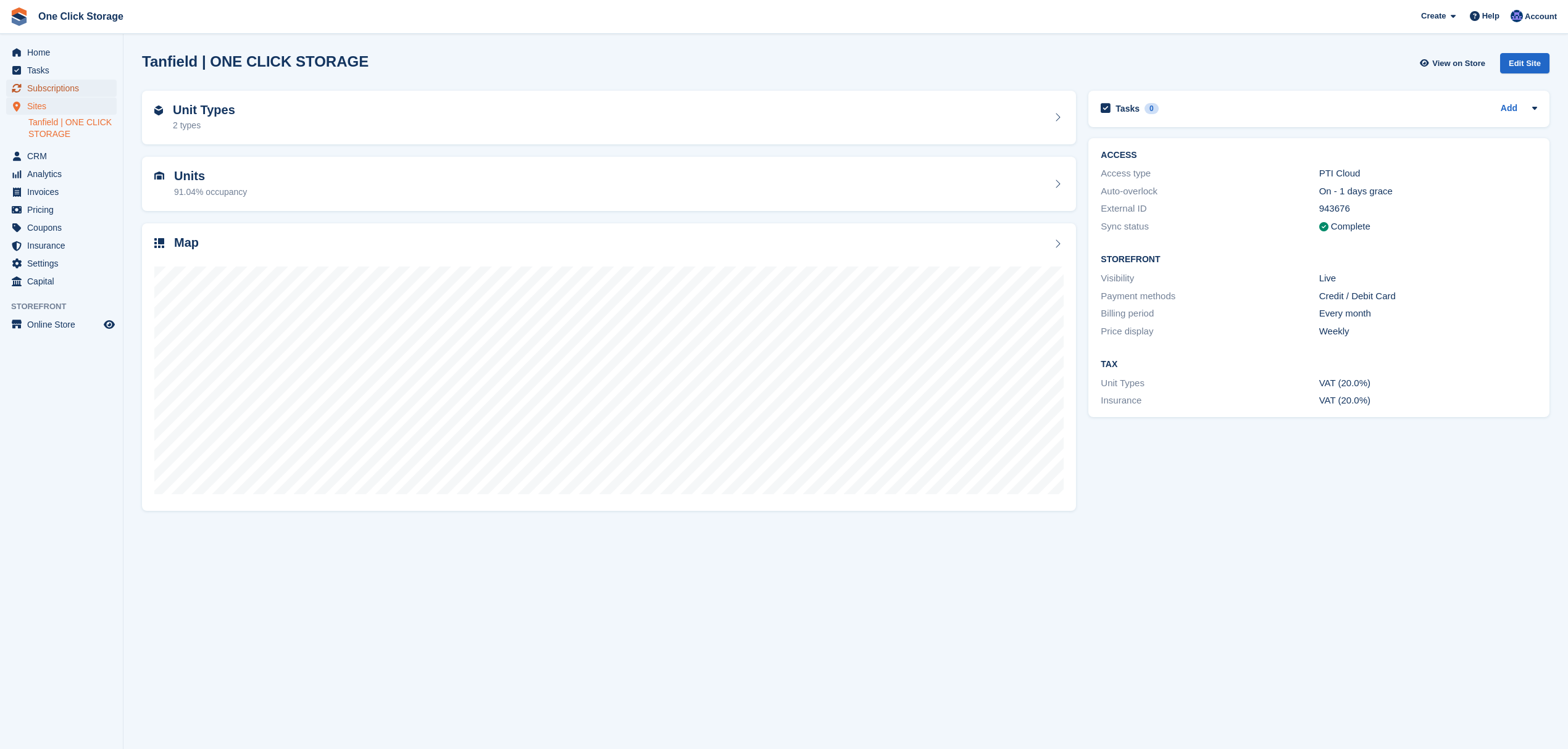
click at [87, 92] on span "Subscriptions" at bounding box center [64, 88] width 74 height 18
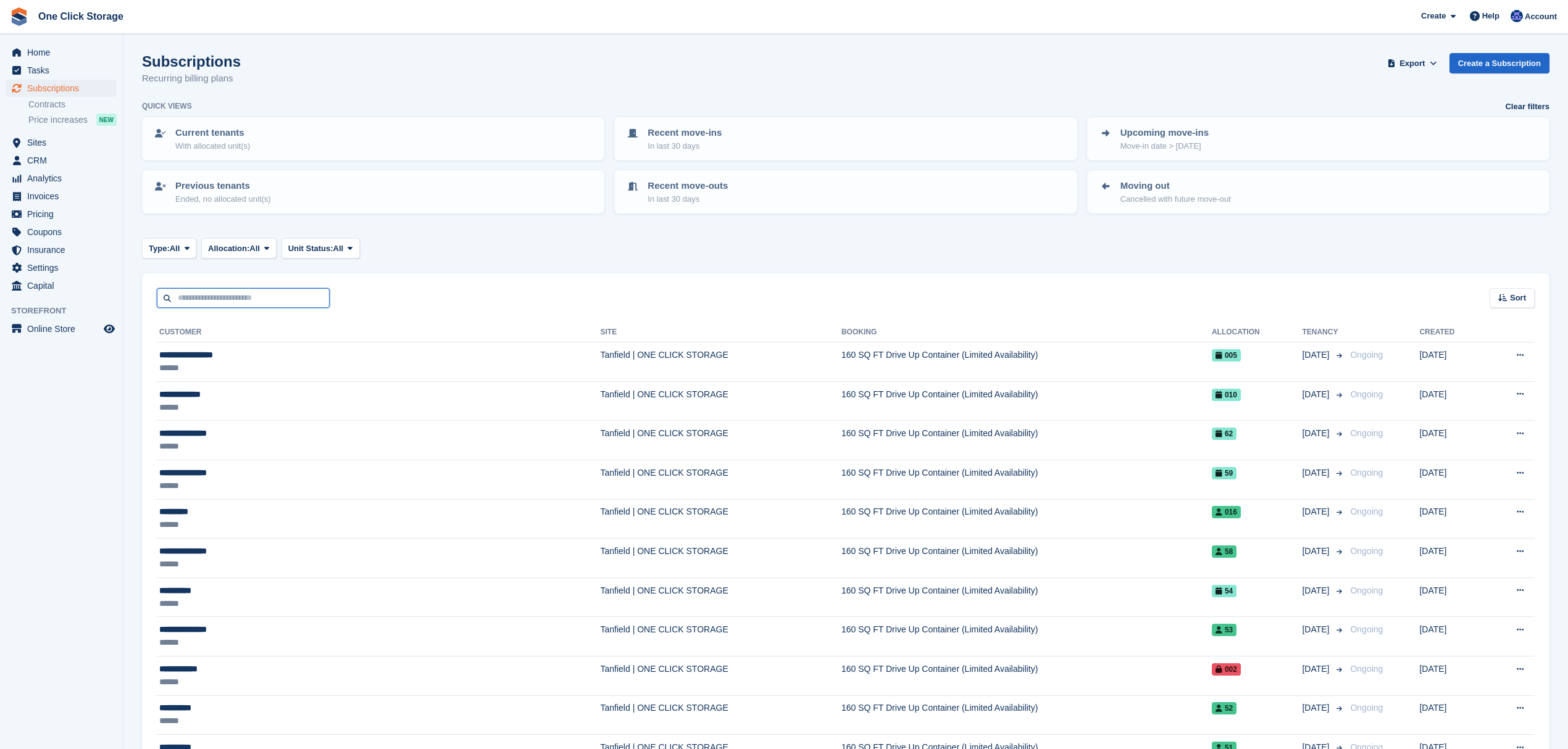
click at [210, 301] on input "text" at bounding box center [243, 298] width 173 height 20
type input "**********"
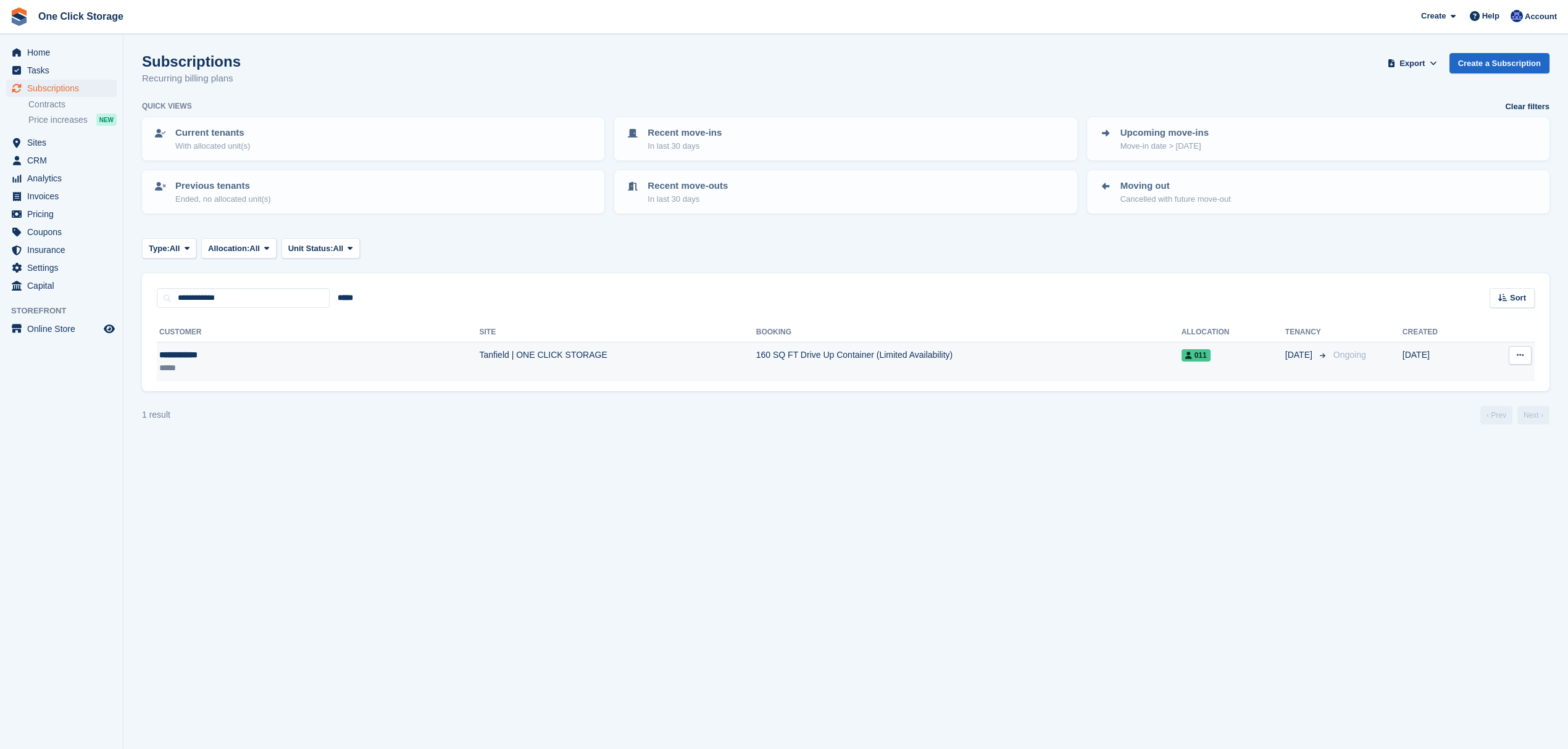
click at [275, 363] on div "*****" at bounding box center [232, 367] width 147 height 13
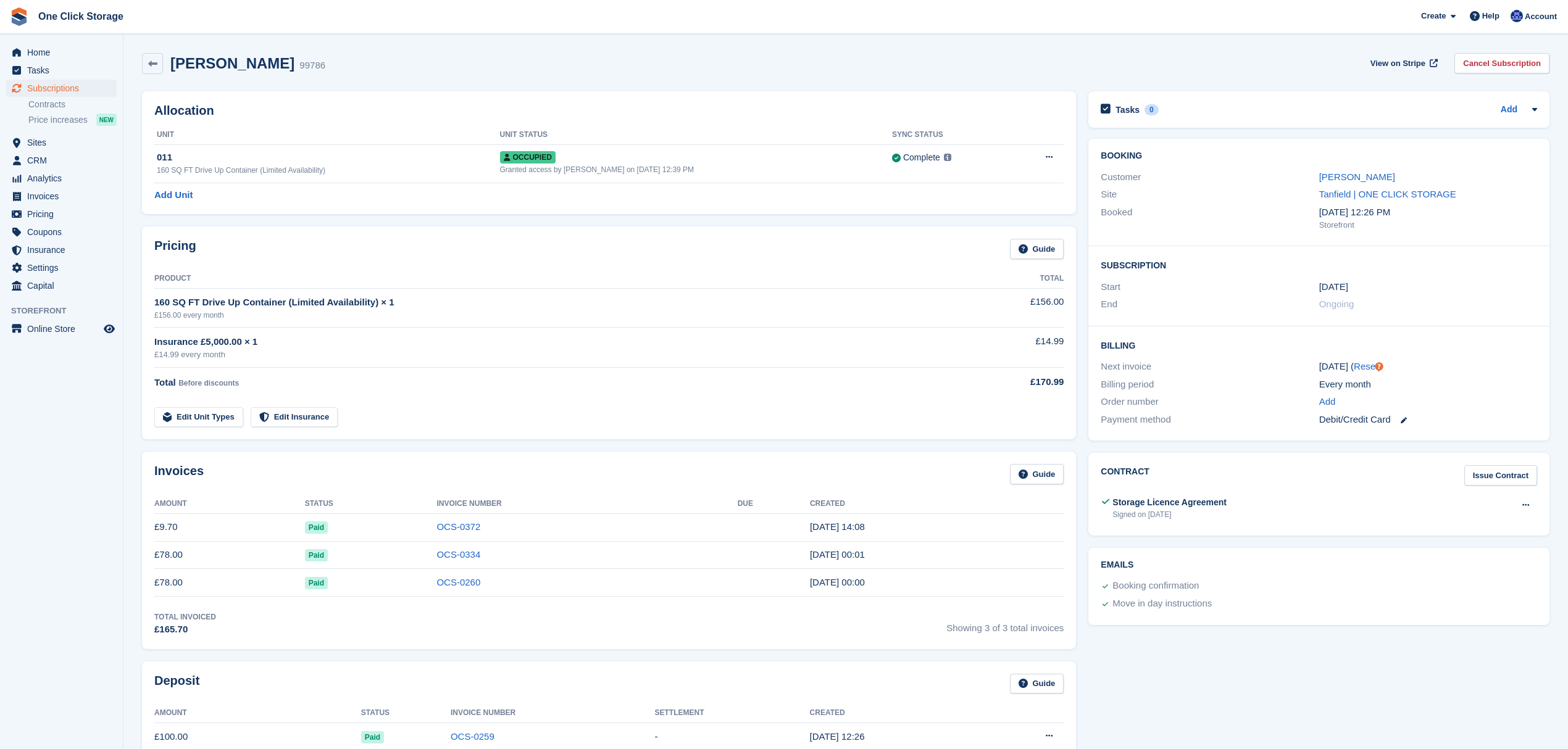
click at [1462, 227] on div "Storefront" at bounding box center [1428, 225] width 218 height 13
drag, startPoint x: 1476, startPoint y: 225, endPoint x: 1259, endPoint y: 201, distance: 218.3
click at [1259, 201] on div "Booking Customer [PERSON_NAME] Site [GEOGRAPHIC_DATA] | ONE CLICK STORAGE Booke…" at bounding box center [1318, 193] width 461 height 108
click at [1476, 247] on div "Subscription Start [DATE] End Ongoing" at bounding box center [1318, 286] width 461 height 80
drag, startPoint x: 1440, startPoint y: 247, endPoint x: 1234, endPoint y: 238, distance: 206.2
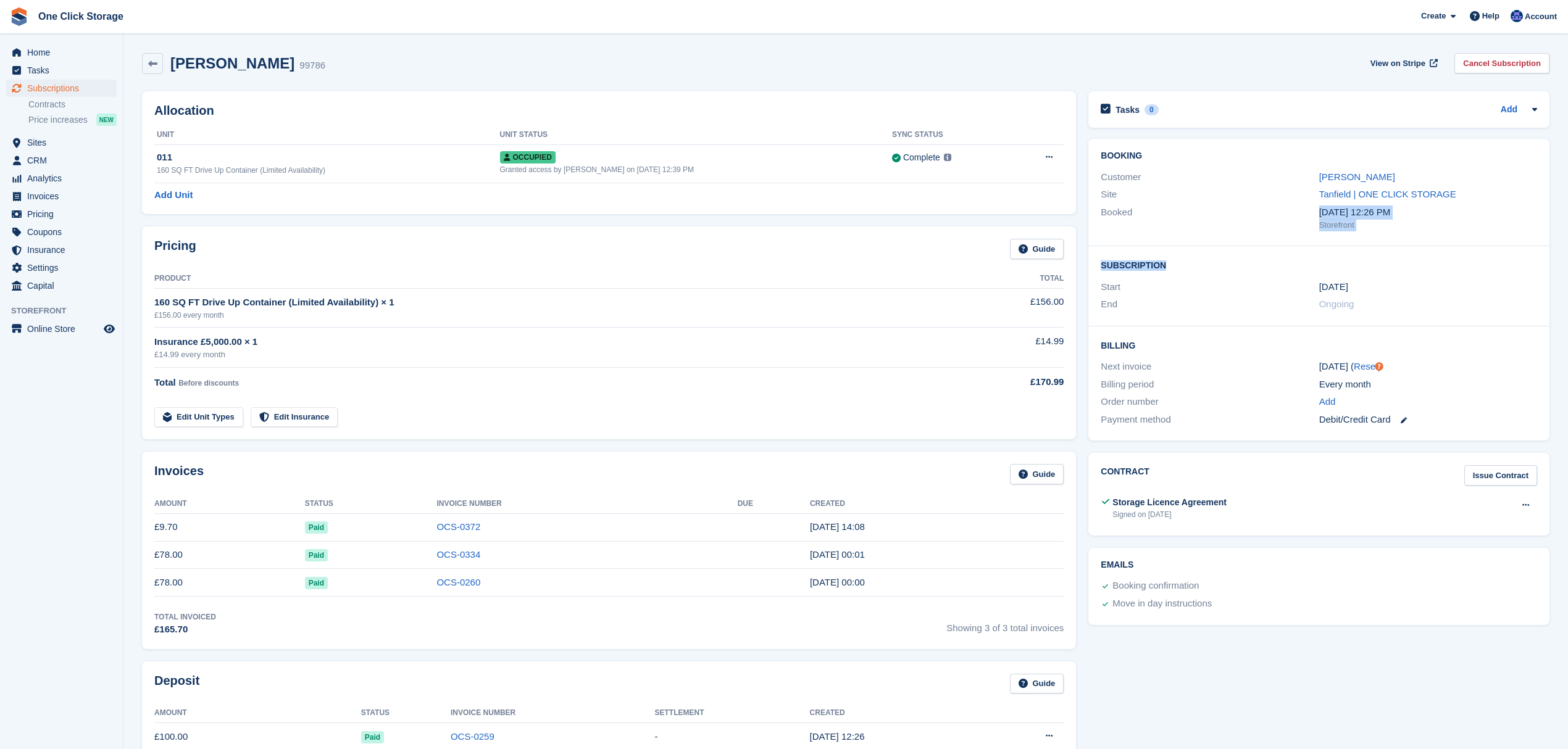
click at [1234, 238] on div "Booking Customer [PERSON_NAME] Site [GEOGRAPHIC_DATA] | ONE CLICK STORAGE Booke…" at bounding box center [1318, 289] width 461 height 302
click at [1234, 238] on div "Booking Customer [PERSON_NAME] Site [GEOGRAPHIC_DATA] | ONE CLICK STORAGE Booke…" at bounding box center [1318, 193] width 461 height 108
click at [1416, 247] on div "Subscription Start [DATE] End Ongoing" at bounding box center [1318, 286] width 461 height 80
click at [1454, 225] on div "Storefront" at bounding box center [1428, 225] width 218 height 13
drag, startPoint x: 1470, startPoint y: 226, endPoint x: 1304, endPoint y: 210, distance: 166.8
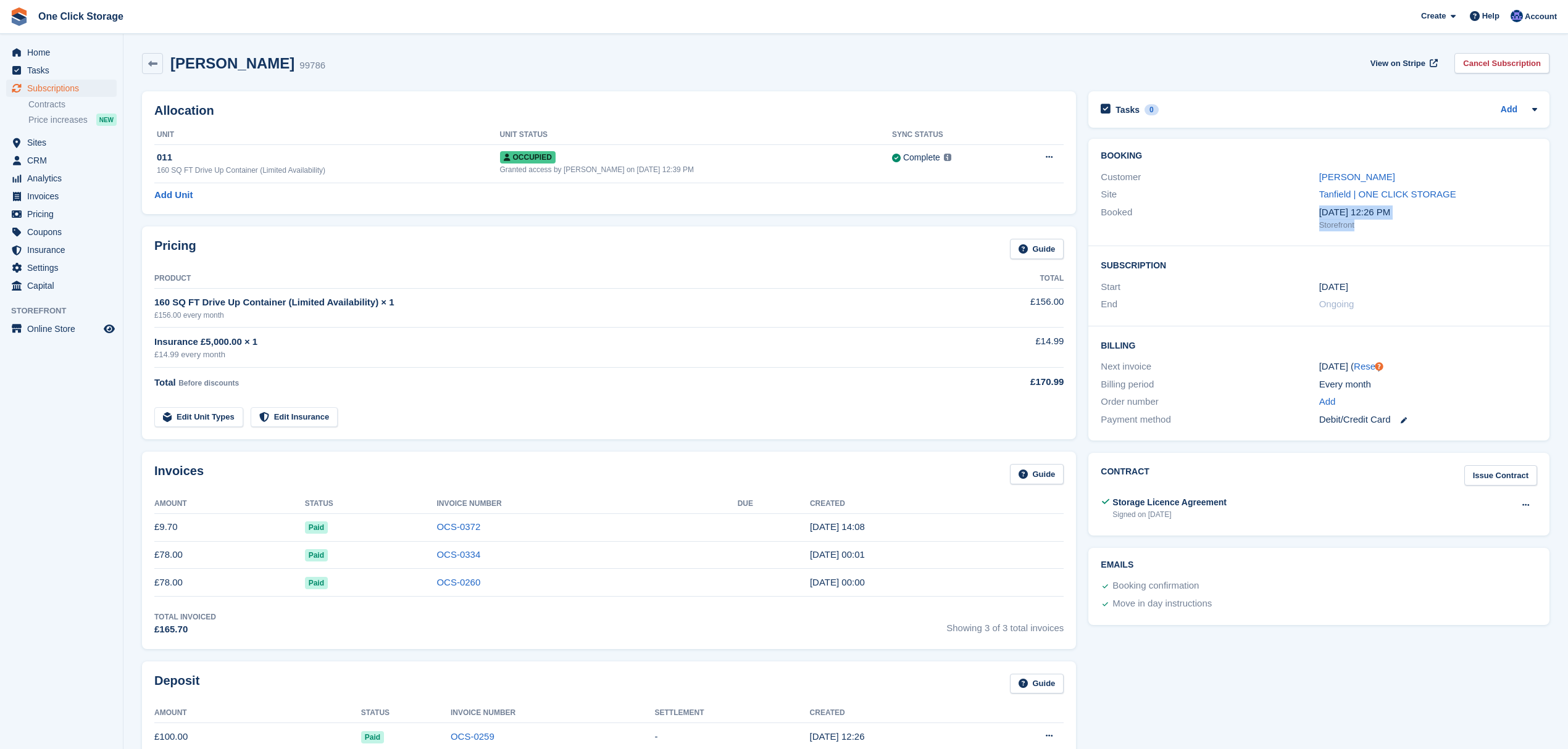
click at [1304, 210] on div "Booked [DATE] 12:26 PM Storefront" at bounding box center [1318, 218] width 436 height 29
click at [1283, 223] on div "Booked" at bounding box center [1209, 218] width 218 height 26
click at [1422, 309] on div "Ongoing" at bounding box center [1428, 304] width 218 height 14
drag, startPoint x: 1376, startPoint y: 305, endPoint x: 1347, endPoint y: 305, distance: 29.0
click at [1347, 305] on div "Ongoing" at bounding box center [1428, 304] width 218 height 14
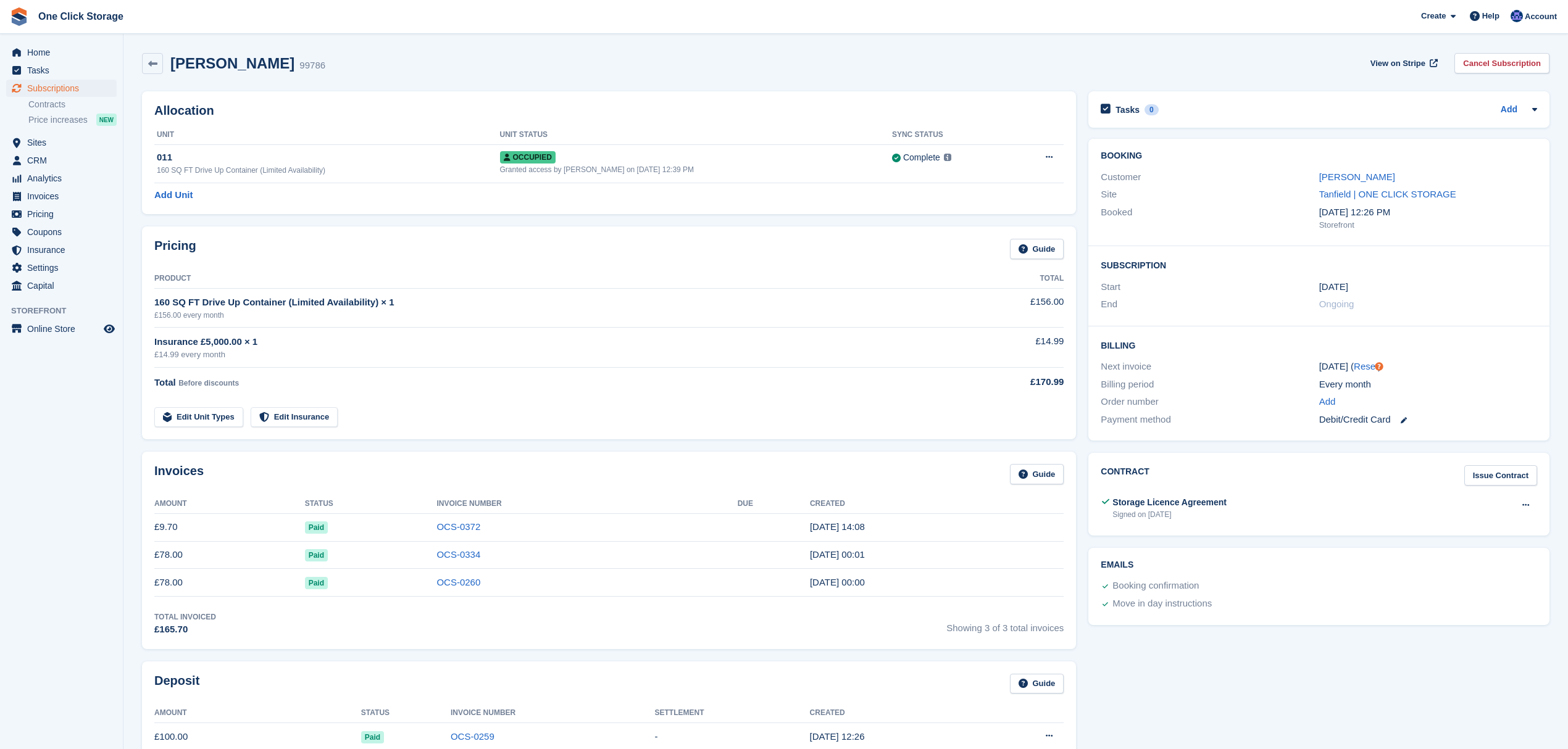
click at [1371, 182] on div "Scott graham" at bounding box center [1428, 177] width 218 height 14
click at [1368, 177] on link "Scott graham" at bounding box center [1357, 177] width 76 height 10
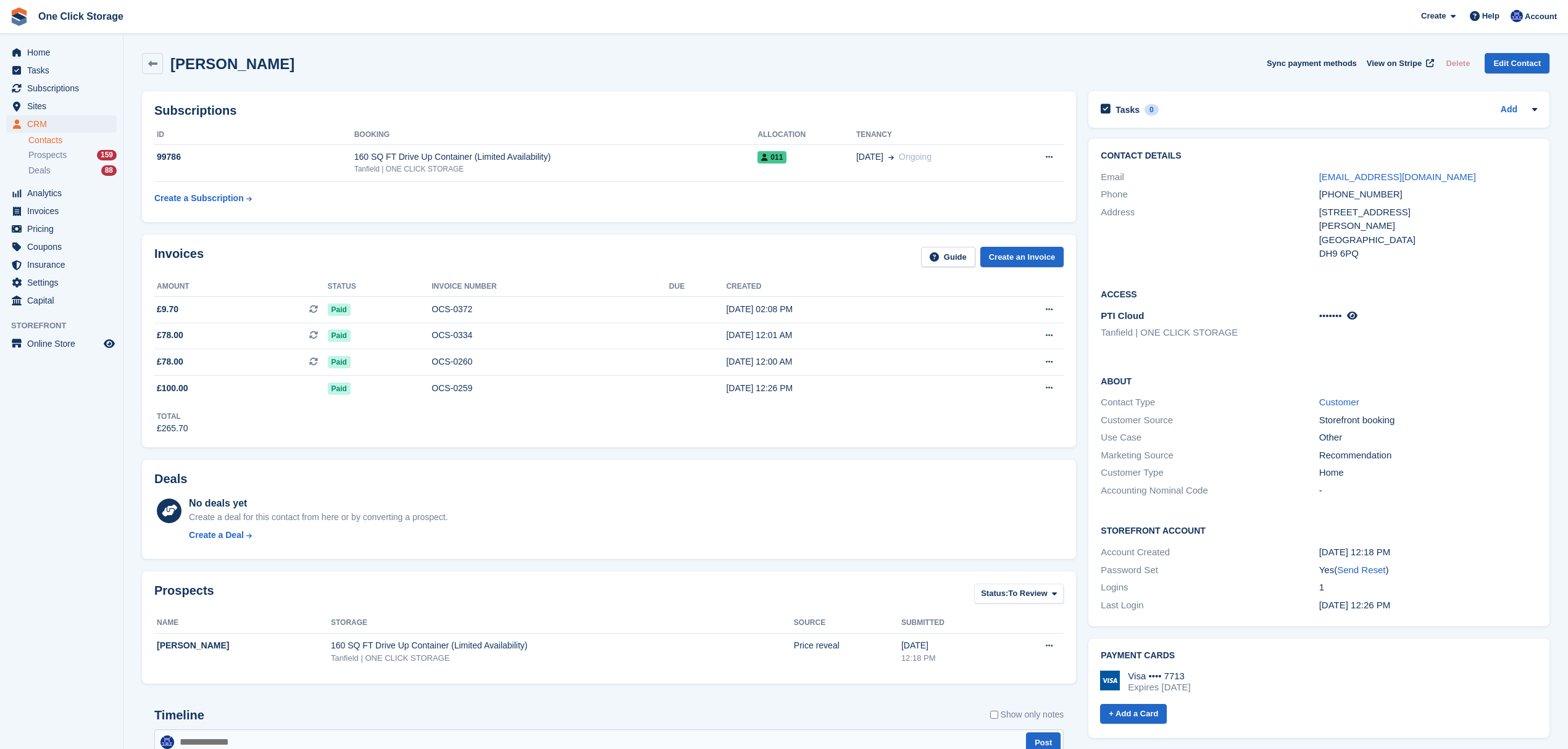
click at [1397, 447] on div "Marketing Source Recommendation" at bounding box center [1318, 456] width 436 height 18
drag, startPoint x: 1410, startPoint y: 456, endPoint x: 1329, endPoint y: 447, distance: 81.5
click at [1329, 447] on div "Marketing Source Recommendation" at bounding box center [1318, 456] width 436 height 18
click at [1373, 466] on div "Home" at bounding box center [1428, 472] width 218 height 14
drag, startPoint x: 1332, startPoint y: 474, endPoint x: 1312, endPoint y: 440, distance: 39.4
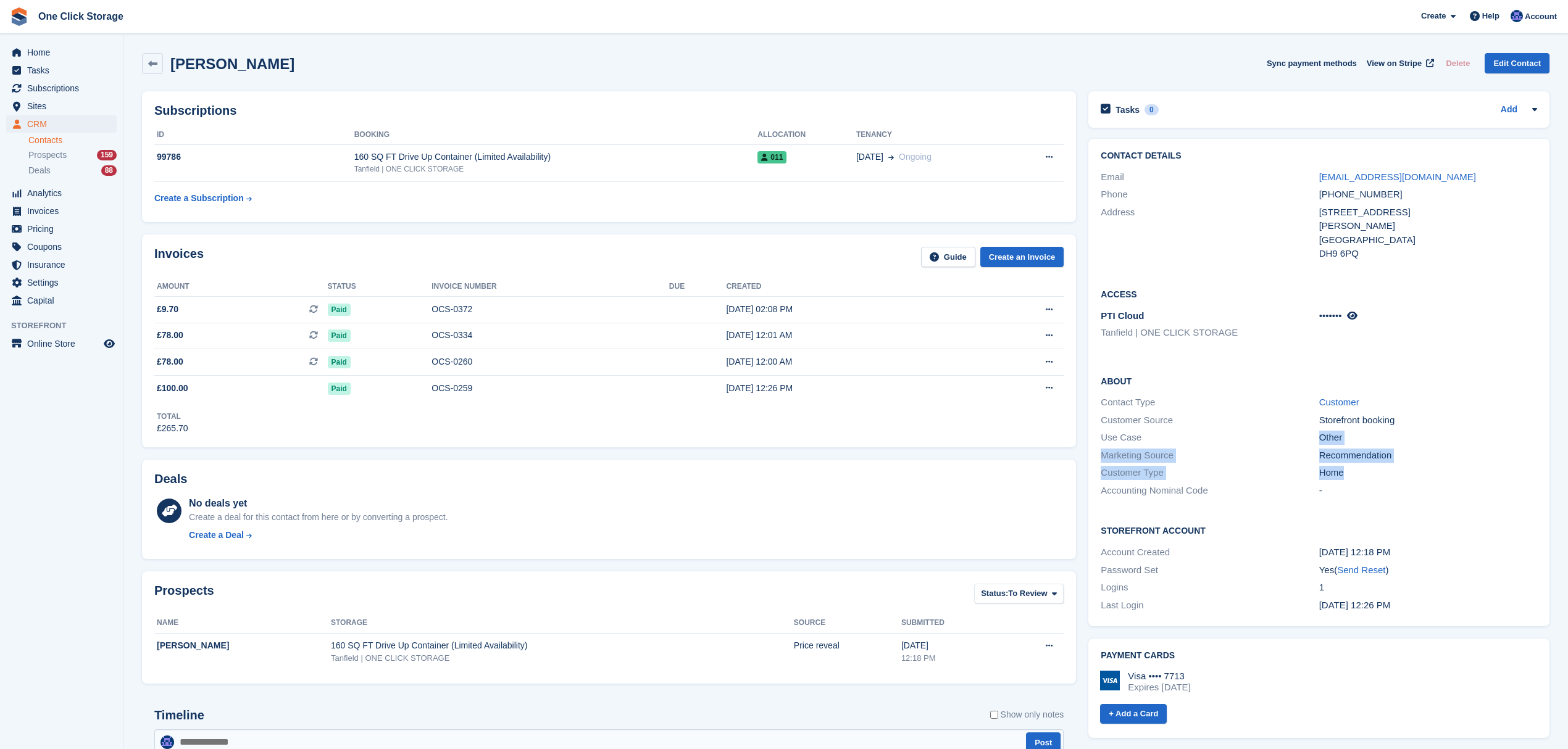
click at [1312, 440] on div "About Contact Type Customer Customer Source Storefront booking Use Case Other M…" at bounding box center [1318, 437] width 461 height 150
click at [1371, 449] on div "Recommendation" at bounding box center [1428, 456] width 218 height 14
drag, startPoint x: 1357, startPoint y: 477, endPoint x: 1301, endPoint y: 442, distance: 66.0
click at [1301, 442] on div "About Contact Type Customer Customer Source Storefront booking Use Case Other M…" at bounding box center [1318, 437] width 461 height 150
click at [1376, 447] on div "Marketing Source Recommendation" at bounding box center [1318, 456] width 436 height 18
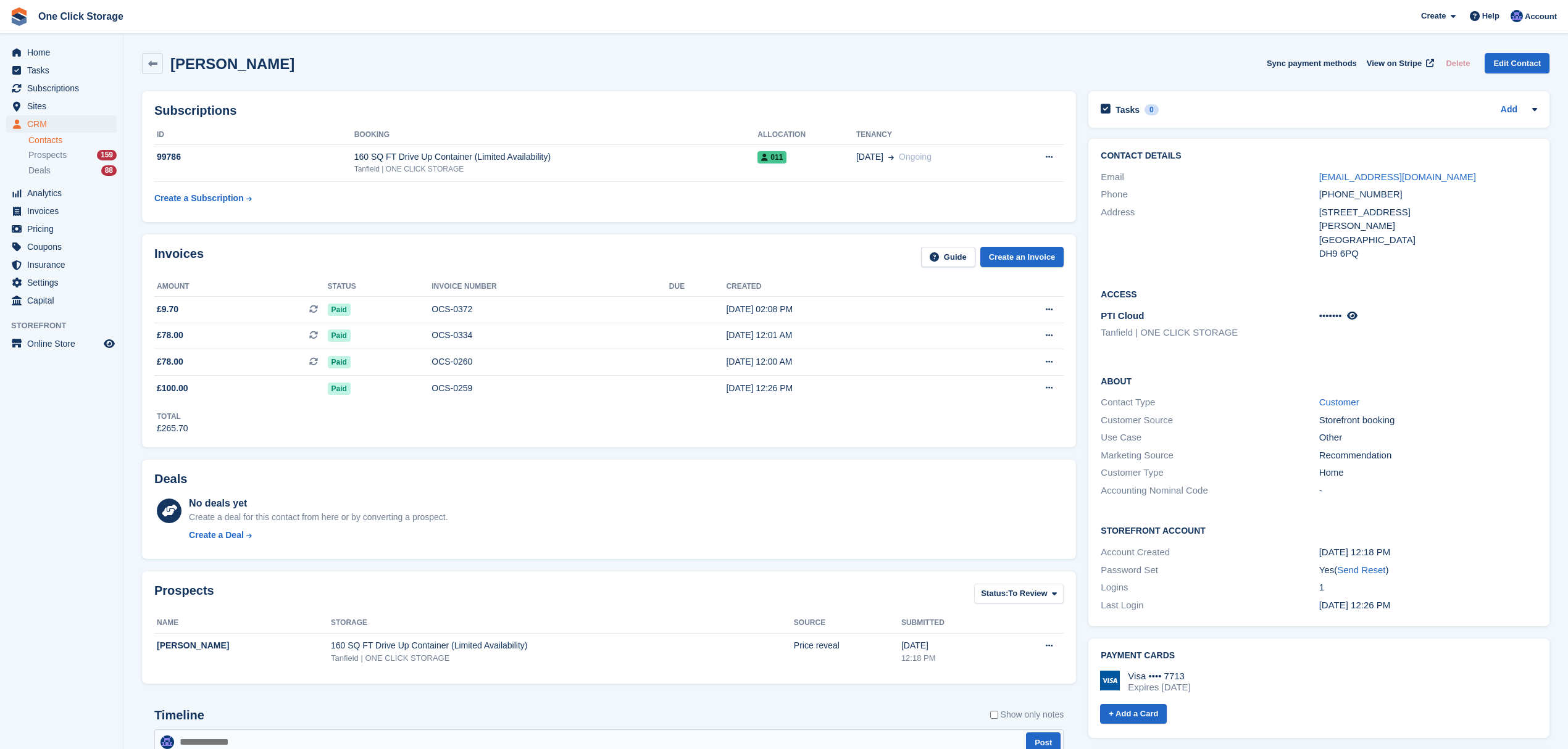
click at [1370, 466] on div "Home" at bounding box center [1428, 472] width 218 height 14
drag, startPoint x: 1366, startPoint y: 469, endPoint x: 1088, endPoint y: 435, distance: 280.1
click at [1088, 435] on div "About Contact Type Customer Customer Source Storefront booking Use Case Other M…" at bounding box center [1318, 437] width 461 height 150
click at [1270, 447] on div "Marketing Source Recommendation" at bounding box center [1318, 456] width 436 height 18
drag, startPoint x: 1368, startPoint y: 479, endPoint x: 1090, endPoint y: 435, distance: 281.5
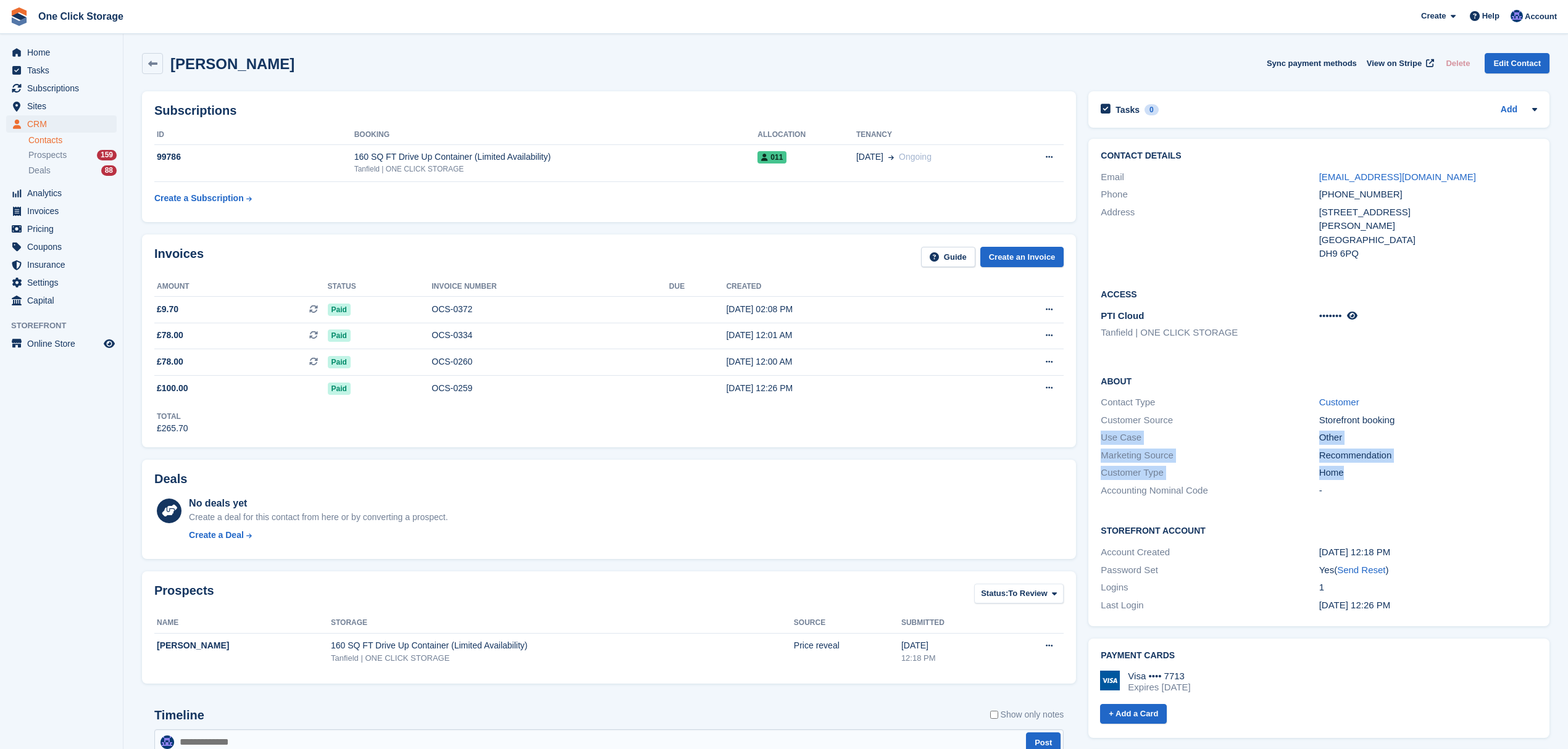
click at [1090, 435] on div "About Contact Type Customer Customer Source Storefront booking Use Case Other M…" at bounding box center [1318, 437] width 461 height 150
click at [1227, 440] on div "Use Case" at bounding box center [1209, 437] width 218 height 14
click at [1366, 477] on div "Home" at bounding box center [1428, 472] width 218 height 14
